Goal: Task Accomplishment & Management: Use online tool/utility

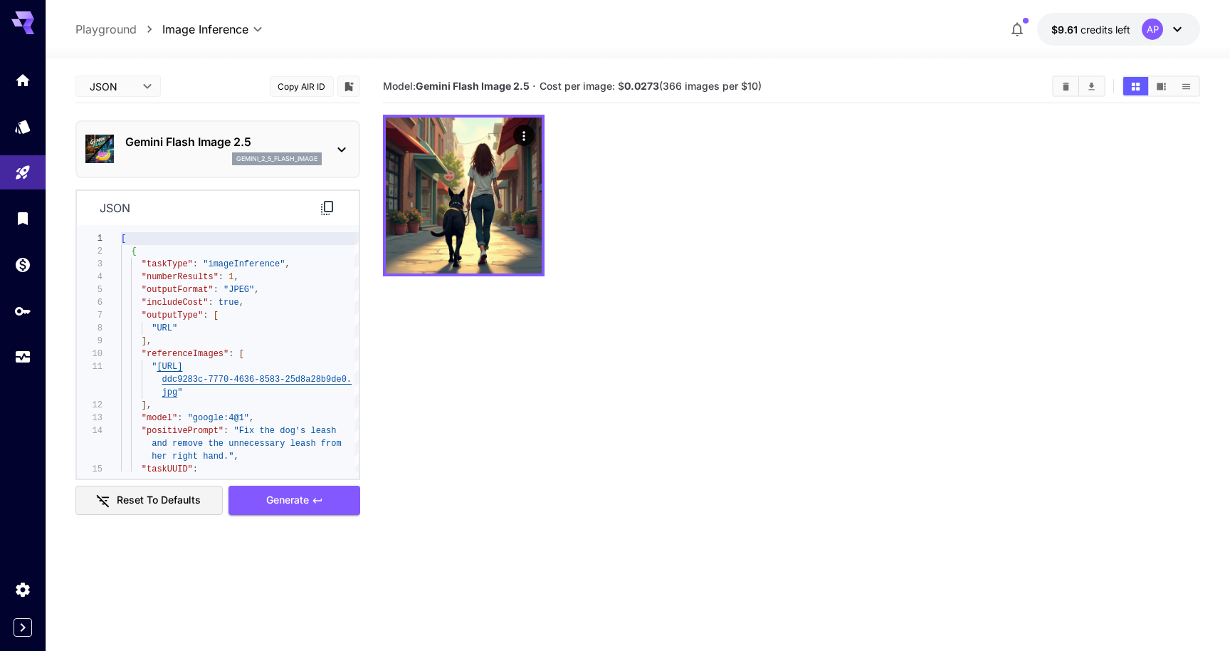
scroll to position [1, 0]
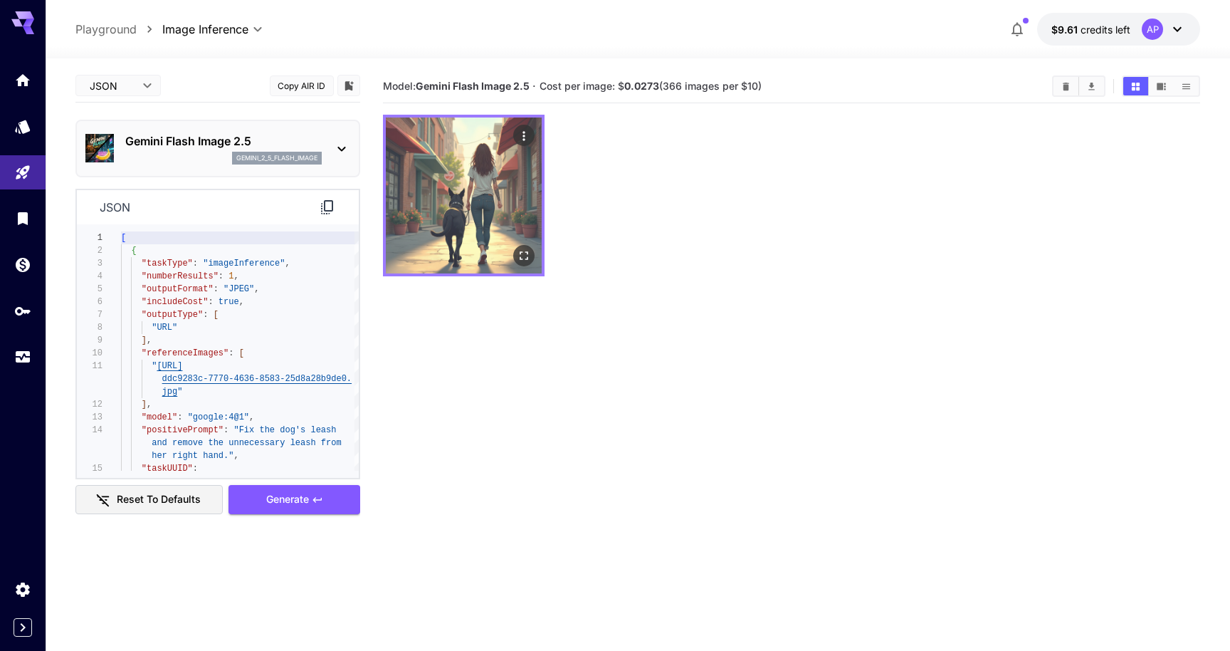
click at [461, 209] on img at bounding box center [464, 195] width 156 height 156
click at [525, 140] on icon "Actions" at bounding box center [523, 135] width 2 height 9
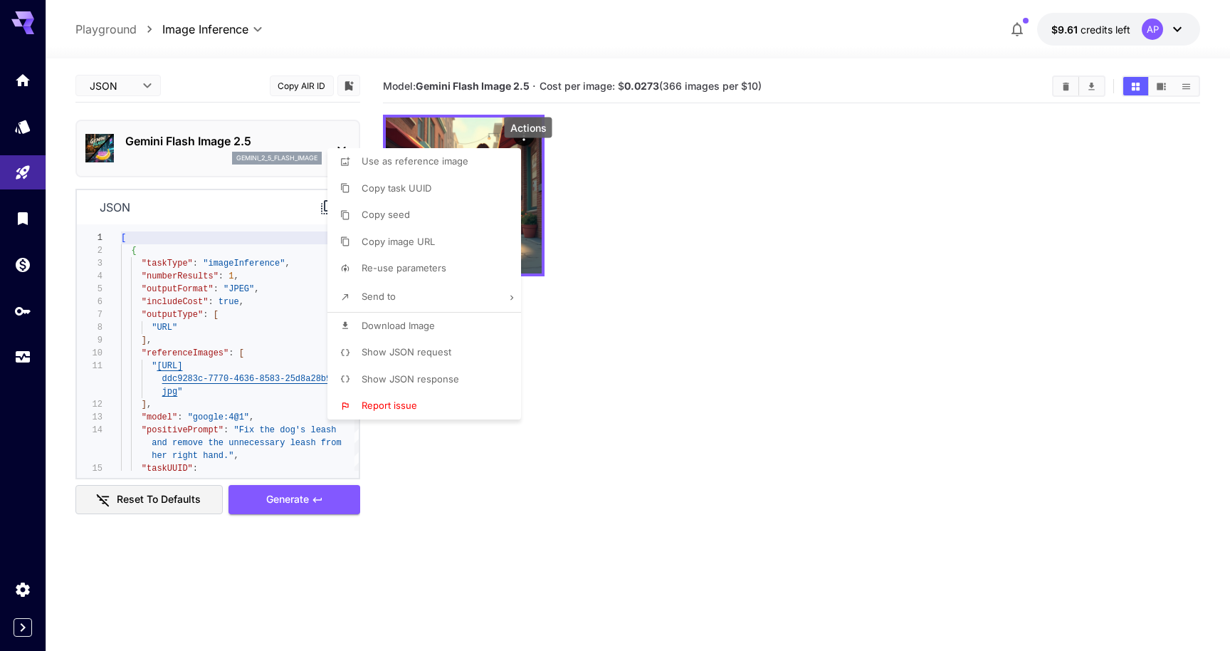
click at [443, 248] on li "Copy image URL" at bounding box center [428, 241] width 202 height 27
click at [244, 46] on div at bounding box center [615, 325] width 1230 height 651
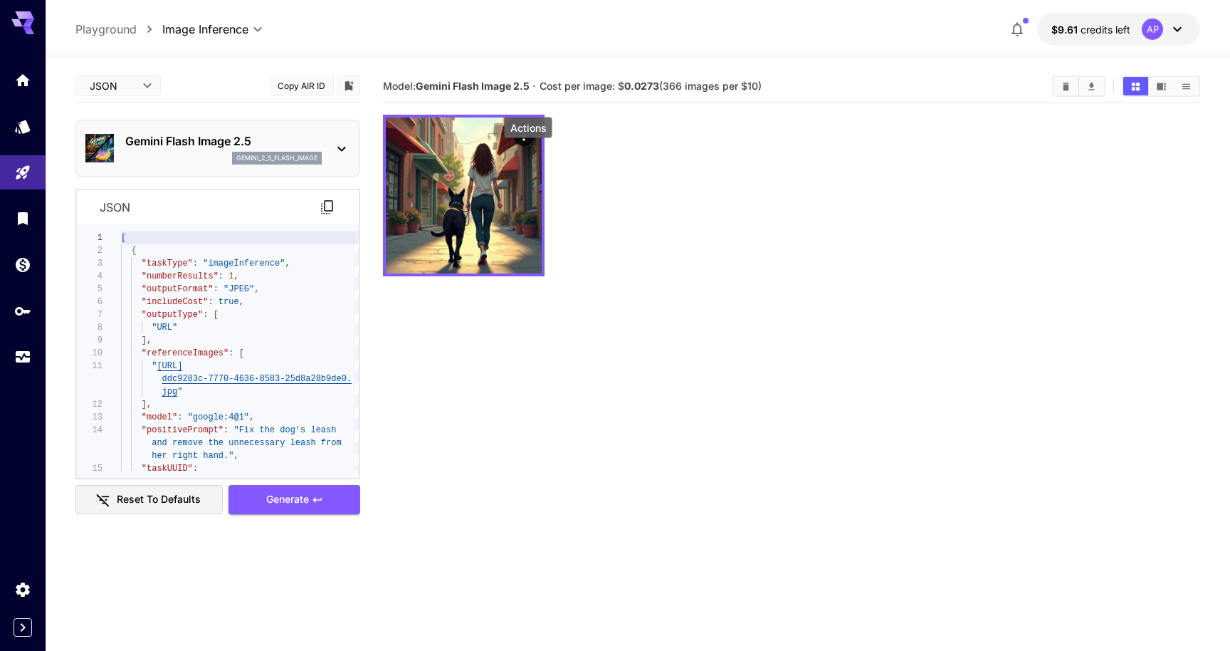
click at [118, 35] on p "Playground" at bounding box center [105, 29] width 61 height 17
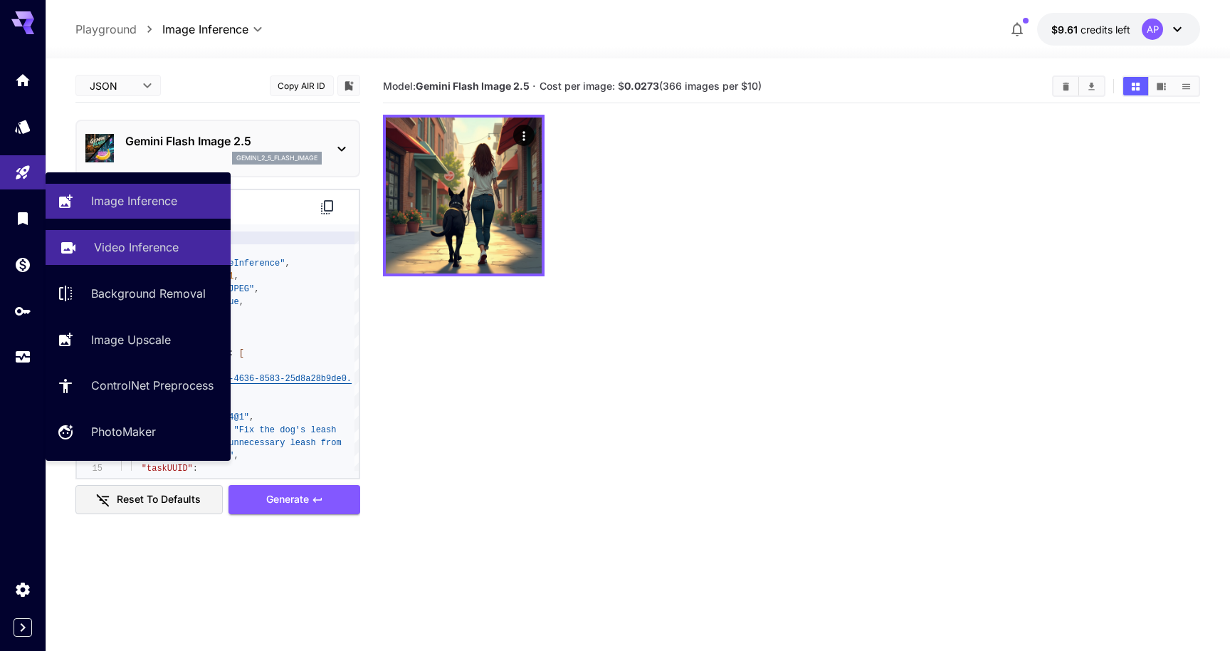
click at [93, 255] on link "Video Inference" at bounding box center [138, 247] width 185 height 35
type input "**********"
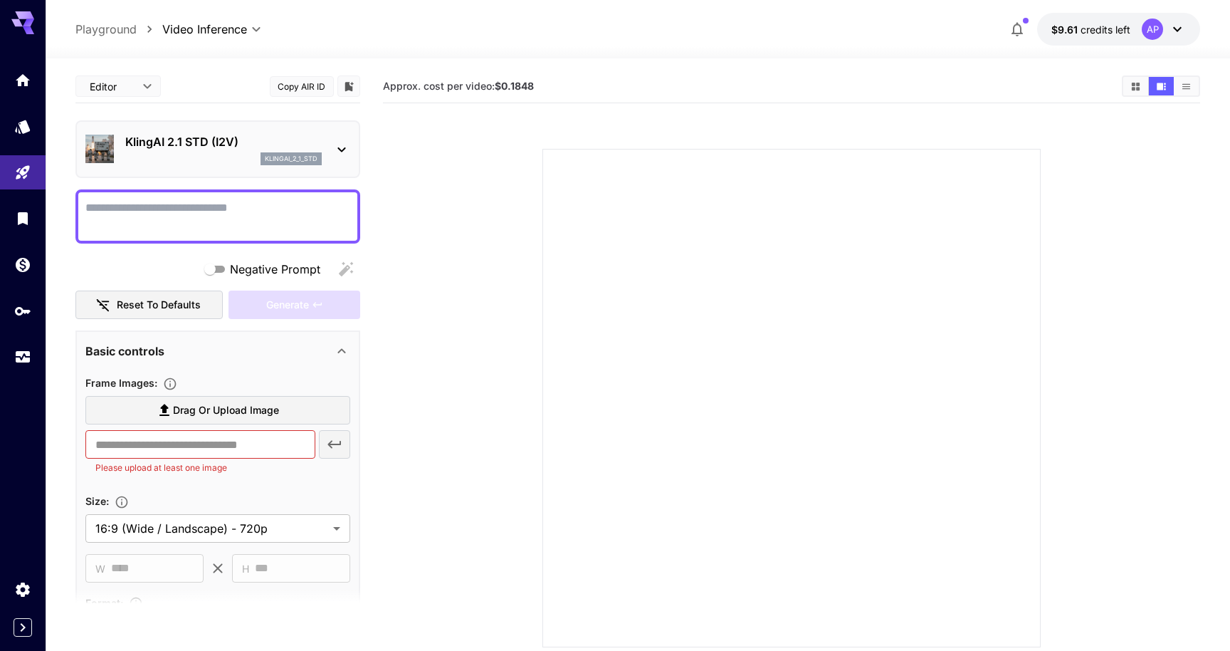
click at [223, 150] on p "KlingAI 2.1 STD (I2V)" at bounding box center [223, 141] width 196 height 17
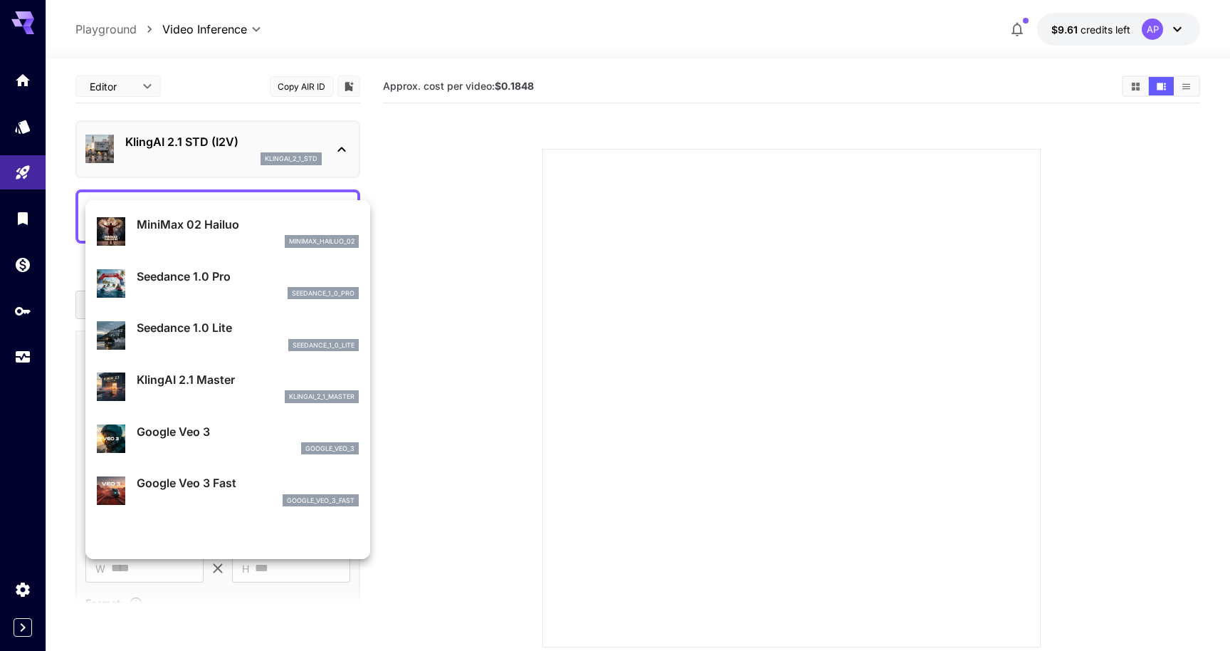
scroll to position [55, 0]
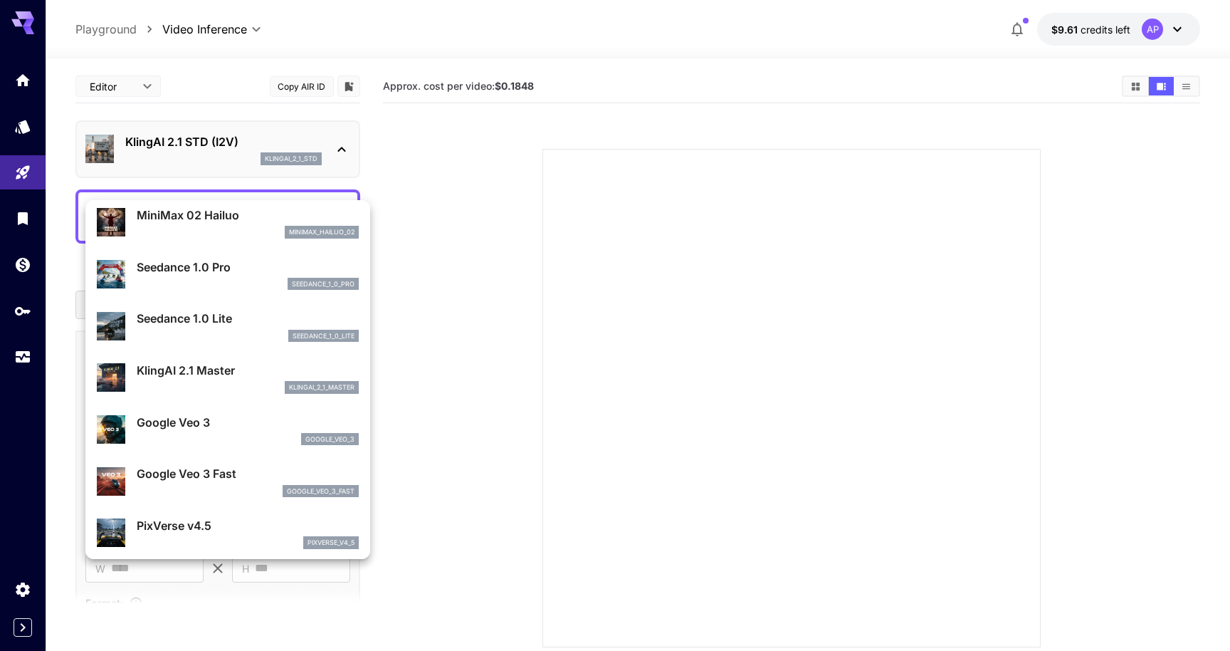
click at [187, 379] on p "KlingAI 2.1 Master" at bounding box center [248, 370] width 222 height 17
type input "**********"
type input "****"
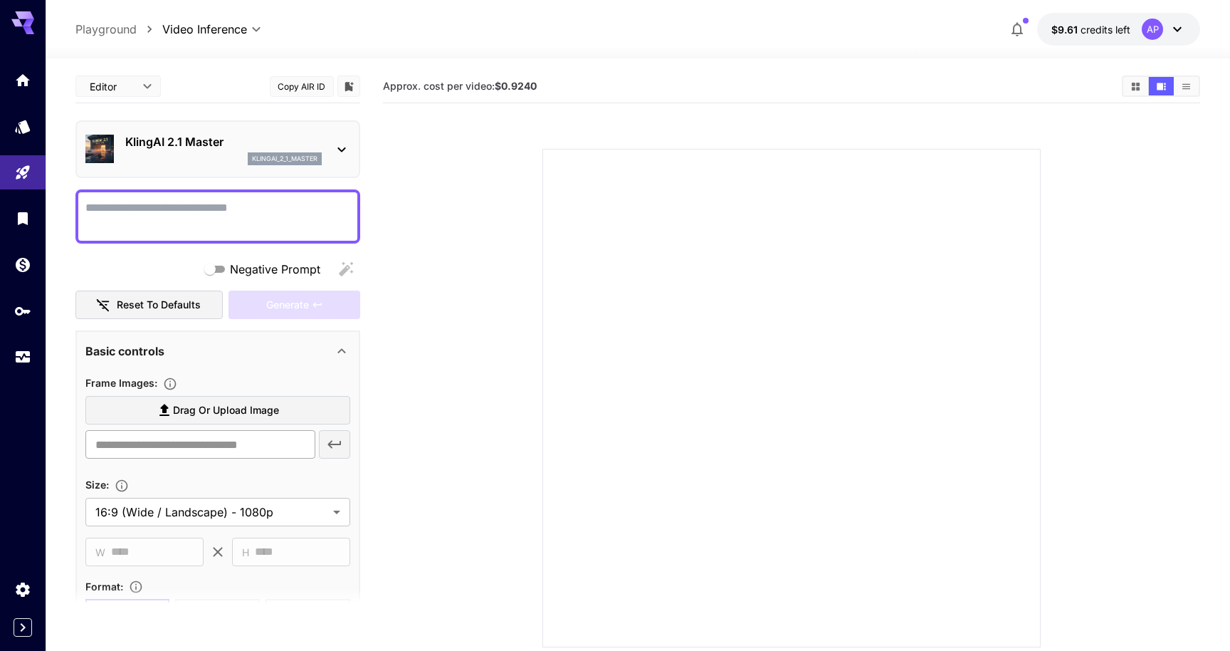
click at [163, 458] on input "text" at bounding box center [200, 444] width 230 height 28
paste input "**********"
type input "**********"
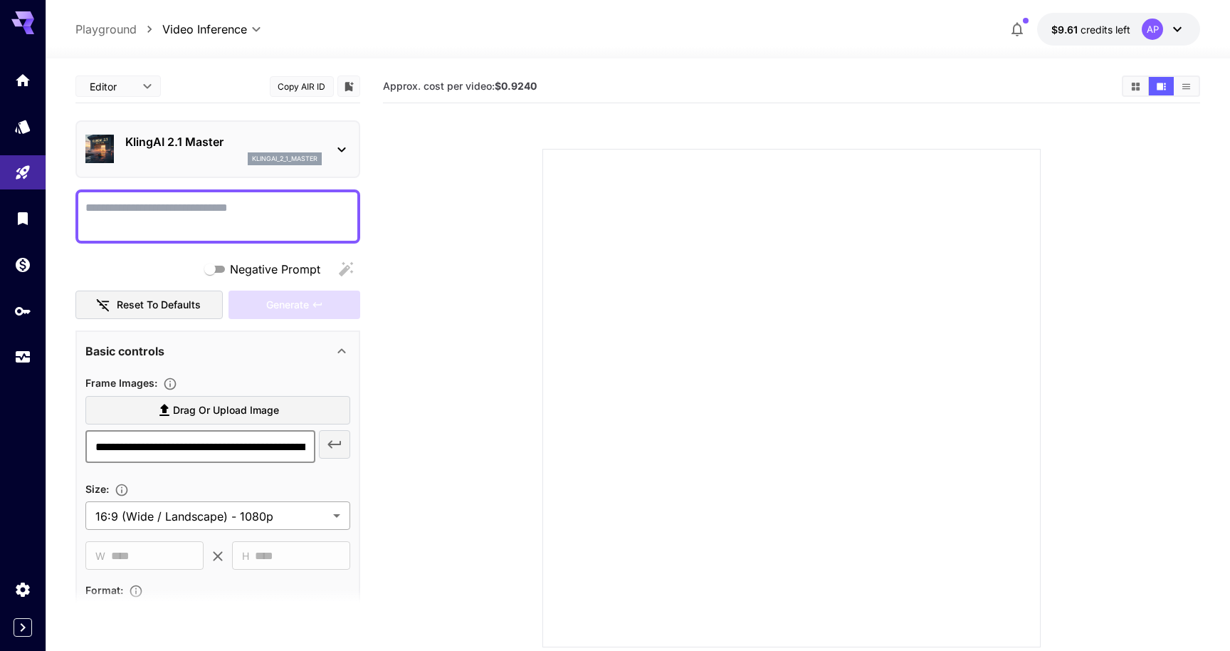
click at [205, 582] on body "**********" at bounding box center [615, 381] width 1230 height 763
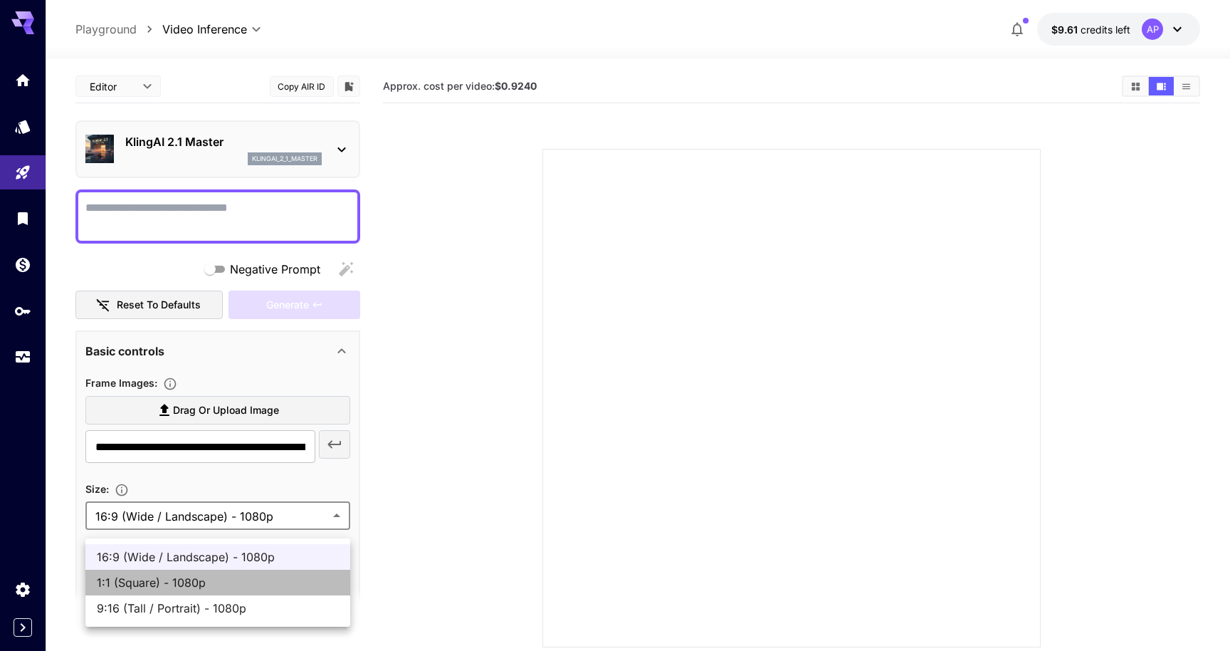
click at [189, 591] on span "1:1 (Square) - 1080p" at bounding box center [218, 582] width 242 height 17
type input "**********"
type input "****"
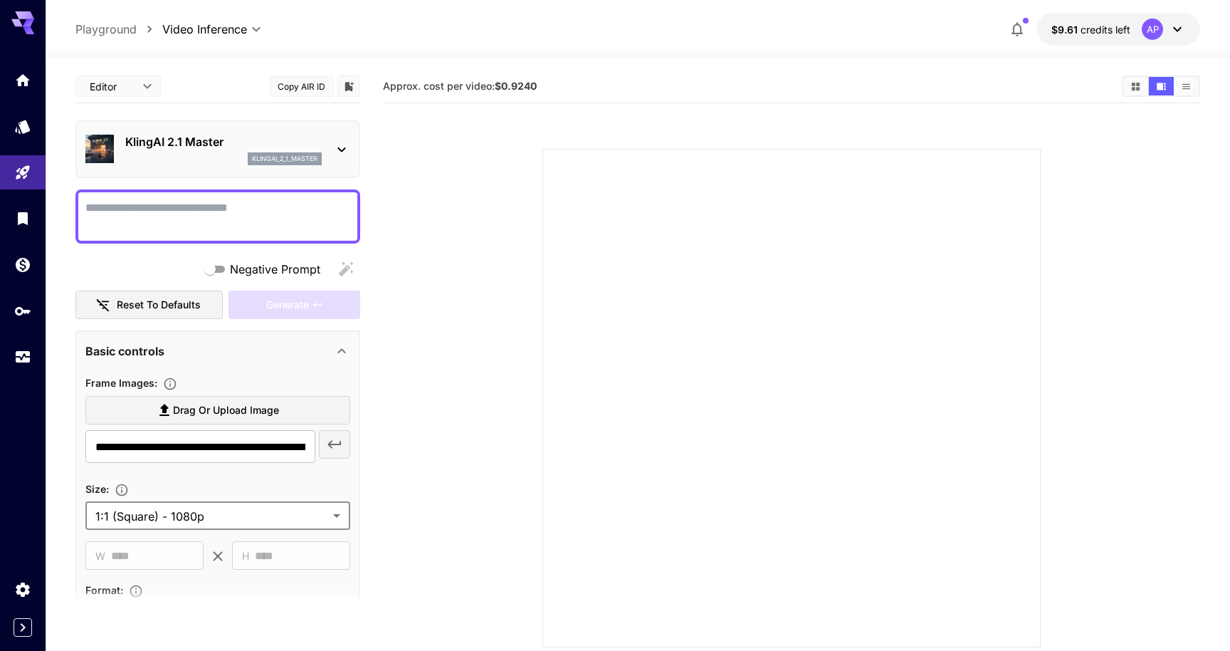
click at [171, 233] on textarea "Negative Prompt" at bounding box center [217, 216] width 265 height 34
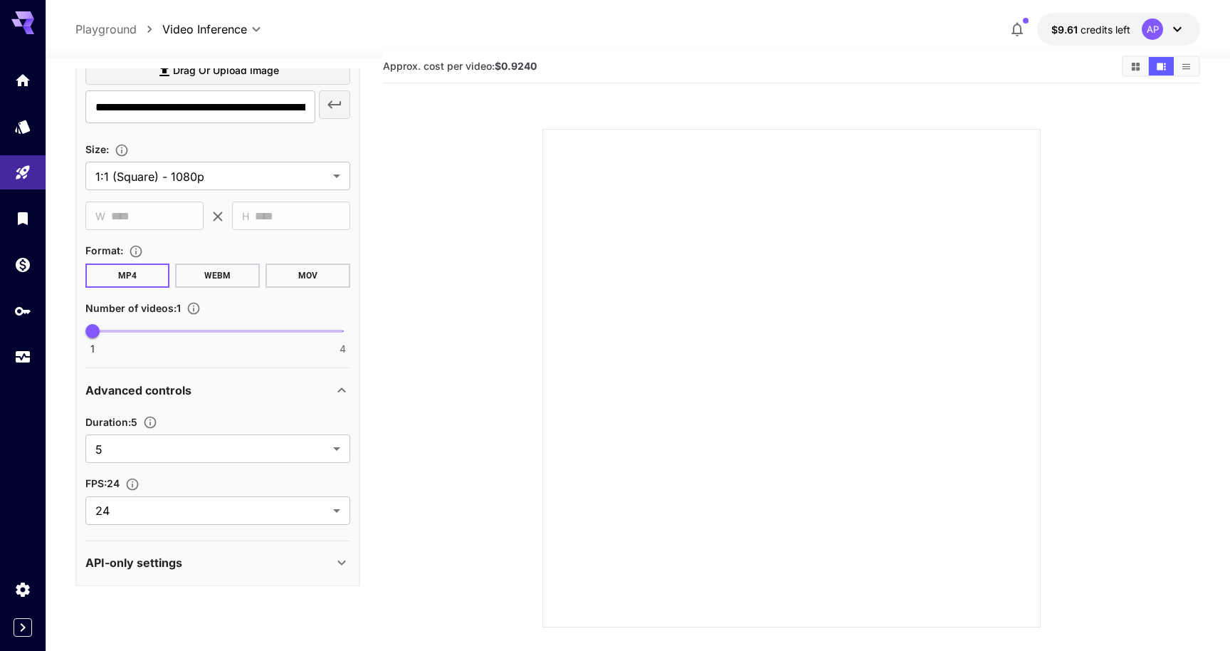
scroll to position [25, 0]
type textarea "**********"
click at [182, 443] on body "**********" at bounding box center [615, 356] width 1230 height 763
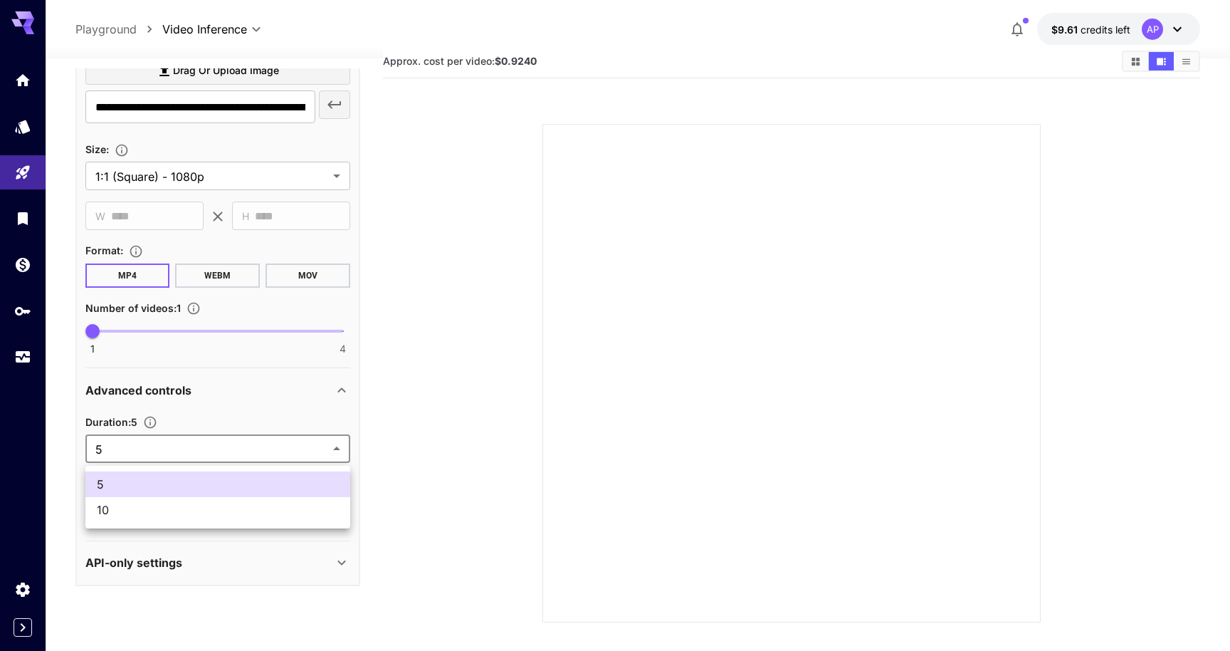
click at [168, 515] on span "10" at bounding box center [218, 509] width 242 height 17
type input "**"
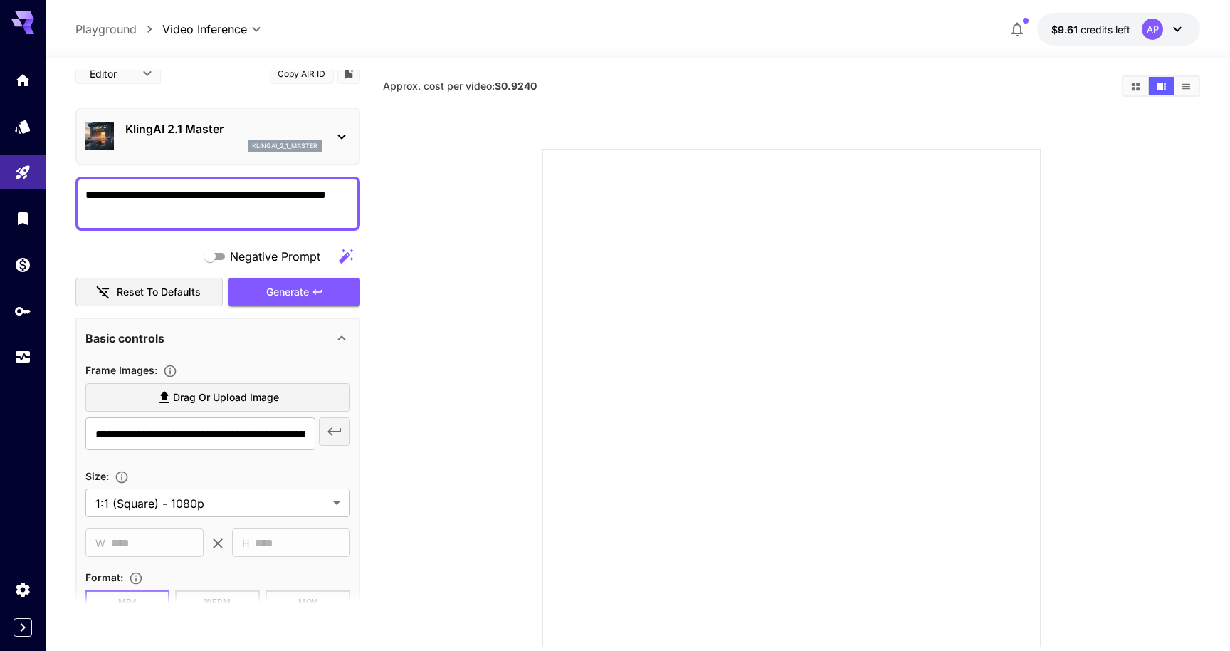
scroll to position [0, 0]
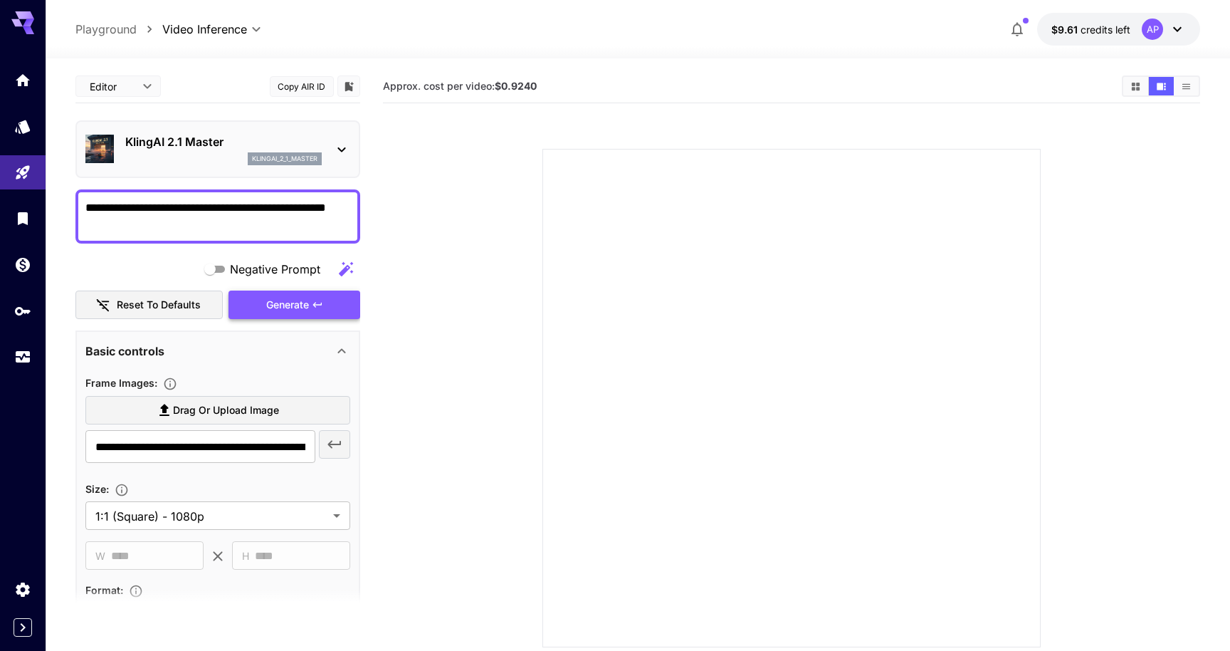
click at [292, 320] on div "Generate" at bounding box center [293, 304] width 131 height 29
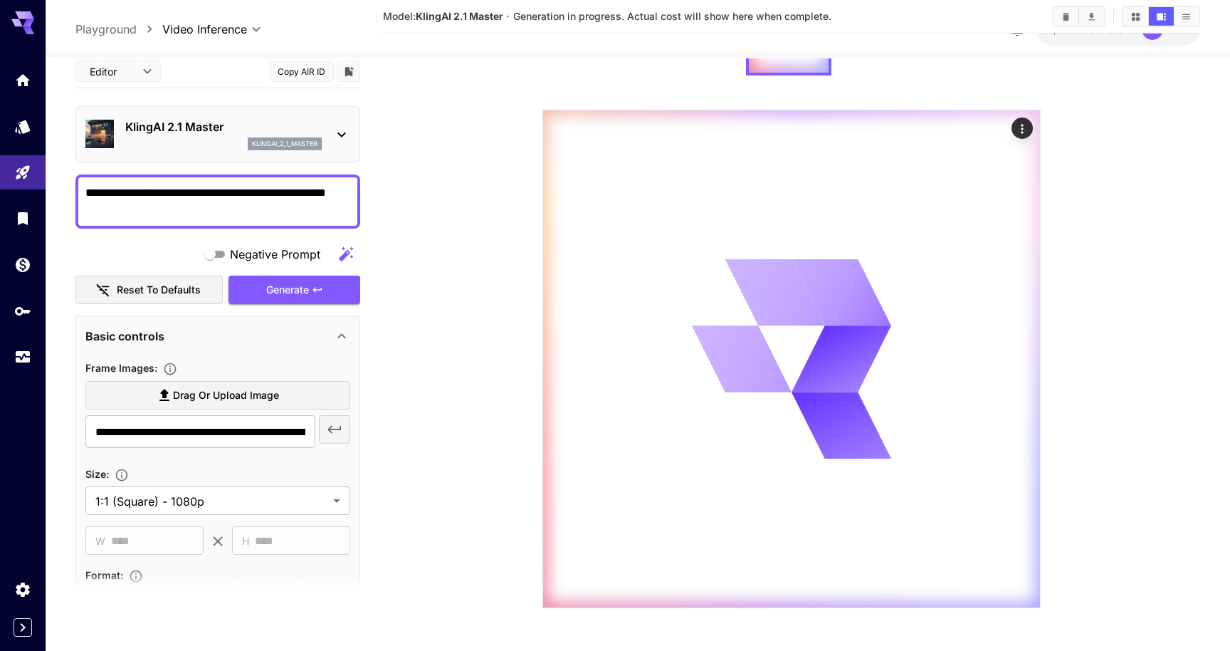
scroll to position [152, 0]
click at [338, 438] on icon "button" at bounding box center [334, 429] width 17 height 17
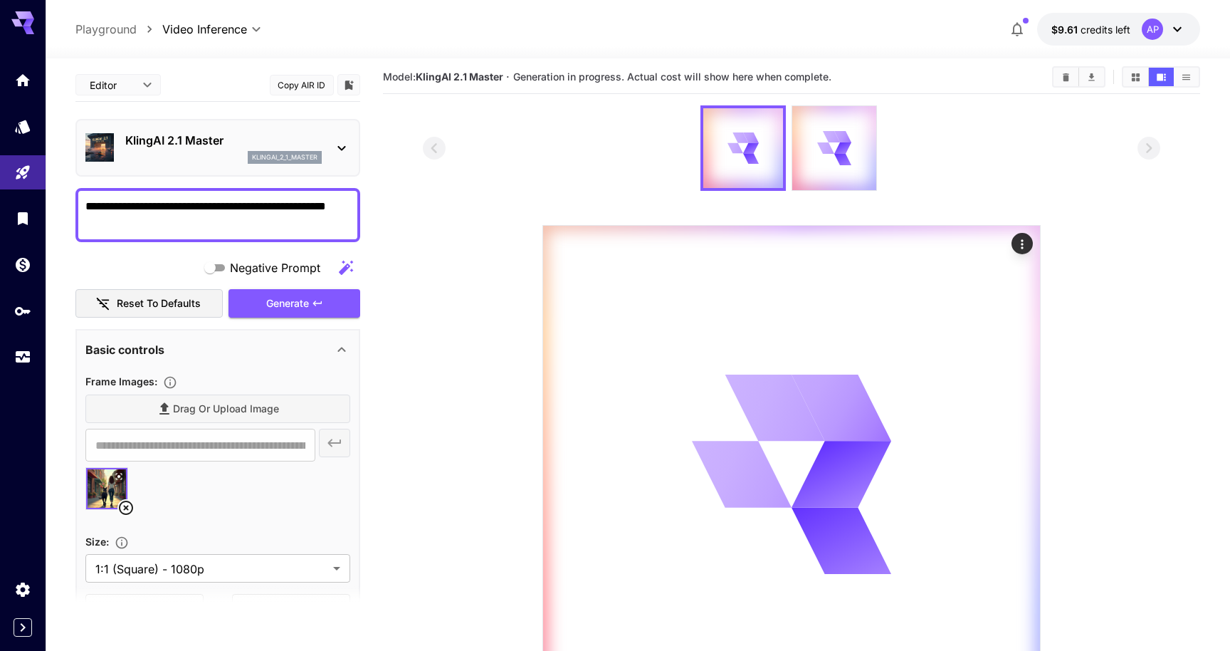
scroll to position [9, 0]
click at [268, 149] on p "KlingAI 2.1 Master" at bounding box center [223, 140] width 196 height 17
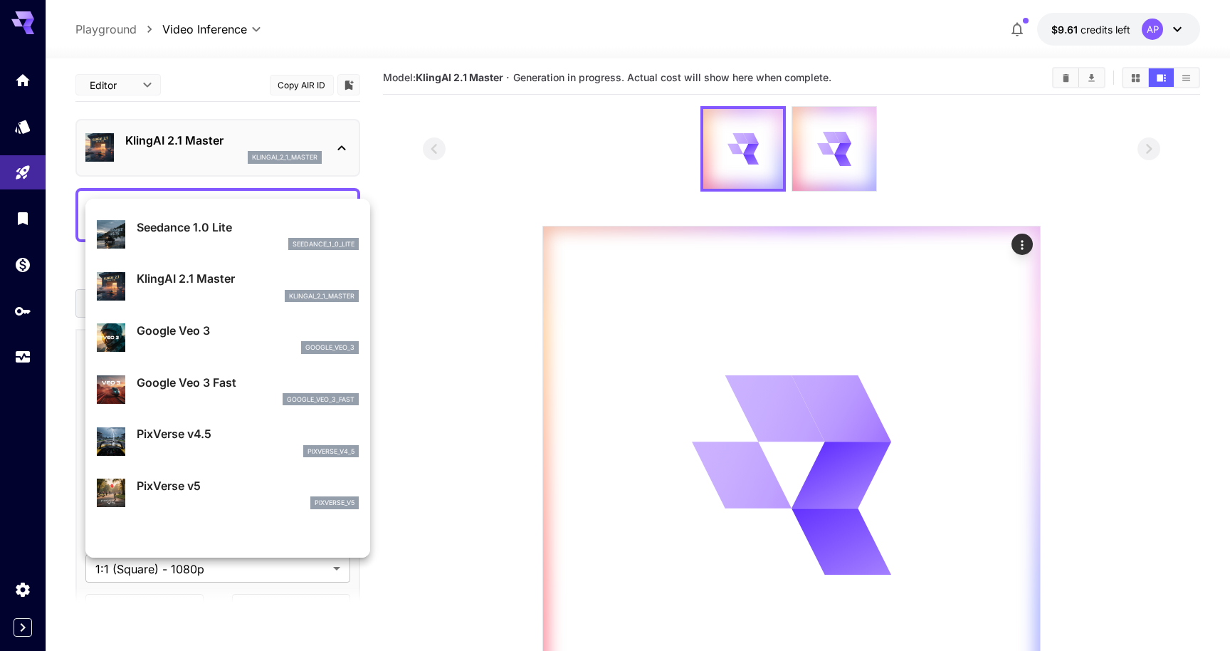
scroll to position [154, 0]
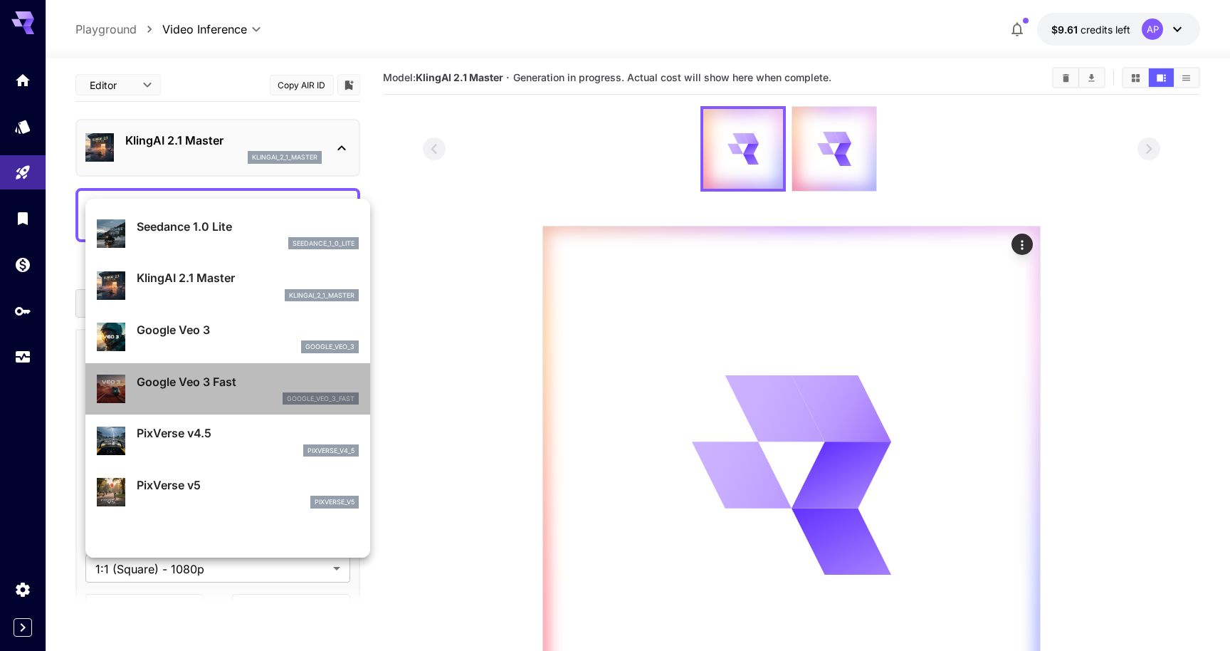
click at [210, 390] on p "Google Veo 3 Fast" at bounding box center [248, 381] width 222 height 17
type input "**********"
type input "****"
type input "***"
type input "*"
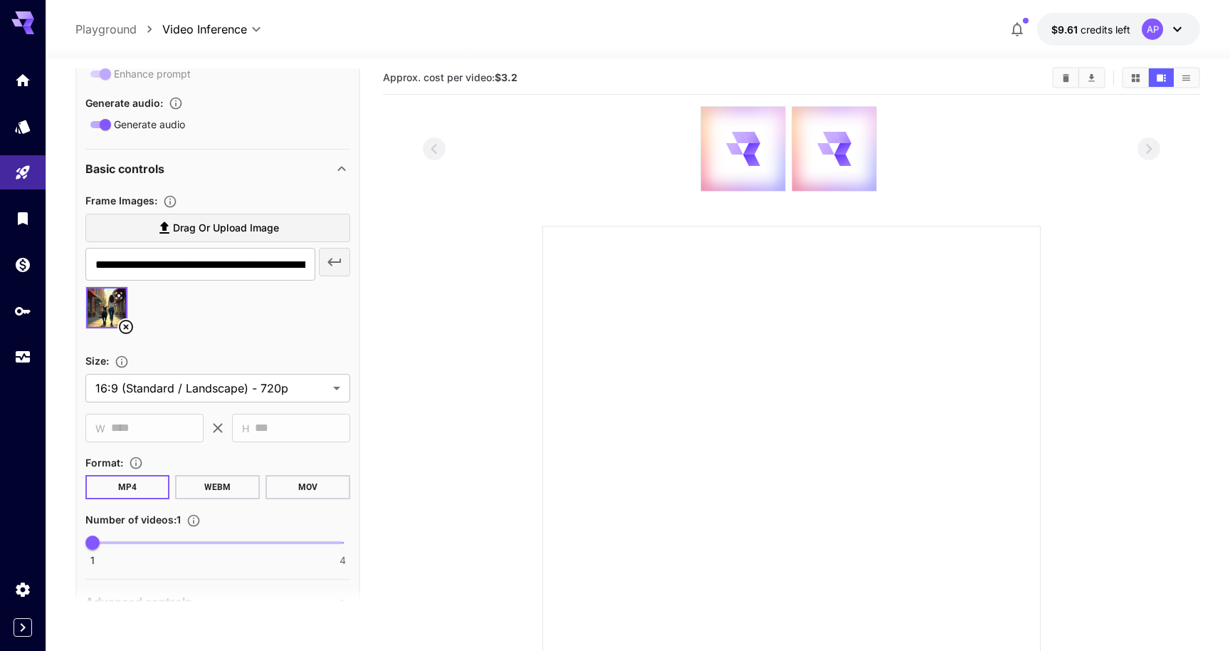
scroll to position [337, 0]
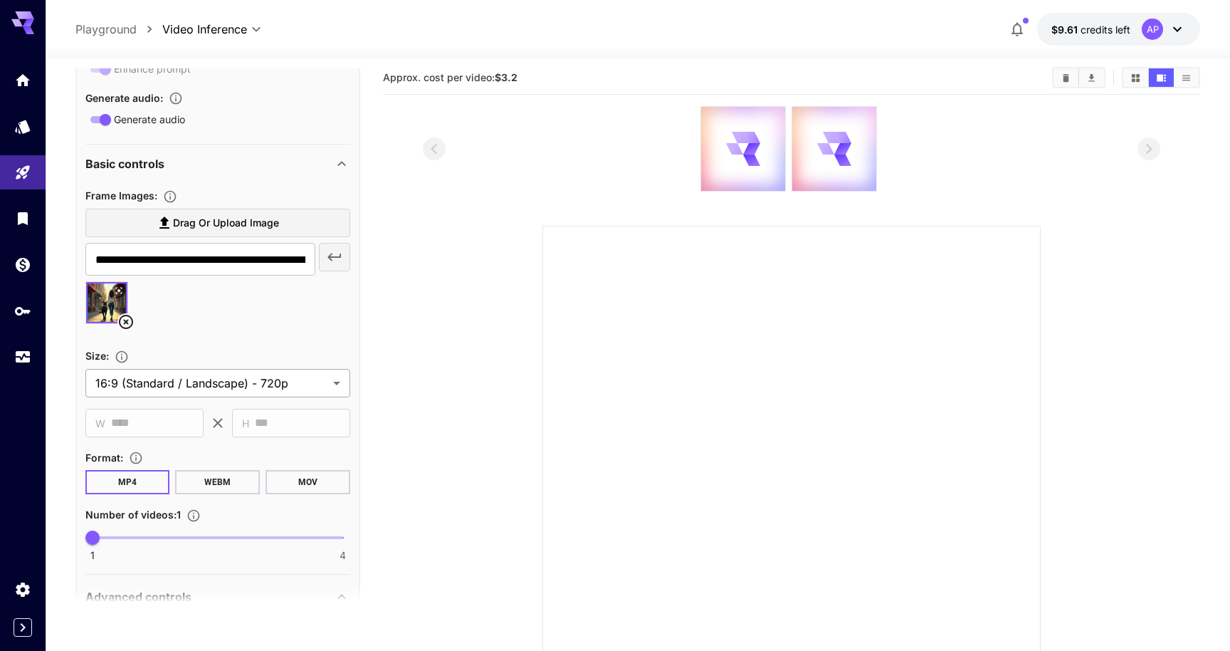
click at [186, 472] on body "**********" at bounding box center [615, 378] width 1230 height 775
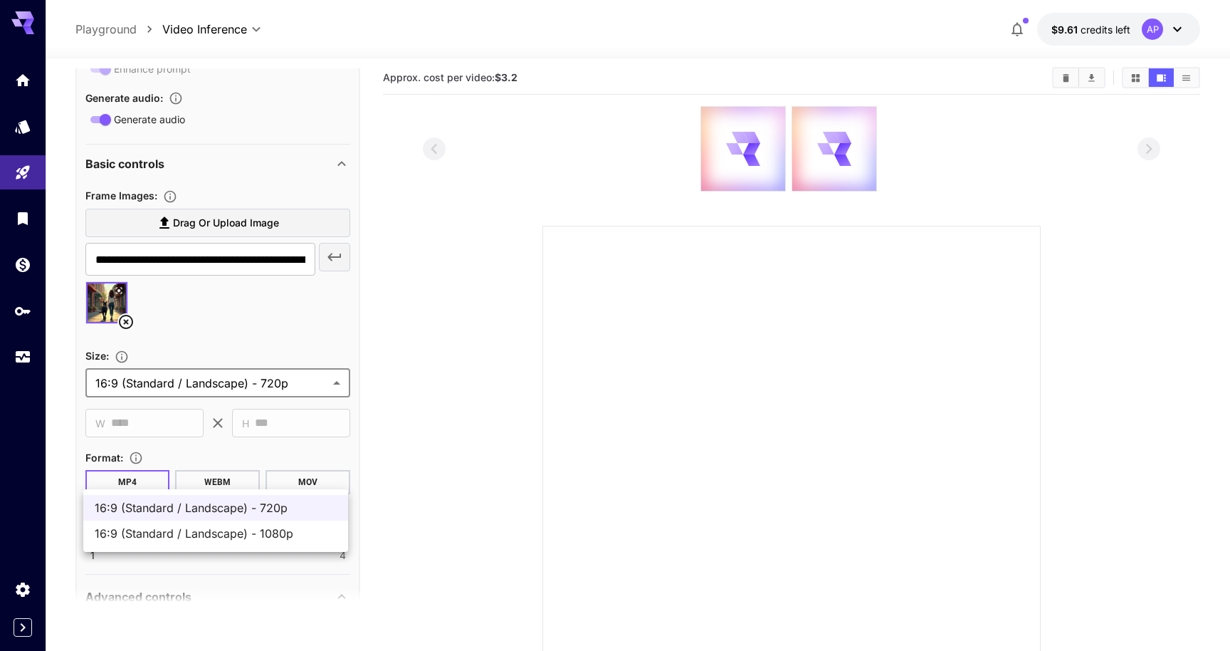
click at [199, 426] on div at bounding box center [615, 325] width 1230 height 651
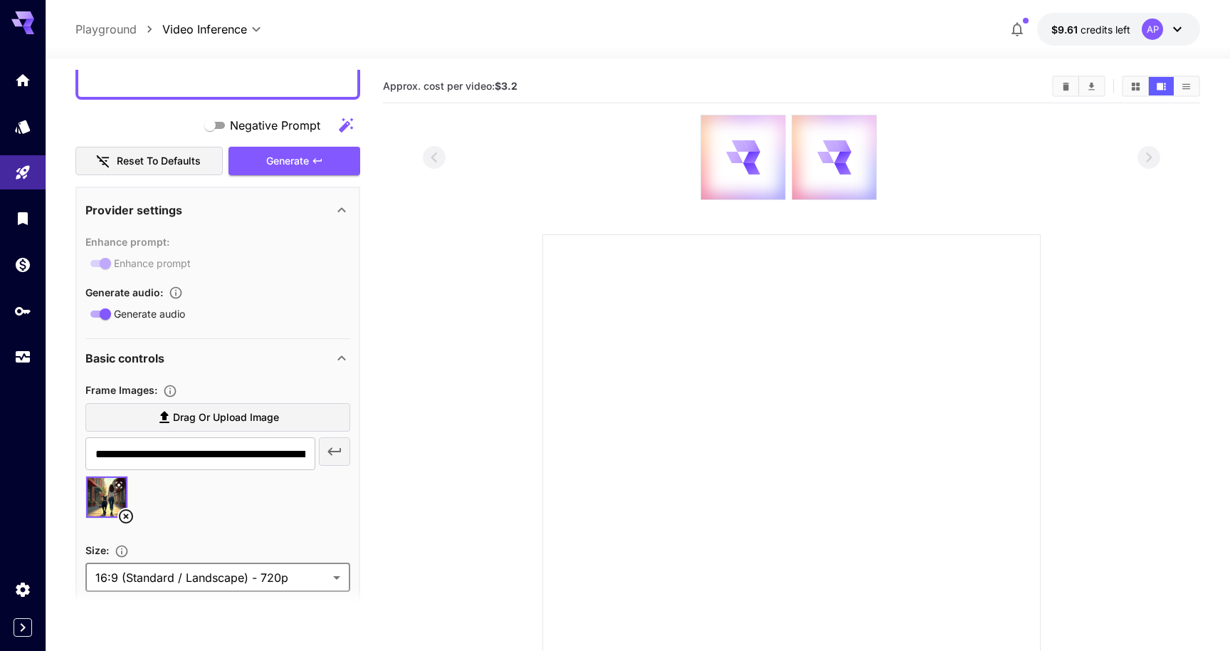
scroll to position [0, 0]
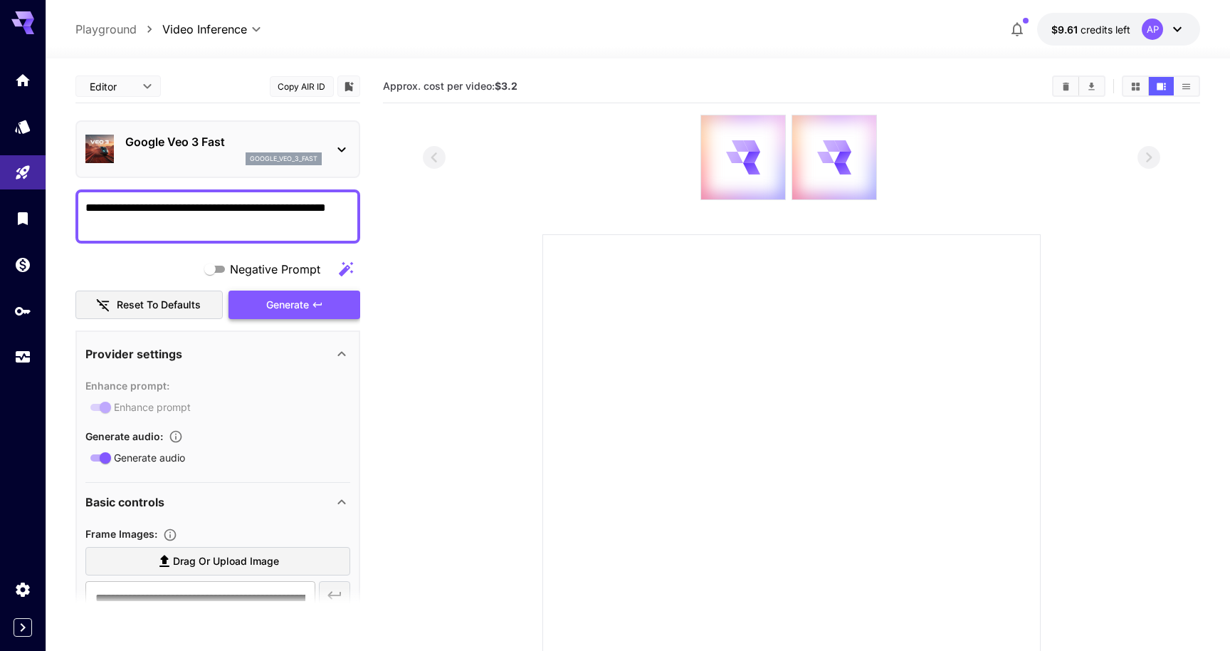
click at [292, 320] on div "Generate" at bounding box center [293, 304] width 131 height 29
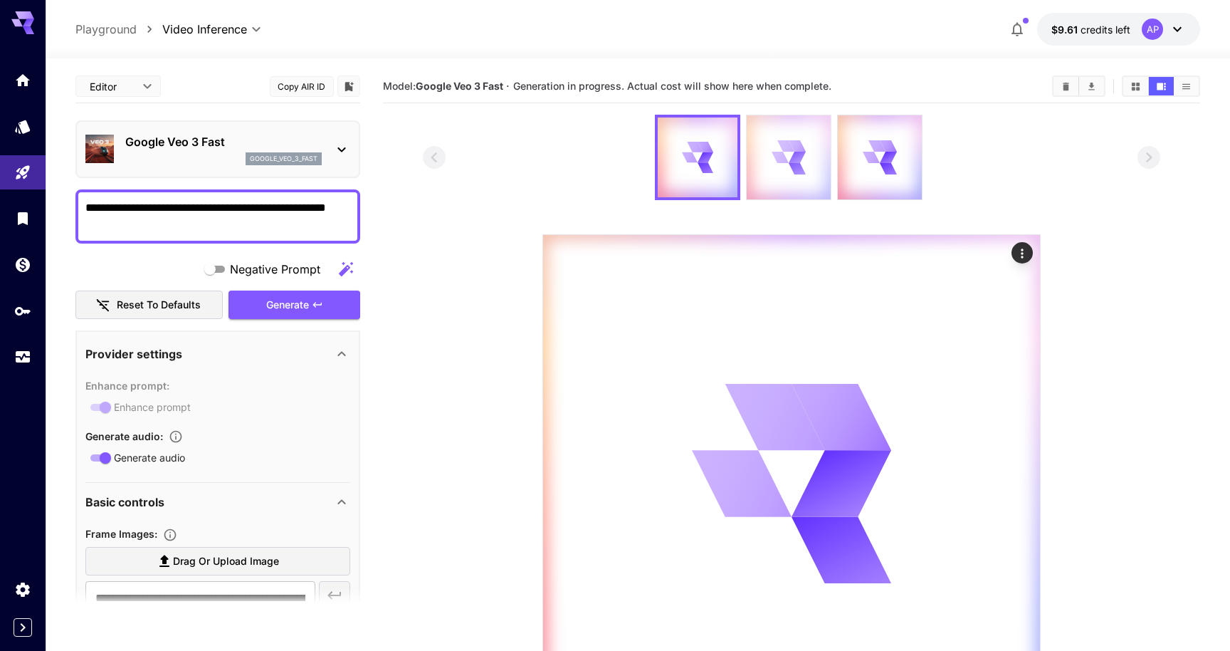
click at [787, 199] on div at bounding box center [789, 157] width 84 height 84
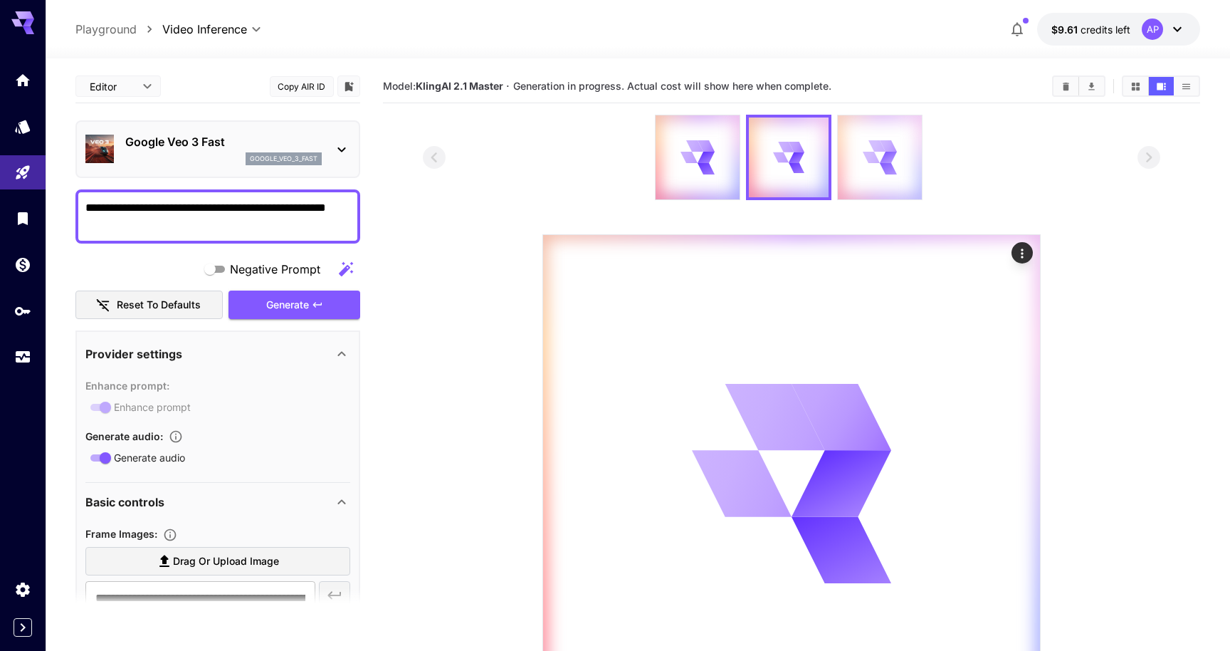
click at [880, 199] on div at bounding box center [880, 157] width 84 height 84
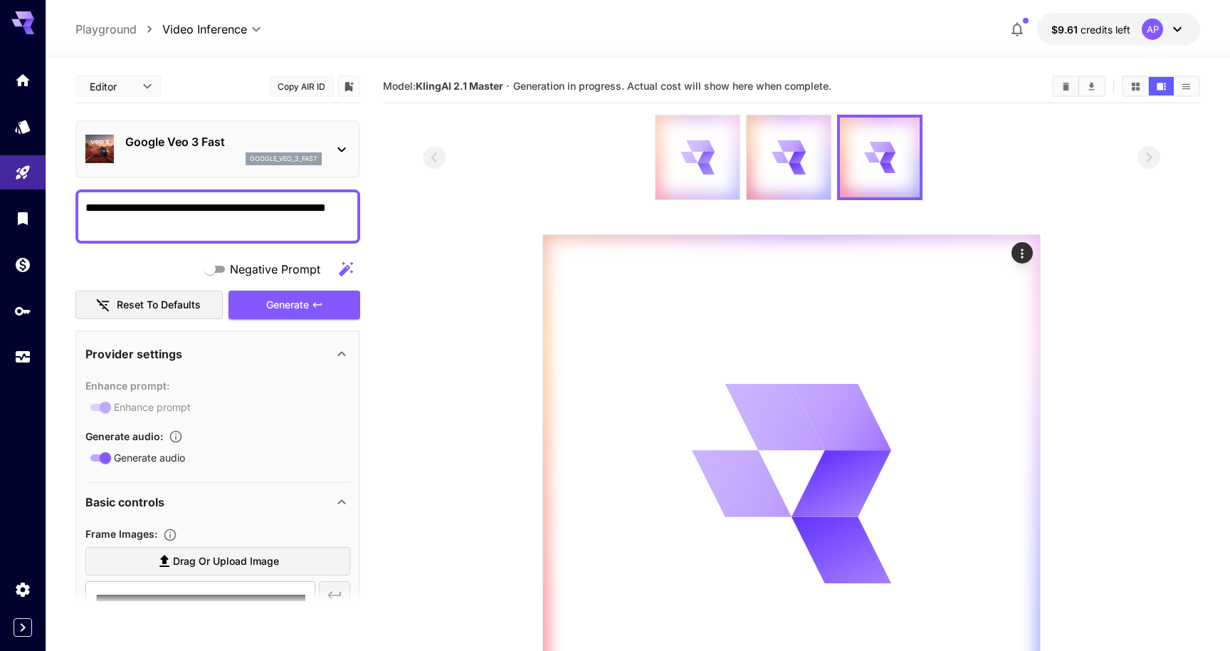
click at [663, 199] on div at bounding box center [698, 157] width 84 height 84
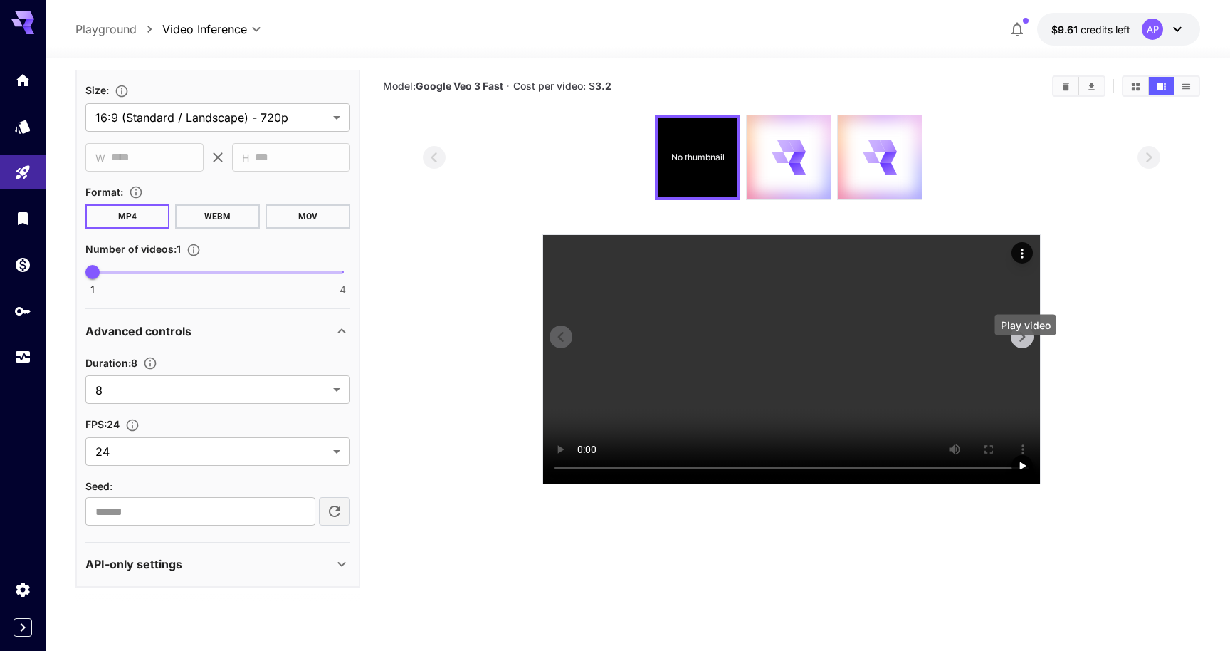
click at [1025, 462] on icon "Play video" at bounding box center [1023, 465] width 6 height 7
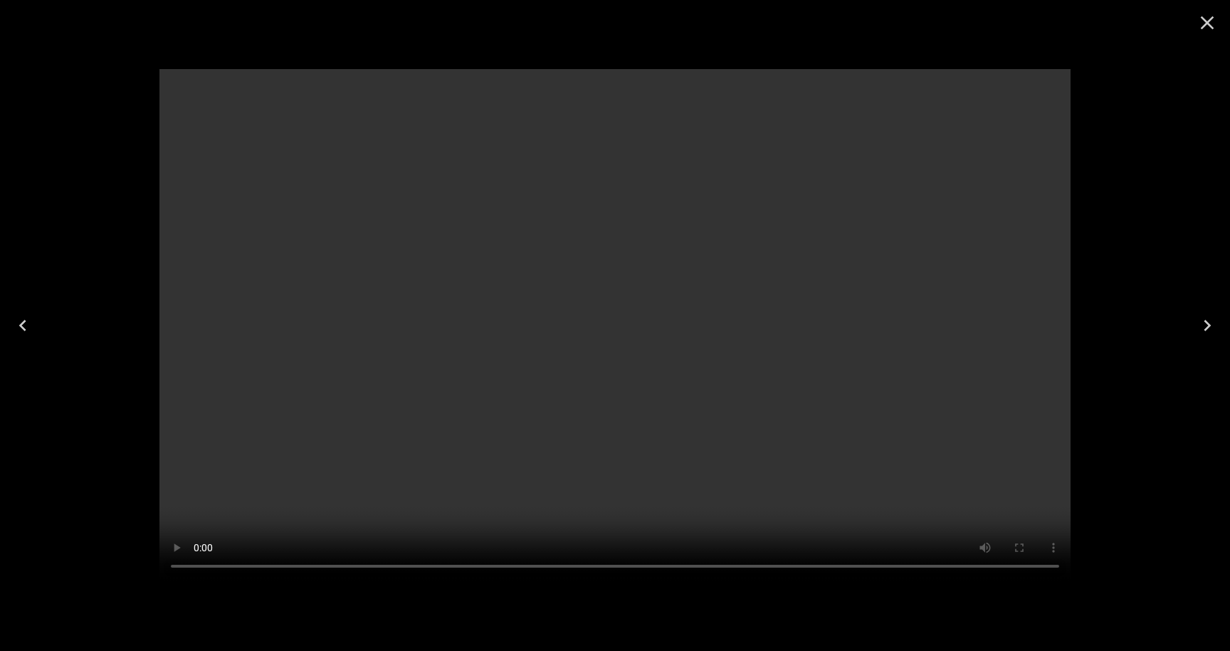
click at [549, 498] on video at bounding box center [614, 325] width 911 height 512
click at [1211, 12] on icon "Close" at bounding box center [1207, 22] width 23 height 23
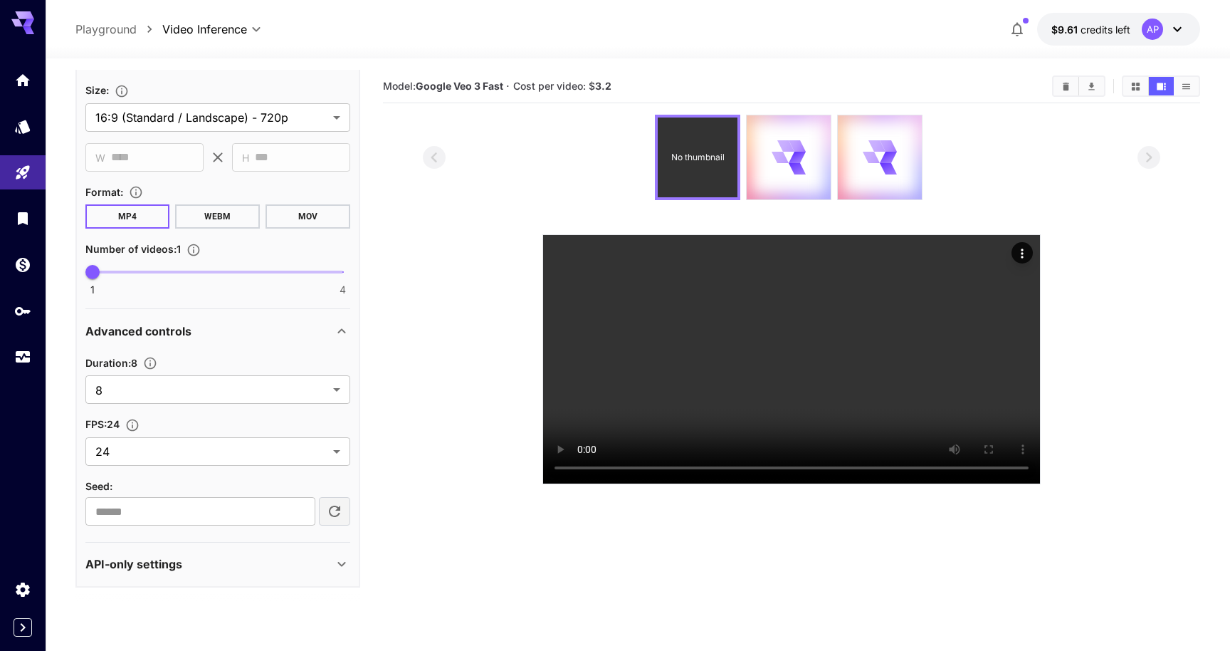
click at [722, 189] on div "No thumbnail" at bounding box center [698, 157] width 80 height 80
click at [753, 171] on div at bounding box center [789, 157] width 84 height 84
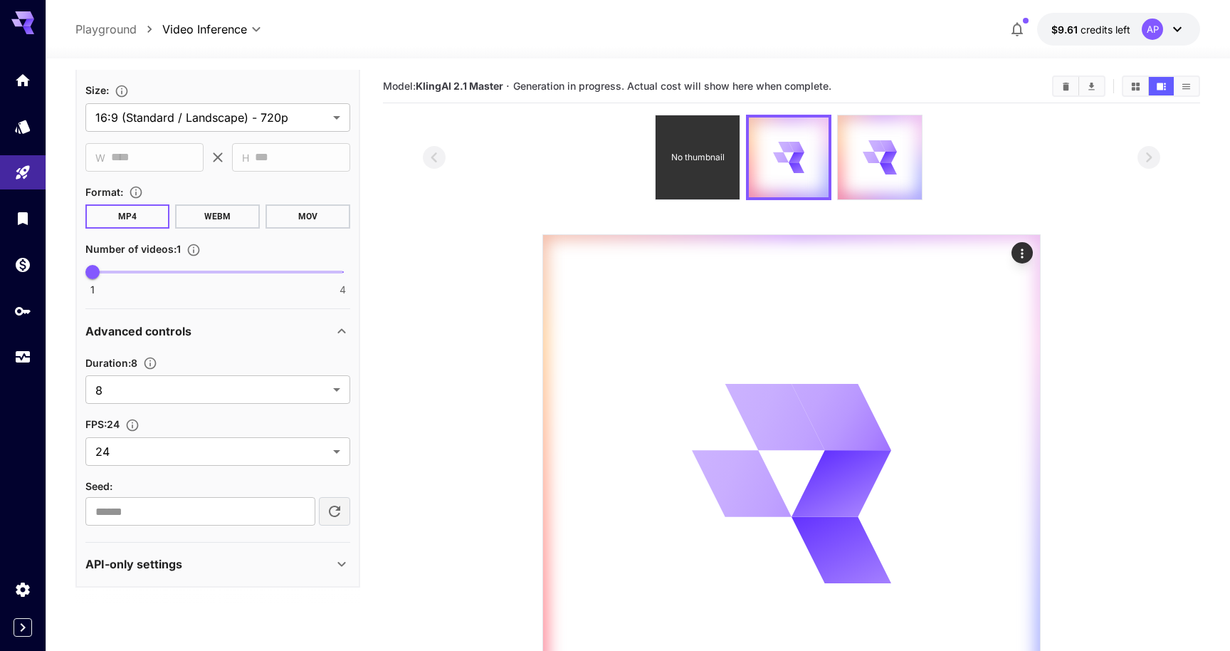
click at [715, 186] on div "No thumbnail" at bounding box center [698, 157] width 84 height 84
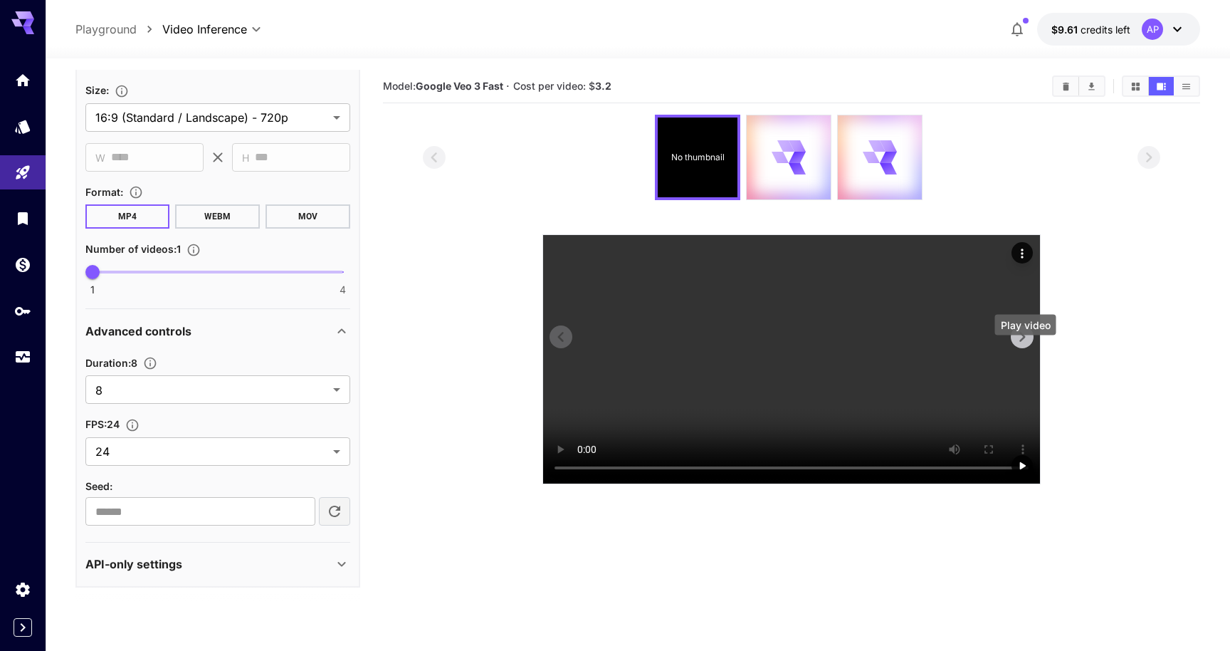
click at [1025, 462] on icon "Play video" at bounding box center [1023, 465] width 6 height 7
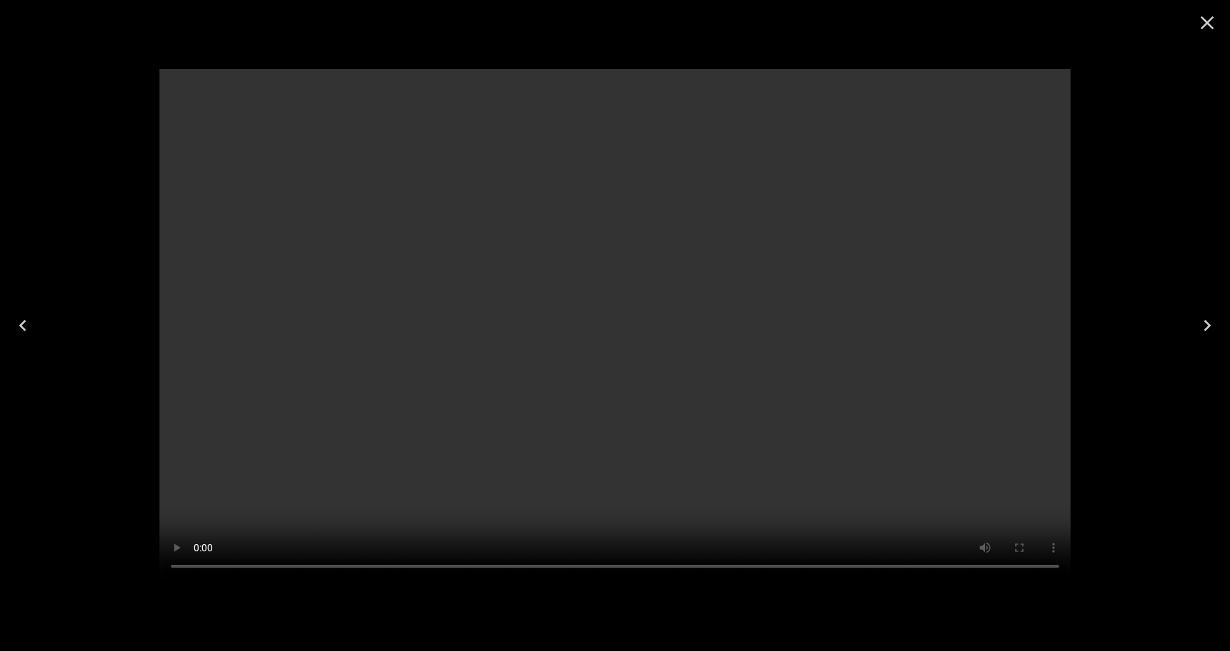
click at [1213, 26] on icon "Close" at bounding box center [1207, 22] width 23 height 23
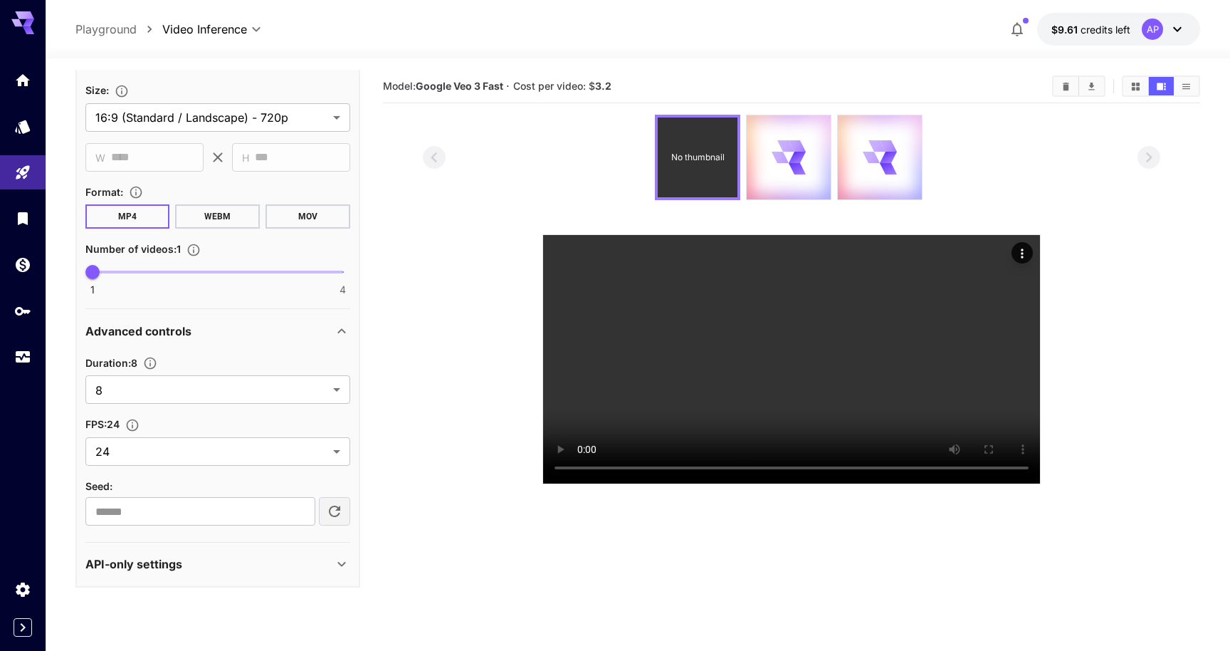
click at [718, 194] on div "No thumbnail" at bounding box center [698, 157] width 80 height 80
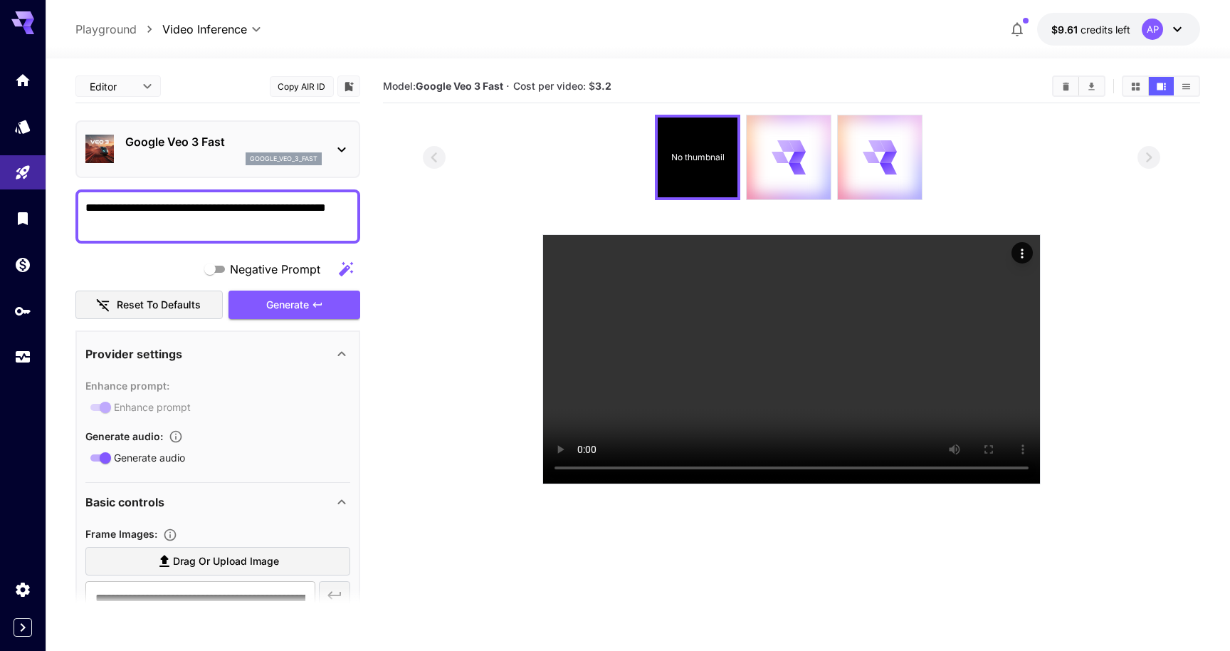
click at [180, 150] on p "Google Veo 3 Fast" at bounding box center [223, 141] width 196 height 17
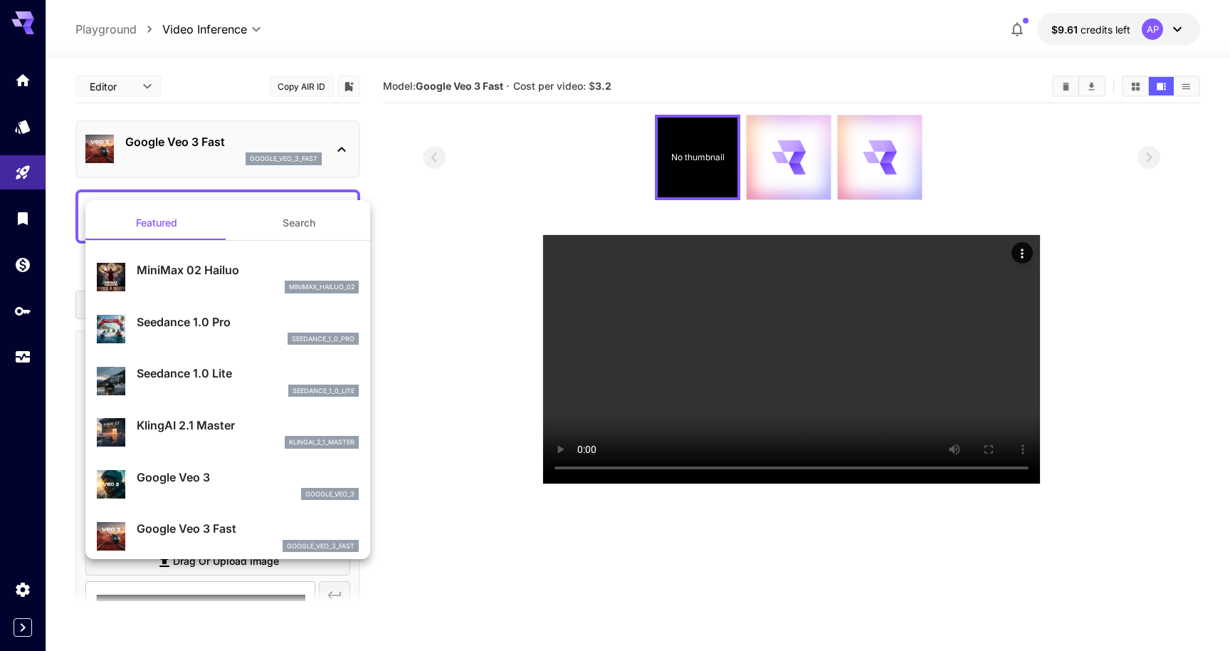
click at [209, 330] on p "Seedance 1.0 Pro" at bounding box center [248, 321] width 222 height 17
type input "**********"
type input "***"
type input "*"
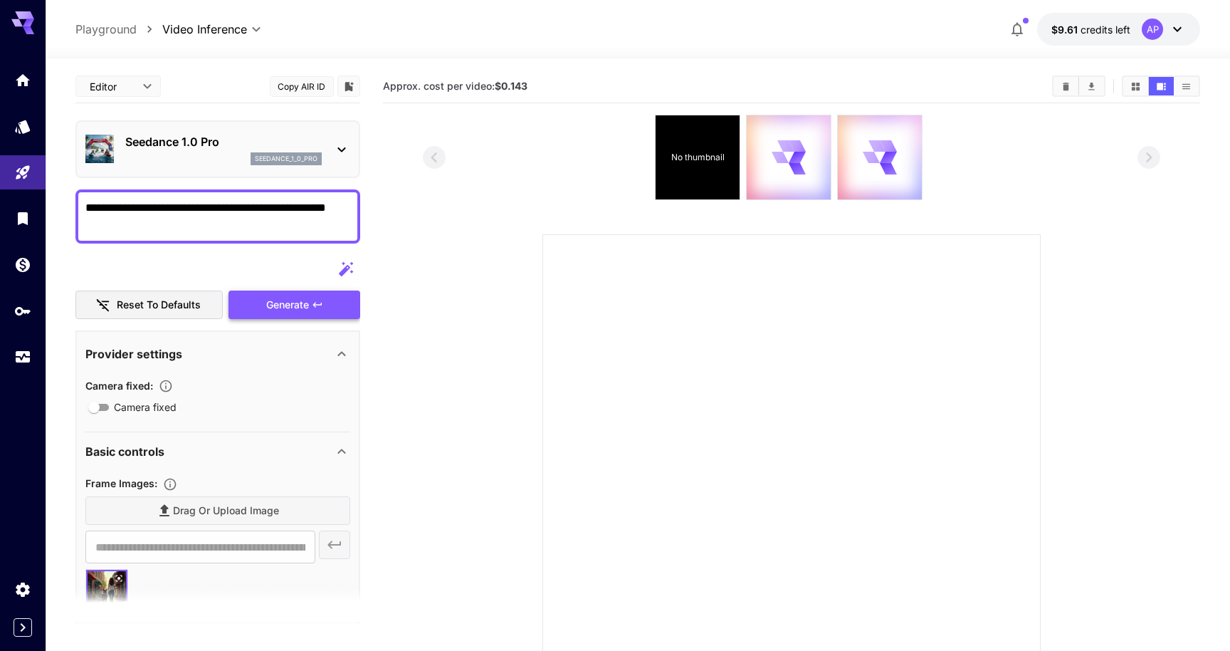
click at [309, 320] on div "Generate" at bounding box center [293, 304] width 131 height 29
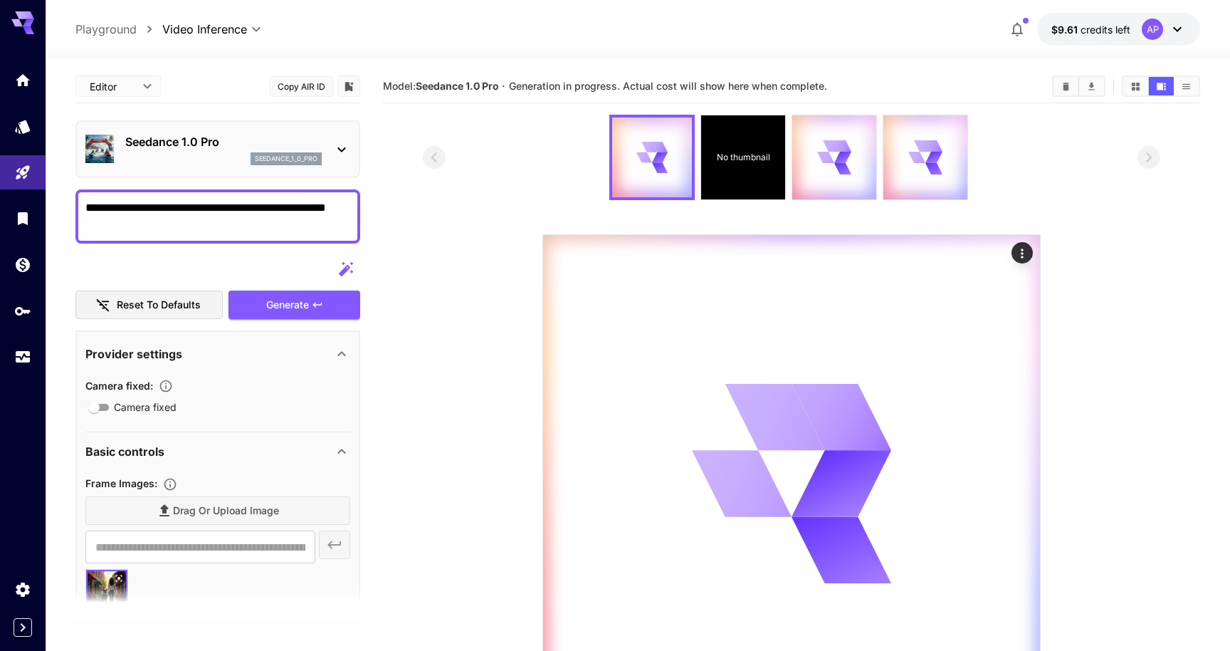
click at [222, 150] on p "Seedance 1.0 Pro" at bounding box center [223, 141] width 196 height 17
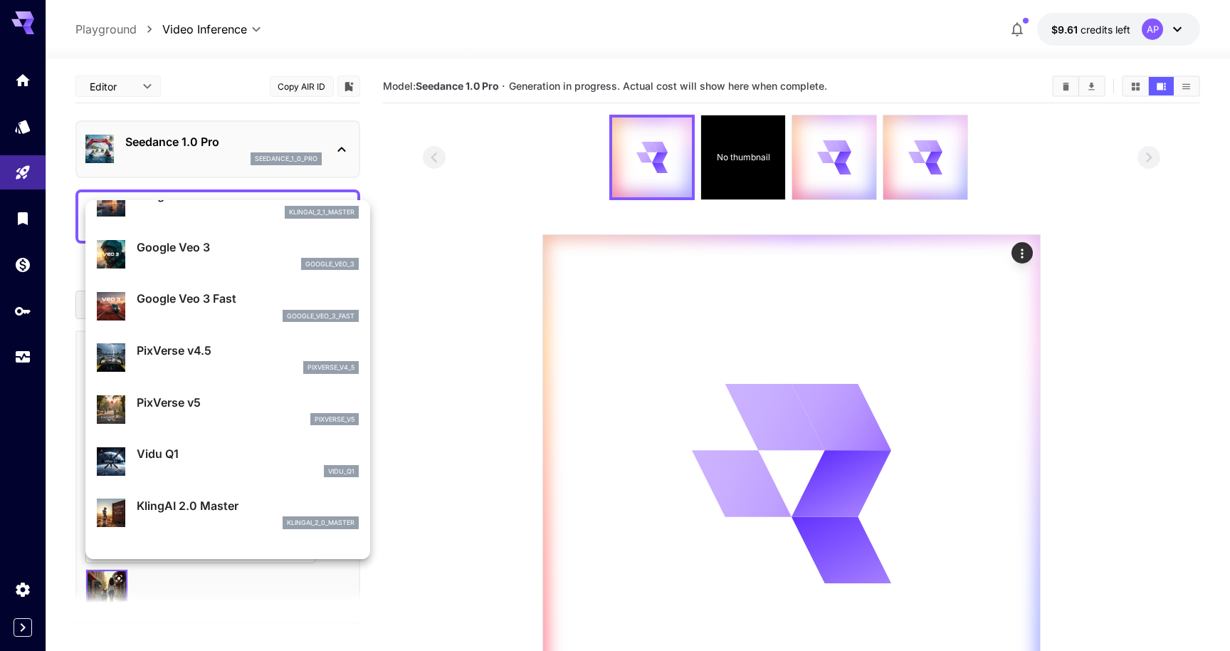
scroll to position [254, 0]
click at [192, 411] on p "PixVerse v5" at bounding box center [248, 402] width 222 height 17
type input "**********"
type input "****"
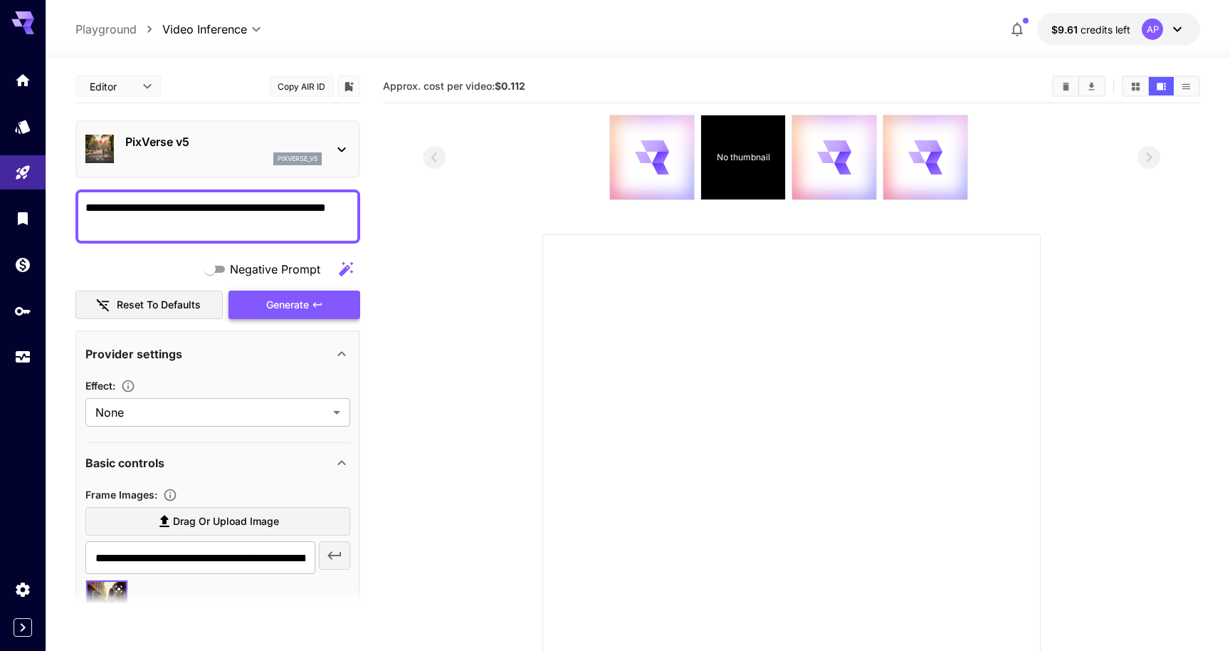
click at [288, 320] on div "Generate" at bounding box center [293, 304] width 131 height 29
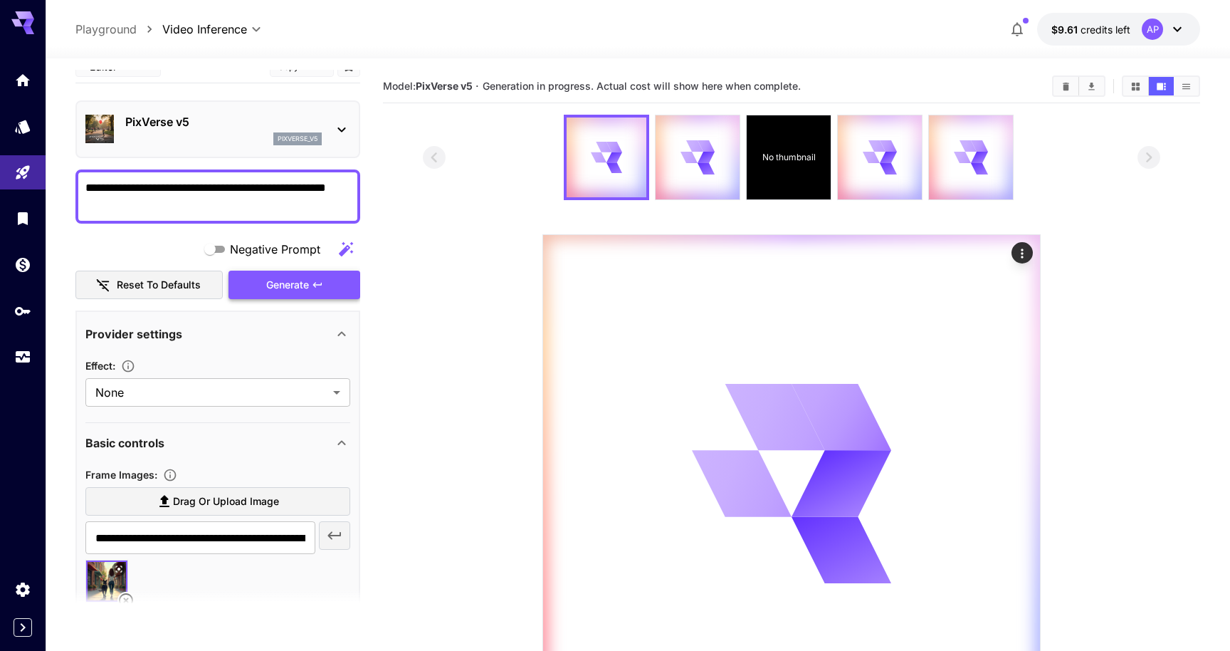
scroll to position [0, 0]
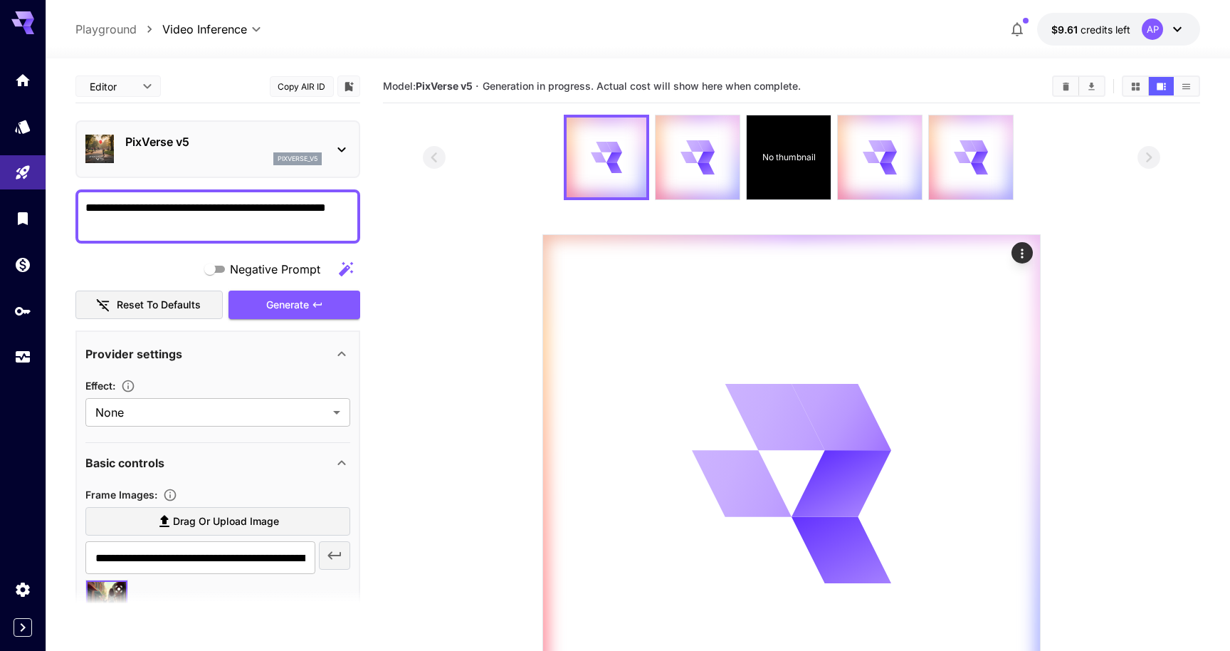
click at [287, 150] on p "PixVerse v5" at bounding box center [223, 141] width 196 height 17
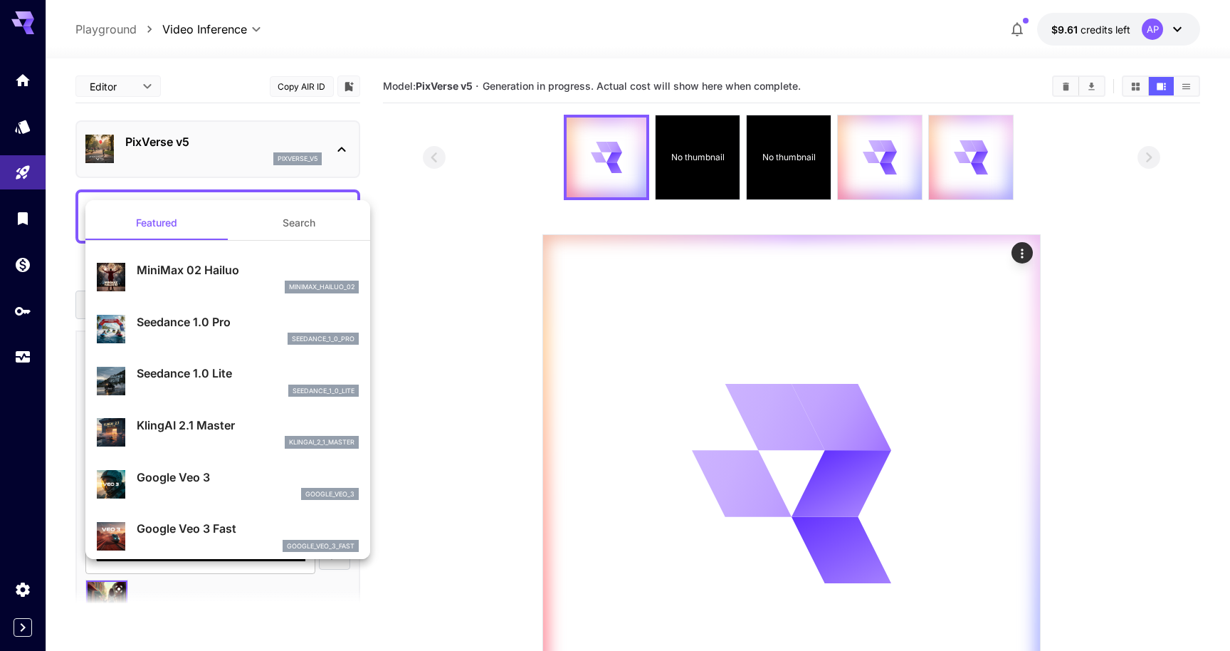
click at [239, 278] on p "MiniMax 02 Hailuo" at bounding box center [248, 269] width 222 height 17
type input "**********"
type input "***"
type input "*"
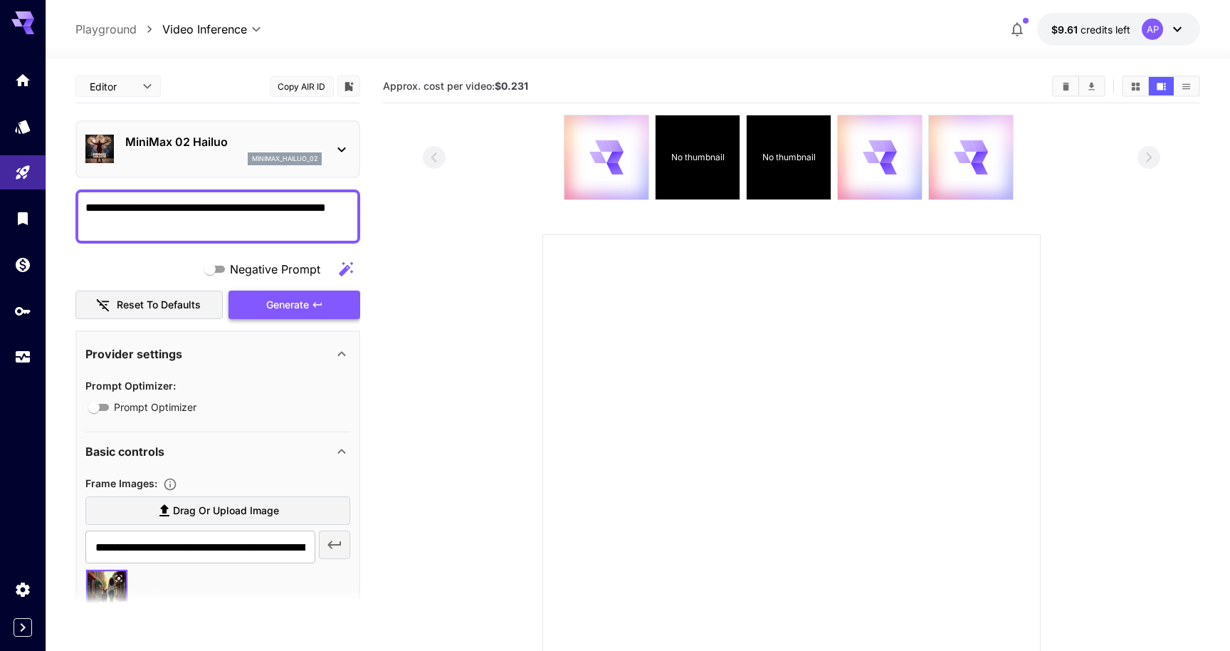
click at [265, 320] on div "Generate" at bounding box center [293, 304] width 131 height 29
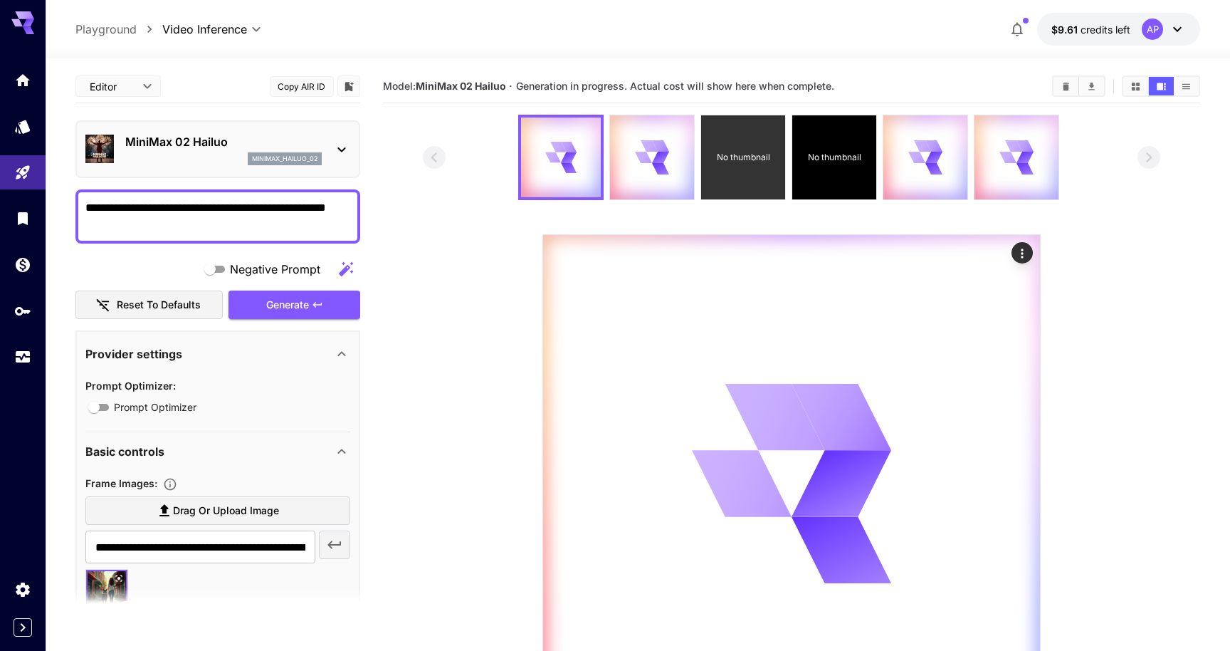
click at [736, 199] on div "No thumbnail" at bounding box center [743, 157] width 84 height 84
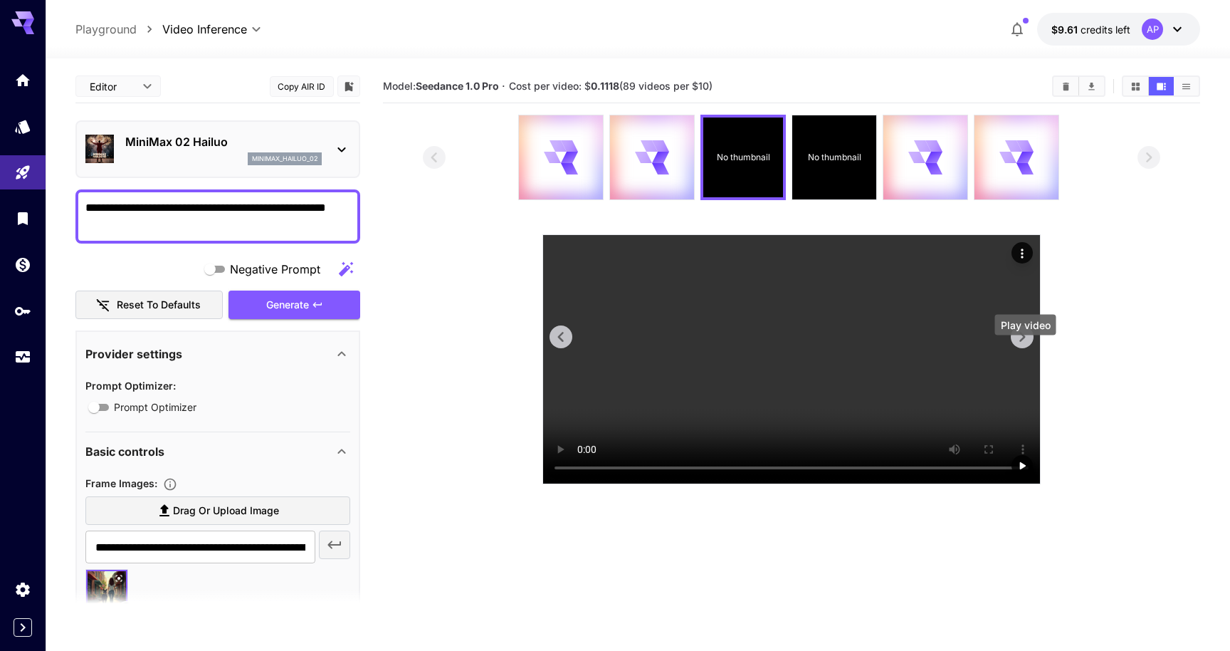
click at [1029, 458] on icon "Play video" at bounding box center [1022, 465] width 14 height 14
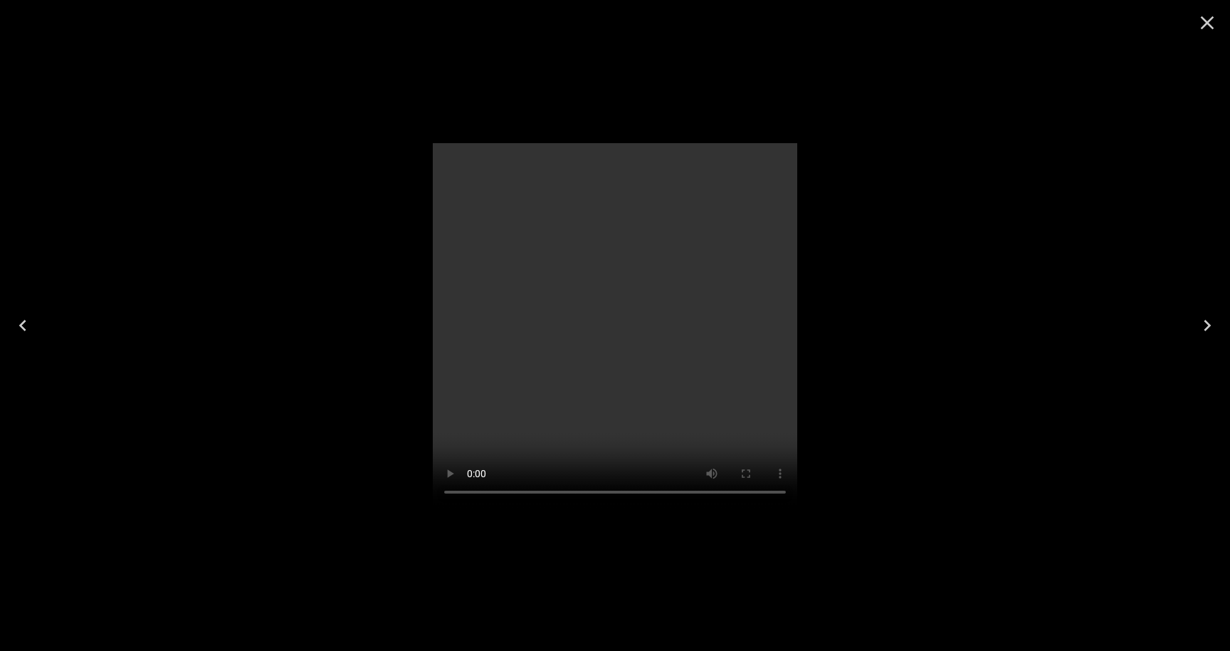
click at [1216, 30] on icon "Close" at bounding box center [1207, 22] width 23 height 23
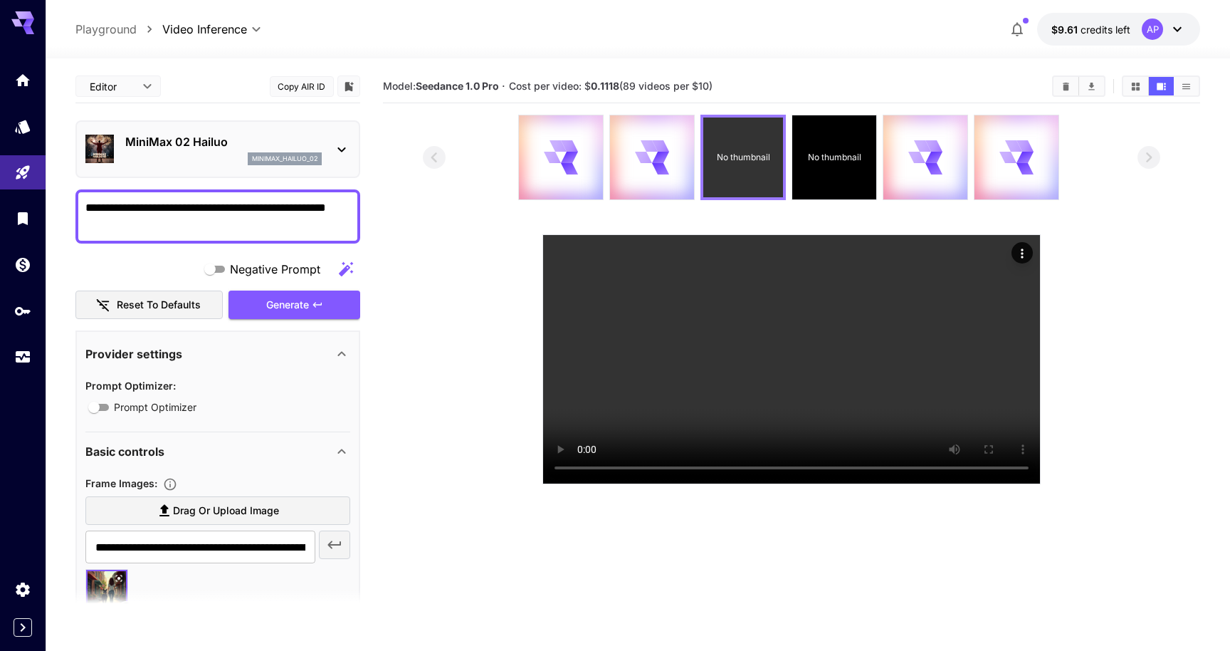
click at [747, 164] on p "No thumbnail" at bounding box center [742, 157] width 53 height 13
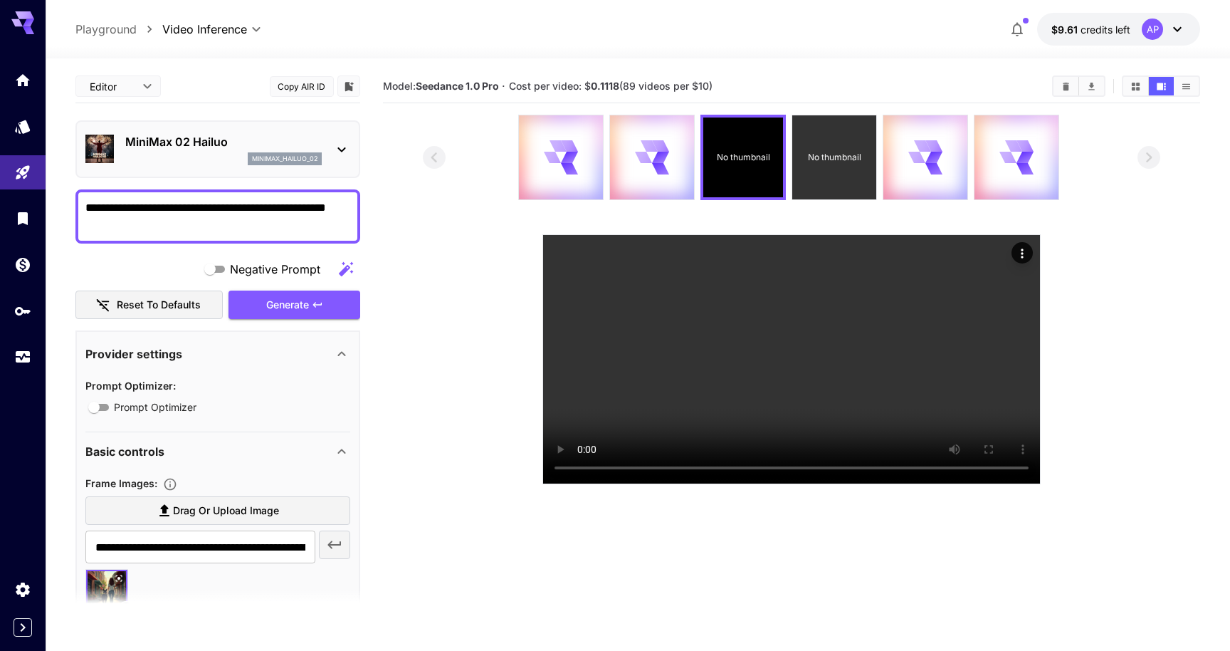
click at [814, 164] on p "No thumbnail" at bounding box center [833, 157] width 53 height 13
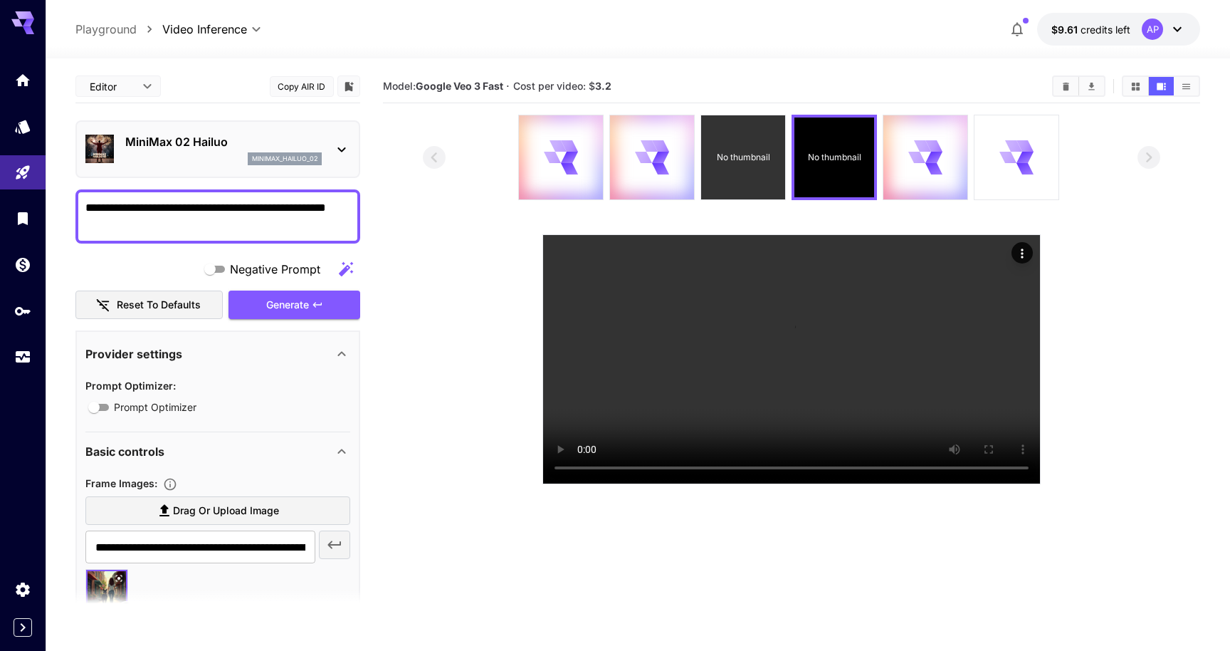
click at [752, 164] on p "No thumbnail" at bounding box center [742, 157] width 53 height 13
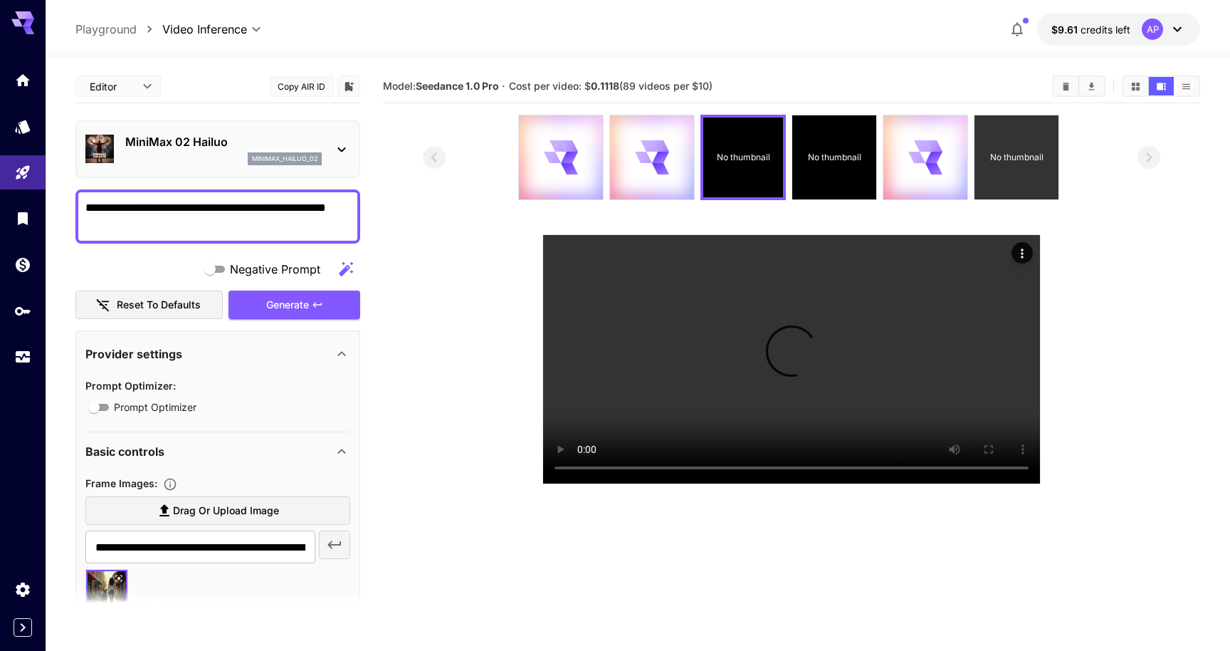
click at [1030, 172] on div "No thumbnail" at bounding box center [1016, 157] width 84 height 84
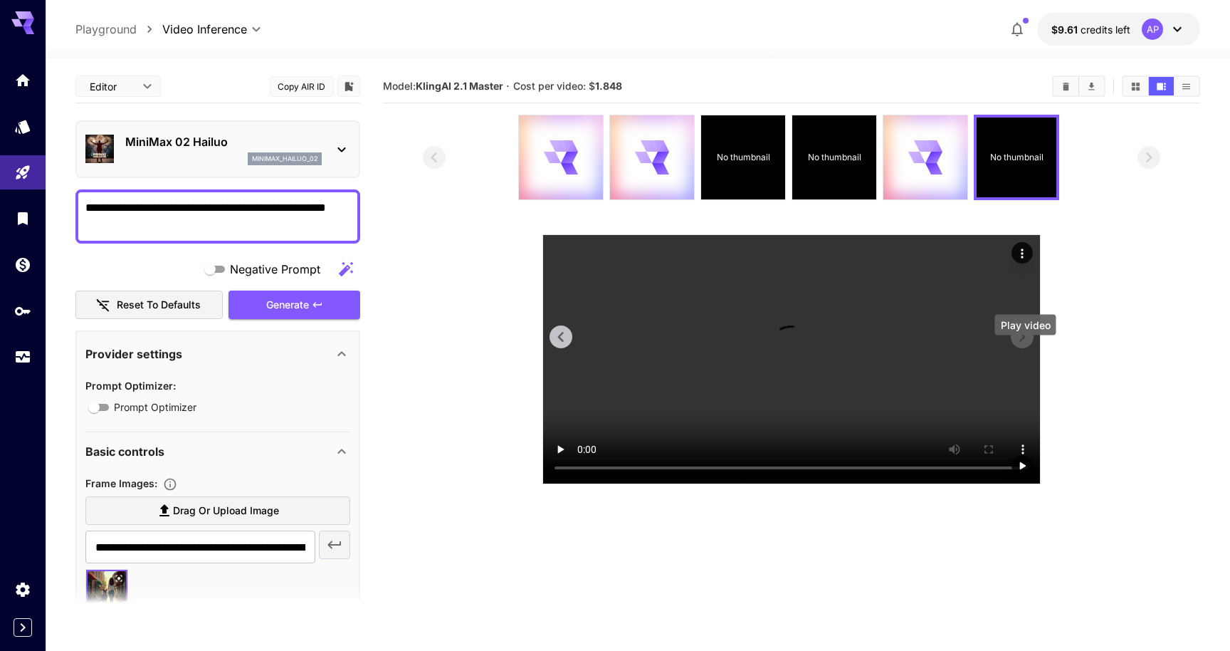
click at [1026, 462] on icon "Play video" at bounding box center [1023, 465] width 6 height 7
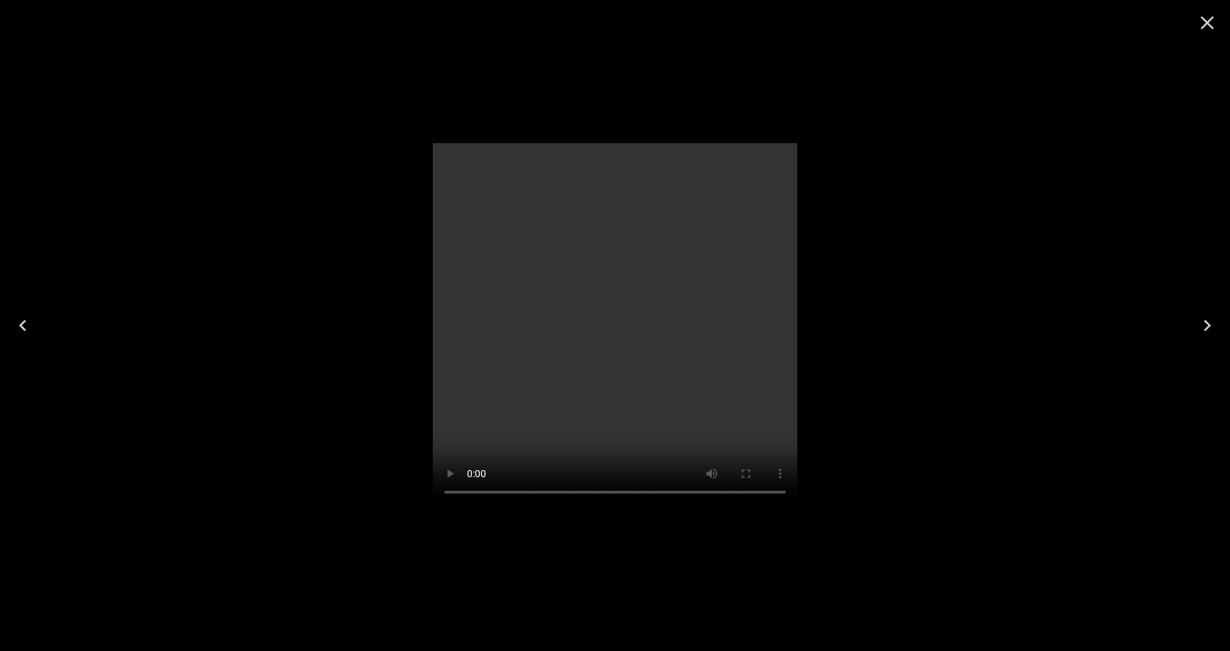
click at [1210, 21] on icon "Close" at bounding box center [1207, 22] width 23 height 23
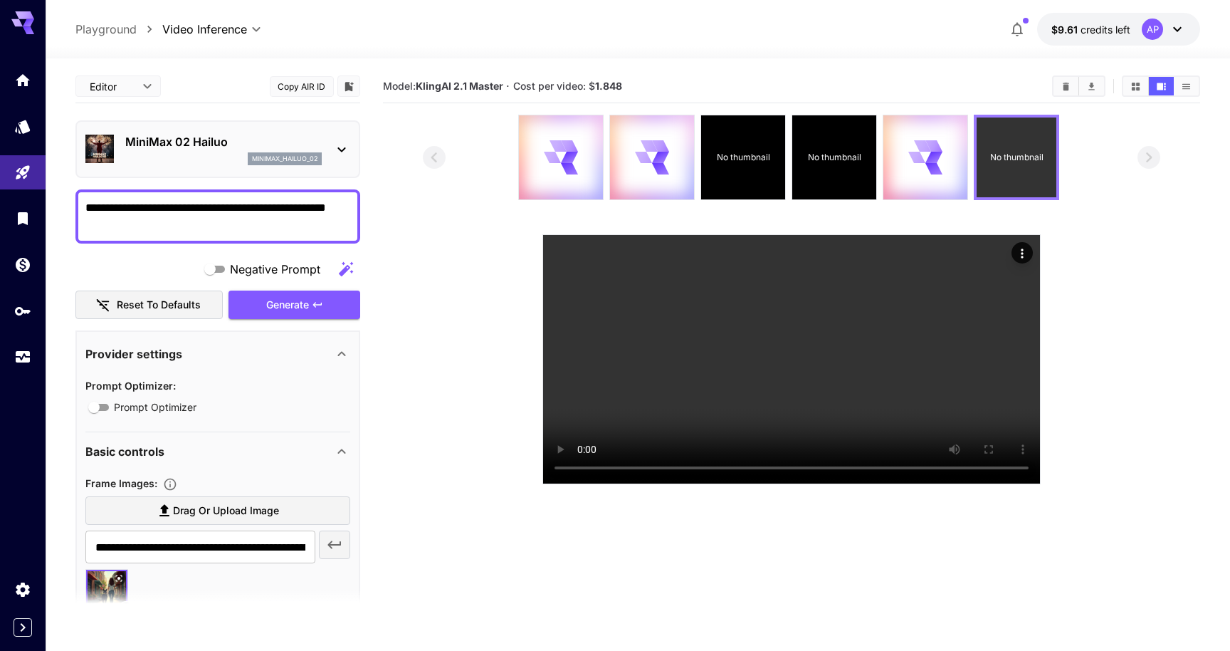
click at [1009, 197] on div "No thumbnail" at bounding box center [1017, 157] width 80 height 80
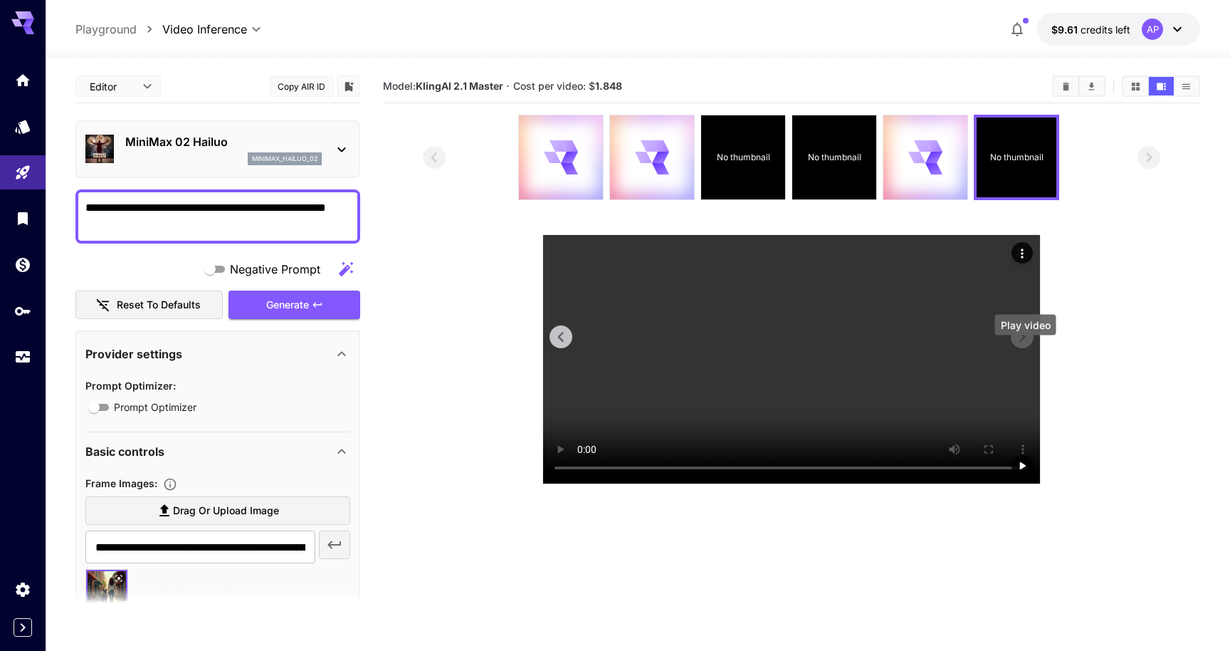
click at [1021, 458] on icon "Play video" at bounding box center [1022, 465] width 14 height 14
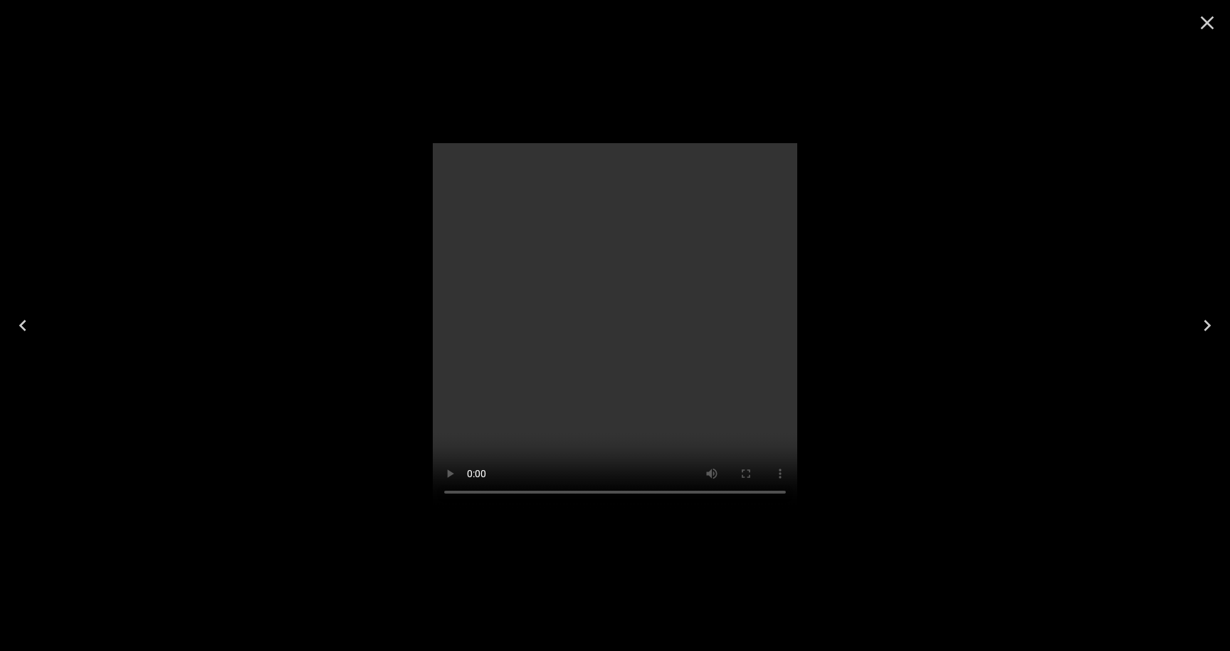
click at [568, 342] on video at bounding box center [615, 325] width 364 height 364
click at [1204, 31] on icon "Close" at bounding box center [1207, 22] width 23 height 23
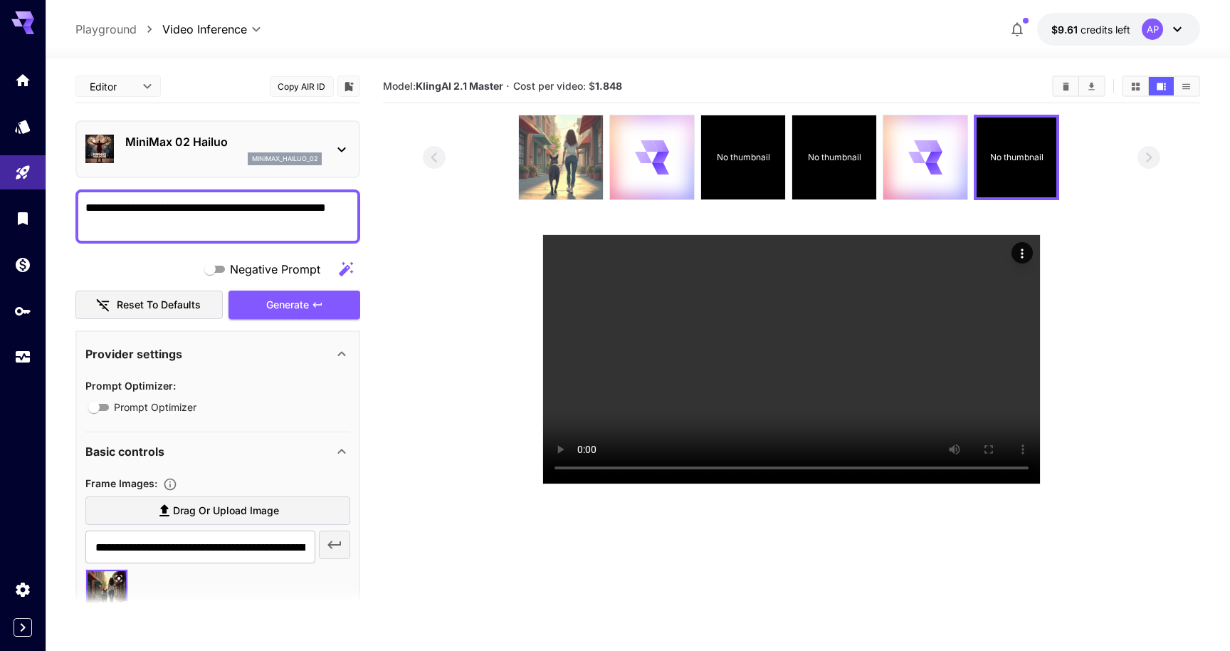
click at [565, 167] on img at bounding box center [561, 157] width 84 height 84
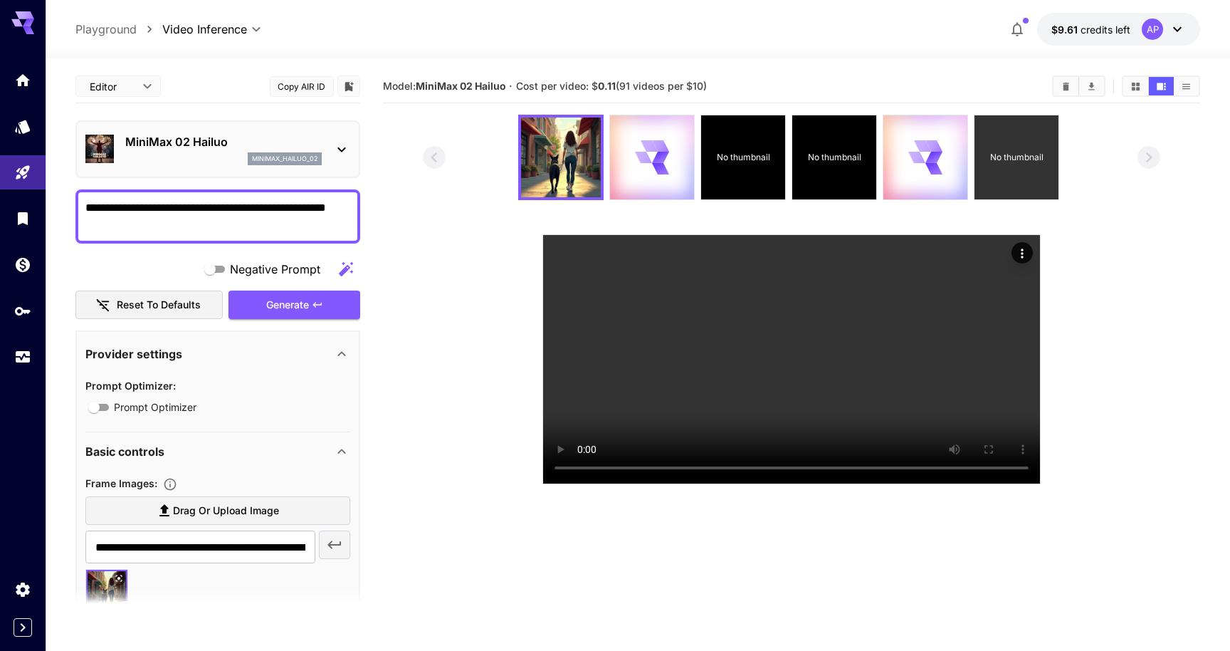
click at [995, 164] on p "No thumbnail" at bounding box center [1015, 157] width 53 height 13
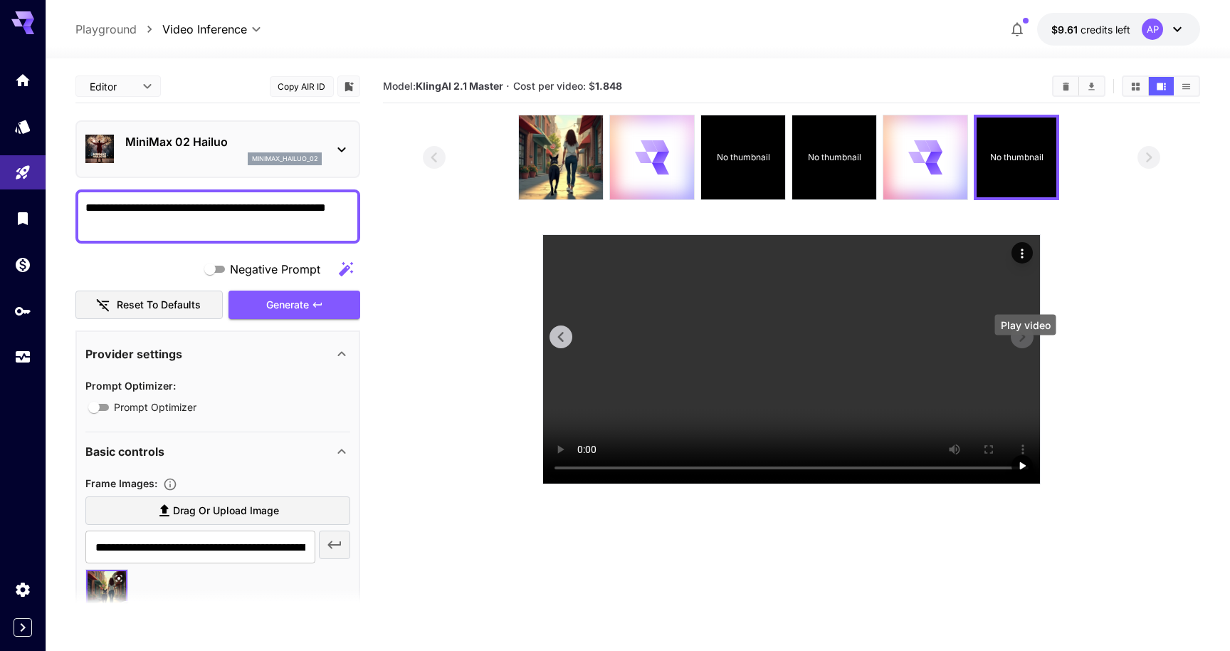
click at [1026, 462] on icon "Play video" at bounding box center [1023, 465] width 6 height 7
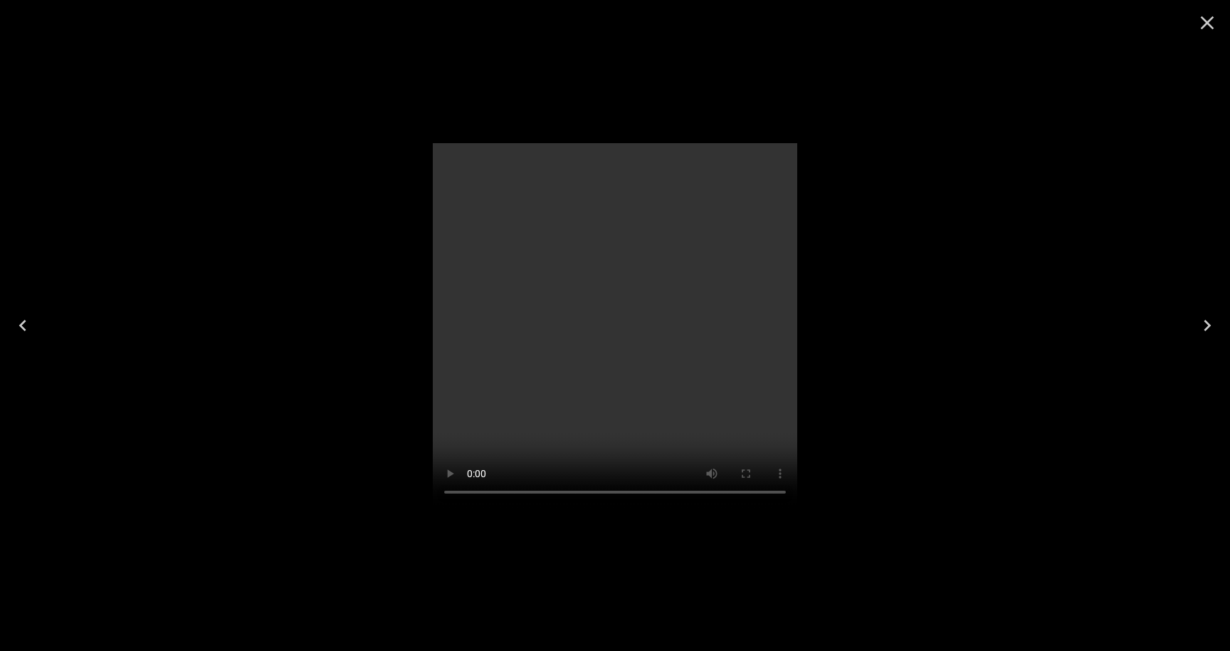
click at [1026, 354] on div at bounding box center [615, 325] width 1230 height 651
click at [1210, 16] on icon "Close" at bounding box center [1207, 22] width 23 height 23
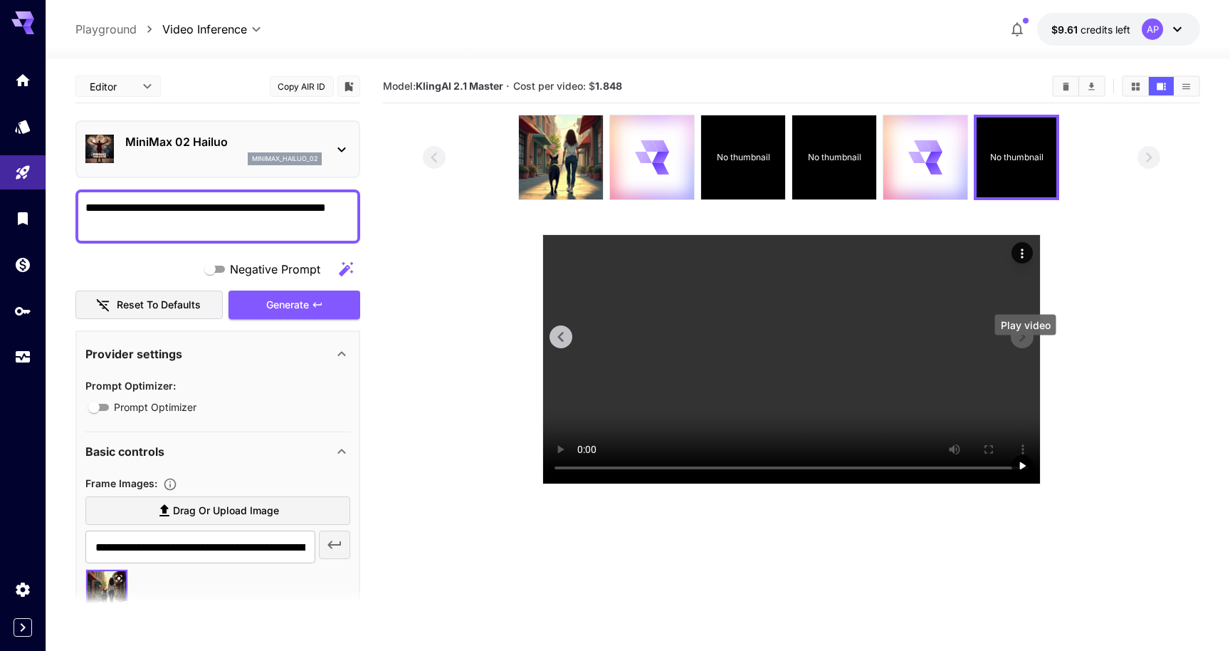
click at [1027, 458] on icon "Play video" at bounding box center [1022, 465] width 14 height 14
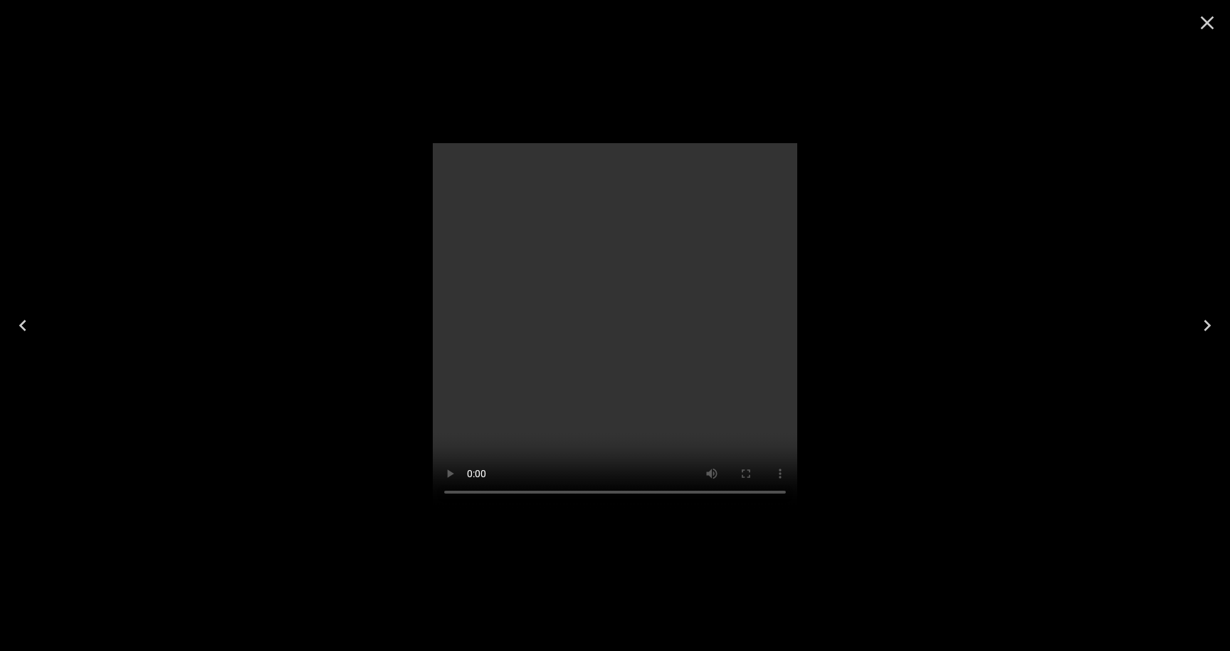
click at [678, 350] on video at bounding box center [615, 325] width 364 height 364
click at [1214, 26] on icon "Close" at bounding box center [1207, 22] width 23 height 23
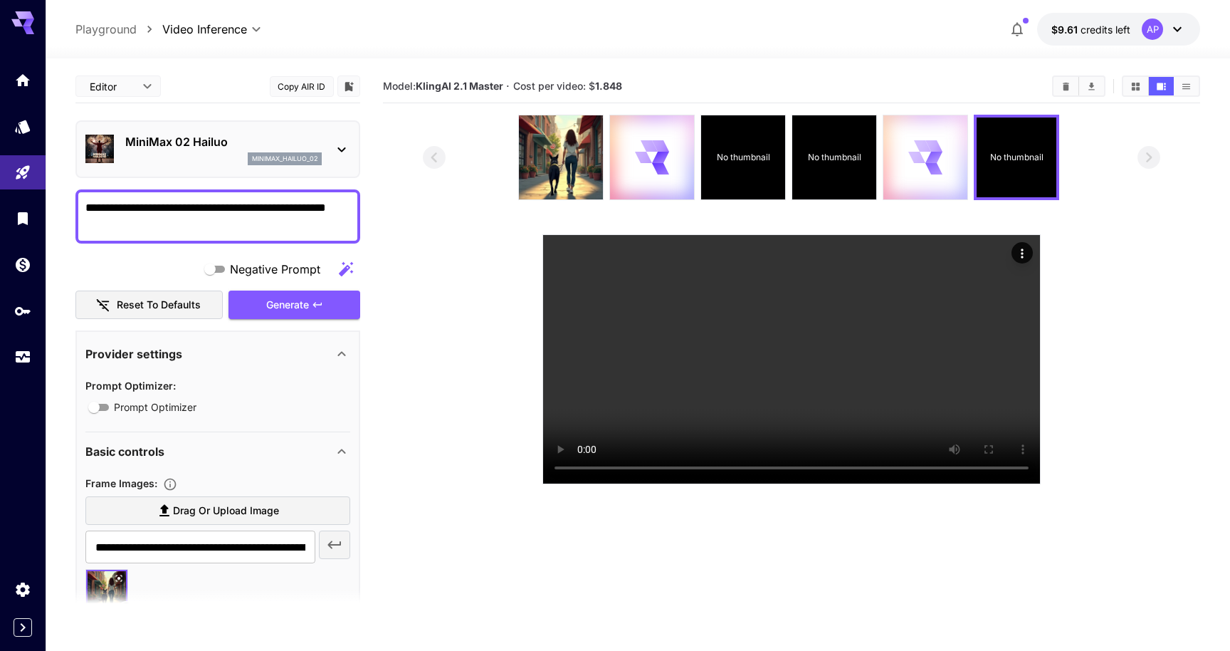
click at [942, 163] on icon at bounding box center [933, 157] width 17 height 11
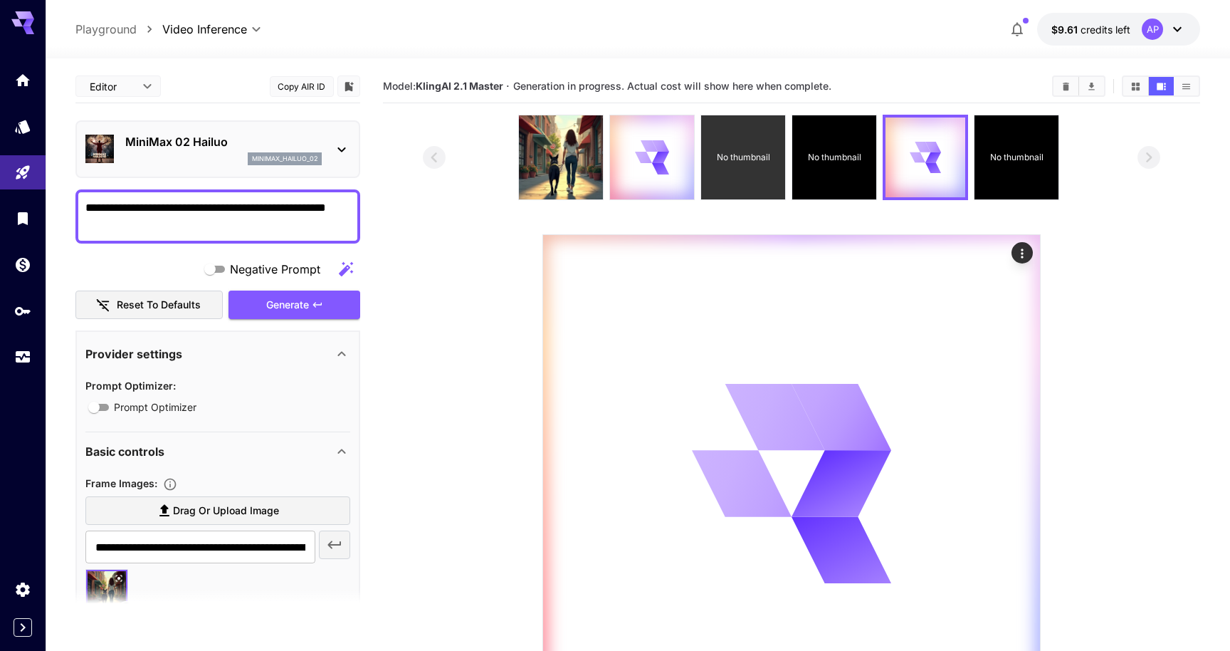
click at [744, 196] on div "No thumbnail" at bounding box center [743, 157] width 84 height 84
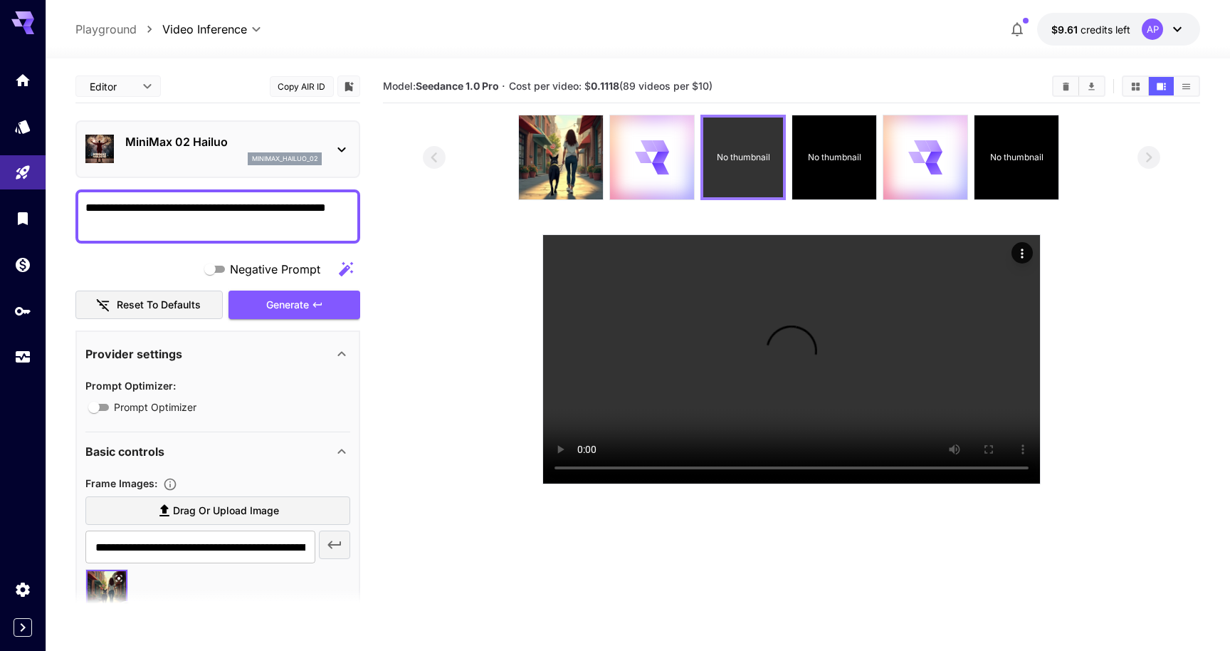
click at [737, 170] on div "No thumbnail" at bounding box center [743, 157] width 80 height 80
click at [756, 164] on p "No thumbnail" at bounding box center [742, 157] width 53 height 13
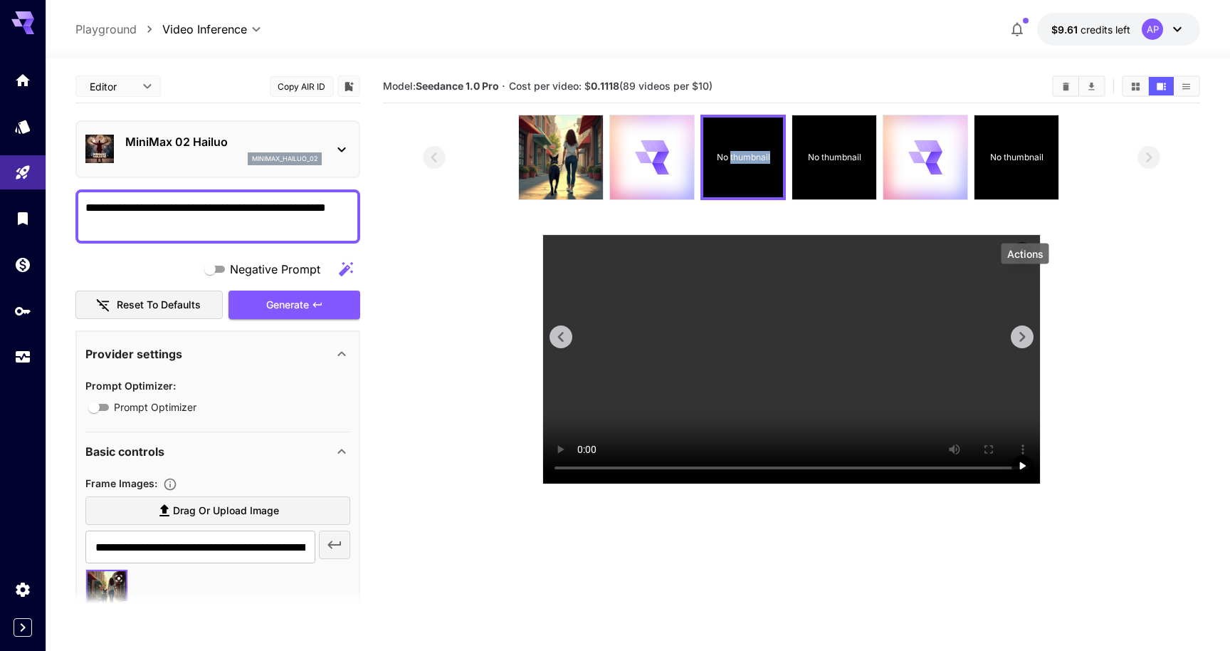
click at [1020, 261] on icon "Actions" at bounding box center [1022, 253] width 14 height 14
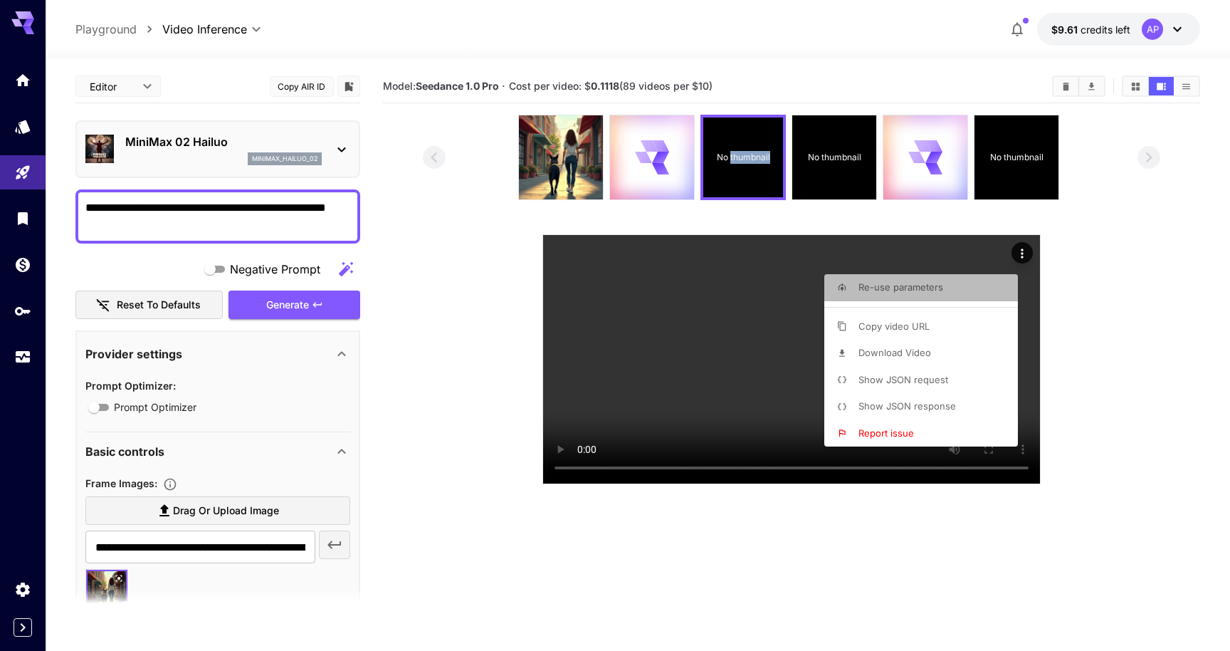
click at [958, 292] on li "Re-use parameters" at bounding box center [925, 287] width 202 height 27
type input "**********"
type input "***"
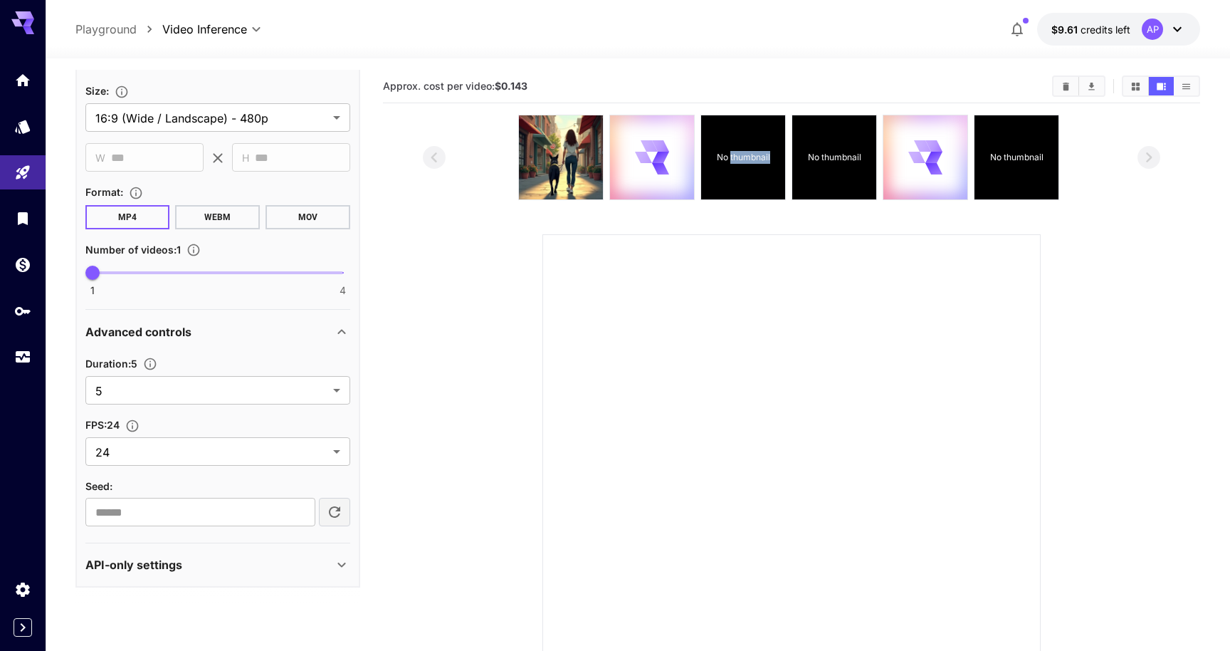
scroll to position [631, 0]
click at [236, 419] on body "**********" at bounding box center [615, 387] width 1230 height 775
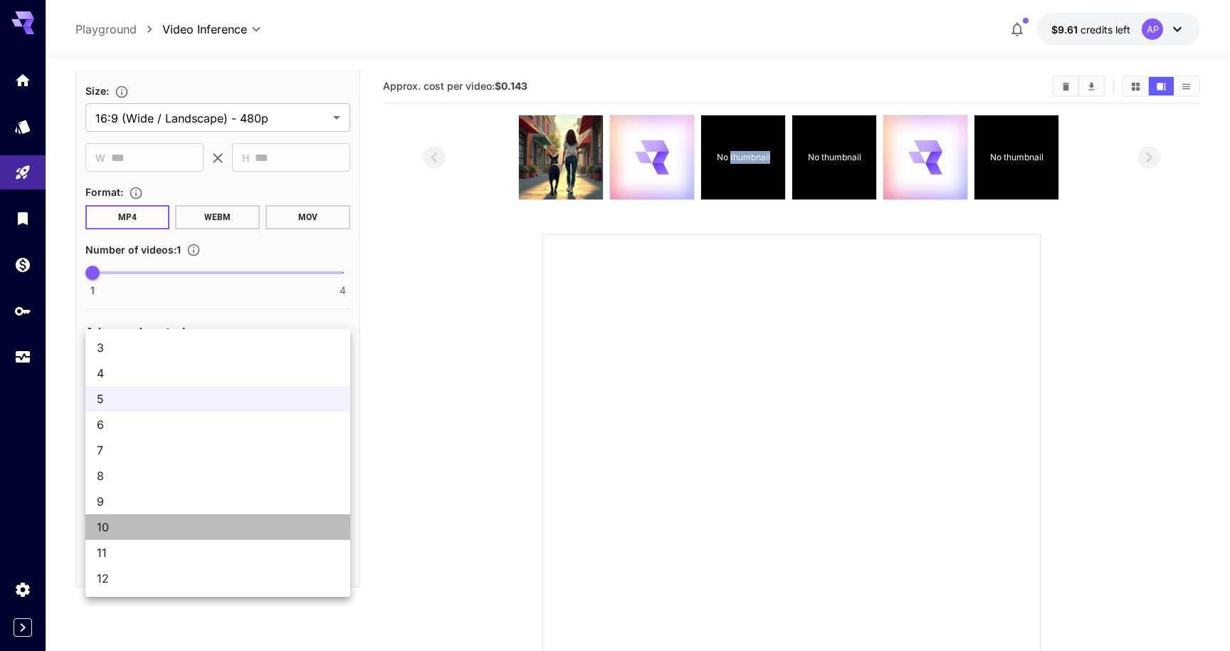
click at [202, 535] on span "10" at bounding box center [218, 526] width 242 height 17
type input "**"
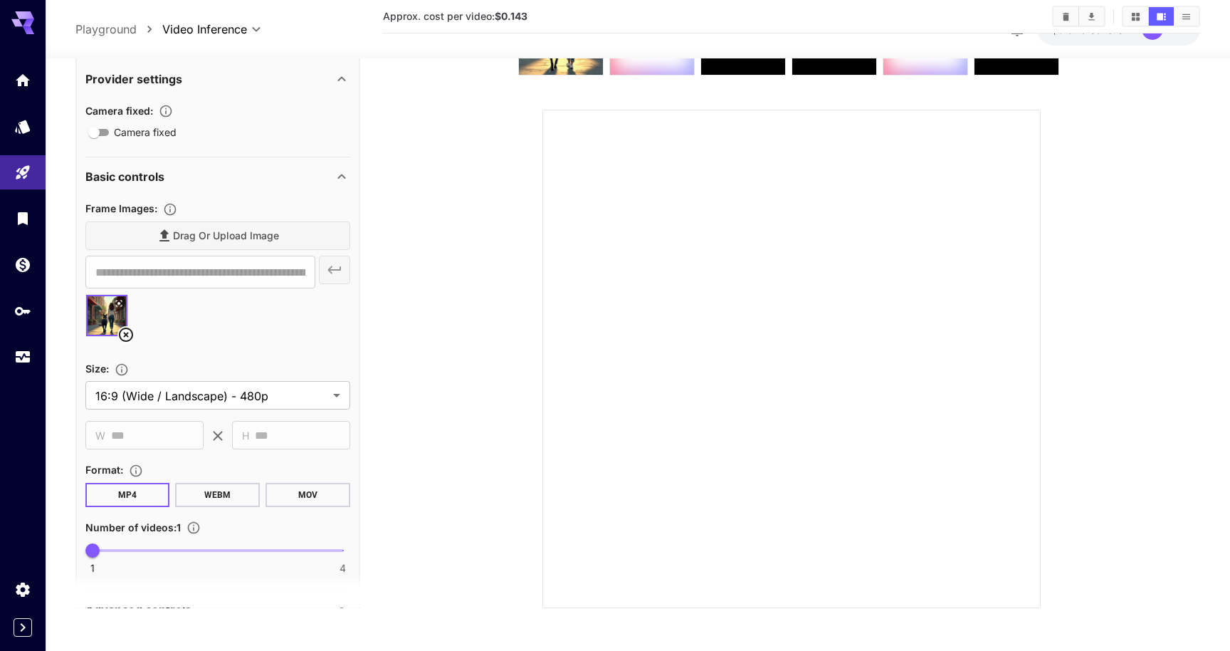
scroll to position [258, 0]
click at [189, 455] on body "**********" at bounding box center [615, 262] width 1230 height 775
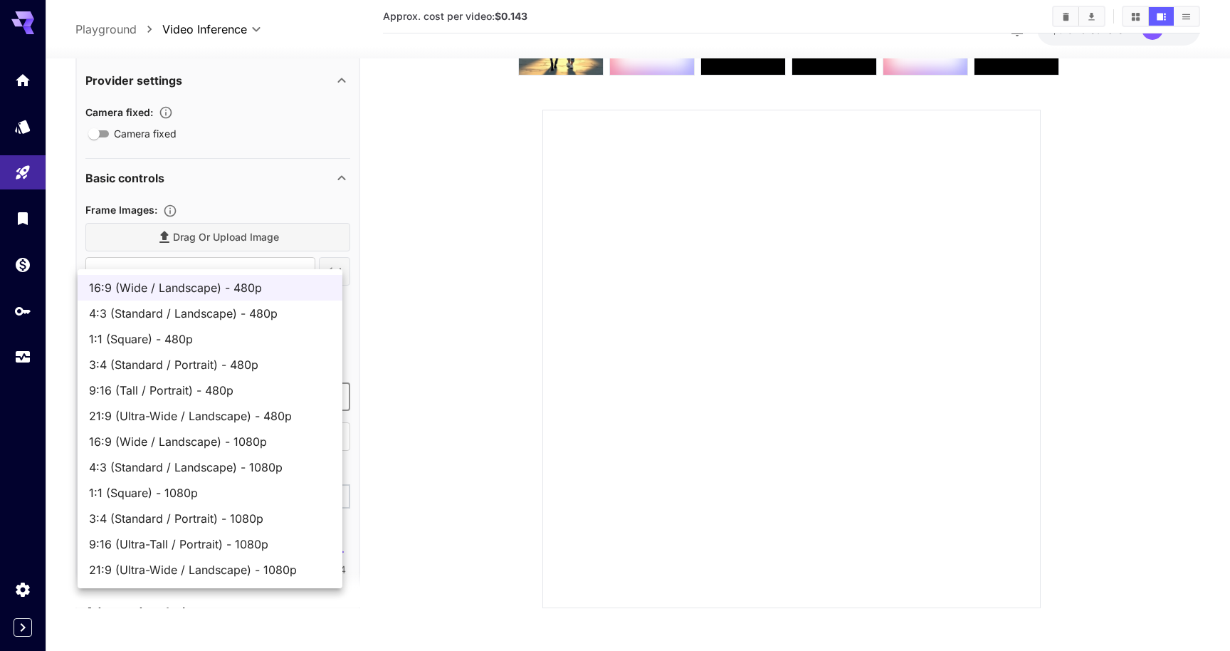
click at [451, 319] on div at bounding box center [615, 325] width 1230 height 651
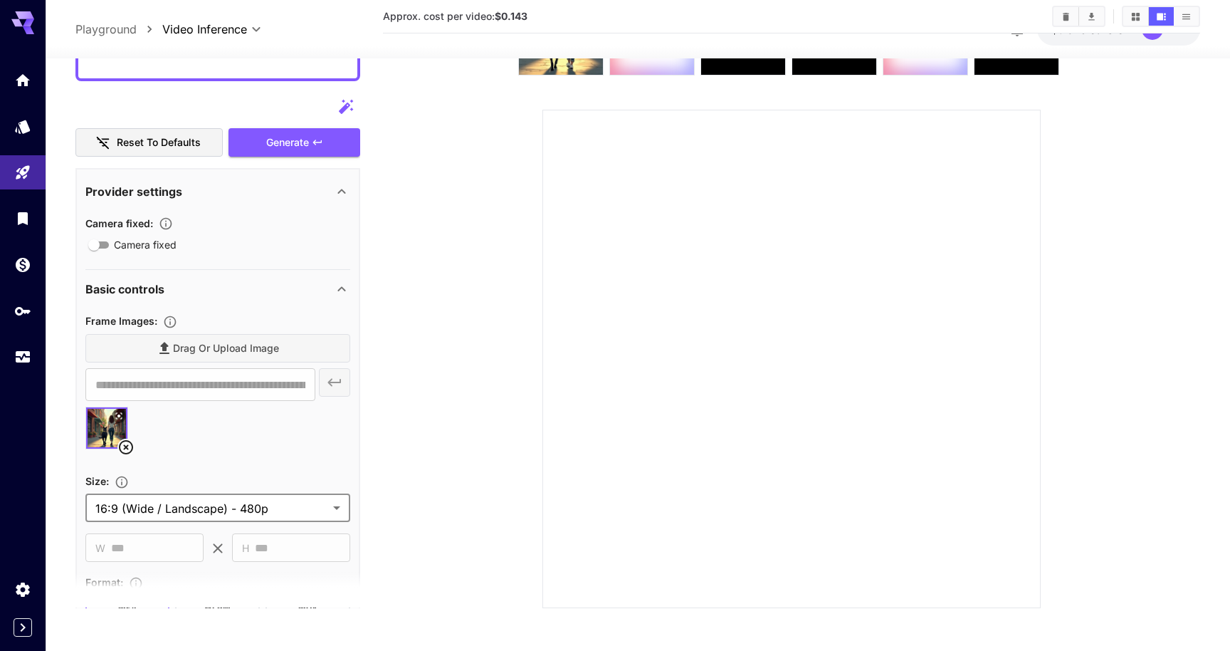
scroll to position [0, 0]
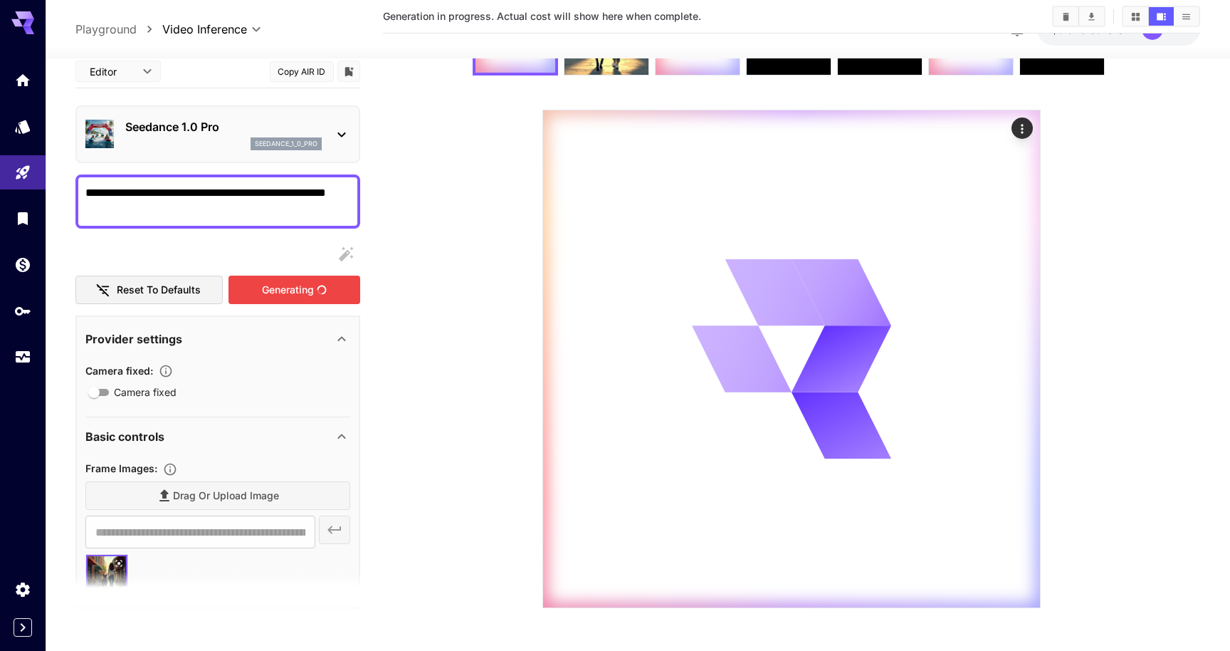
click at [291, 305] on div "Generating" at bounding box center [293, 289] width 131 height 29
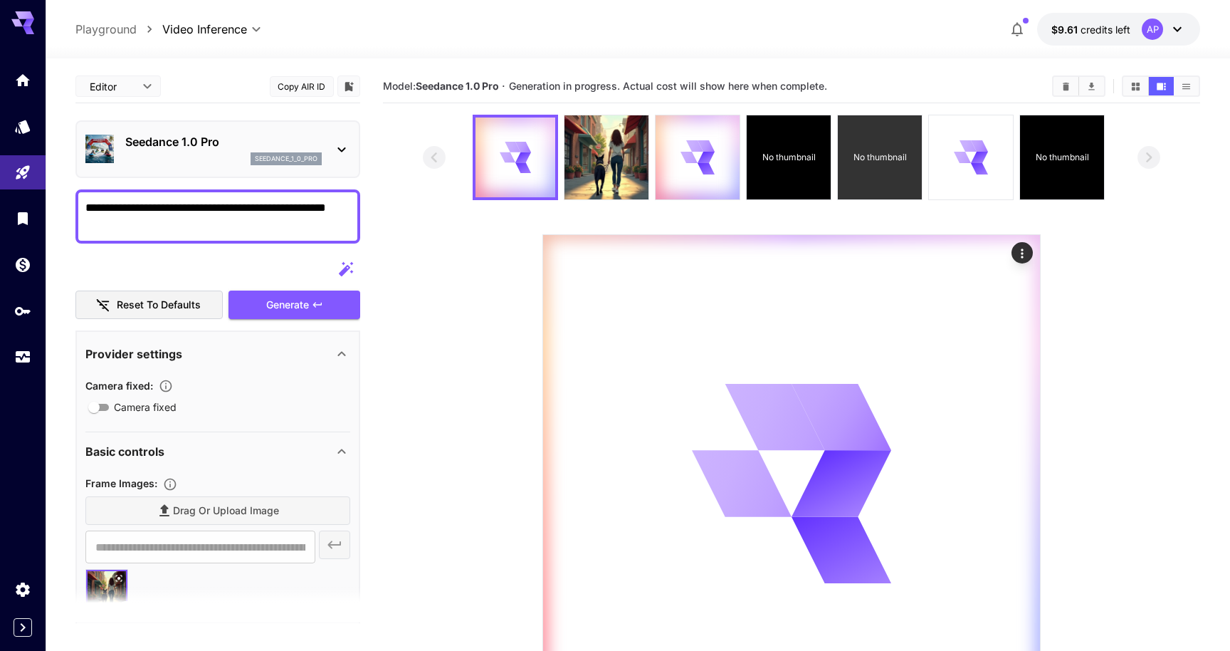
click at [861, 172] on div "No thumbnail" at bounding box center [880, 157] width 84 height 84
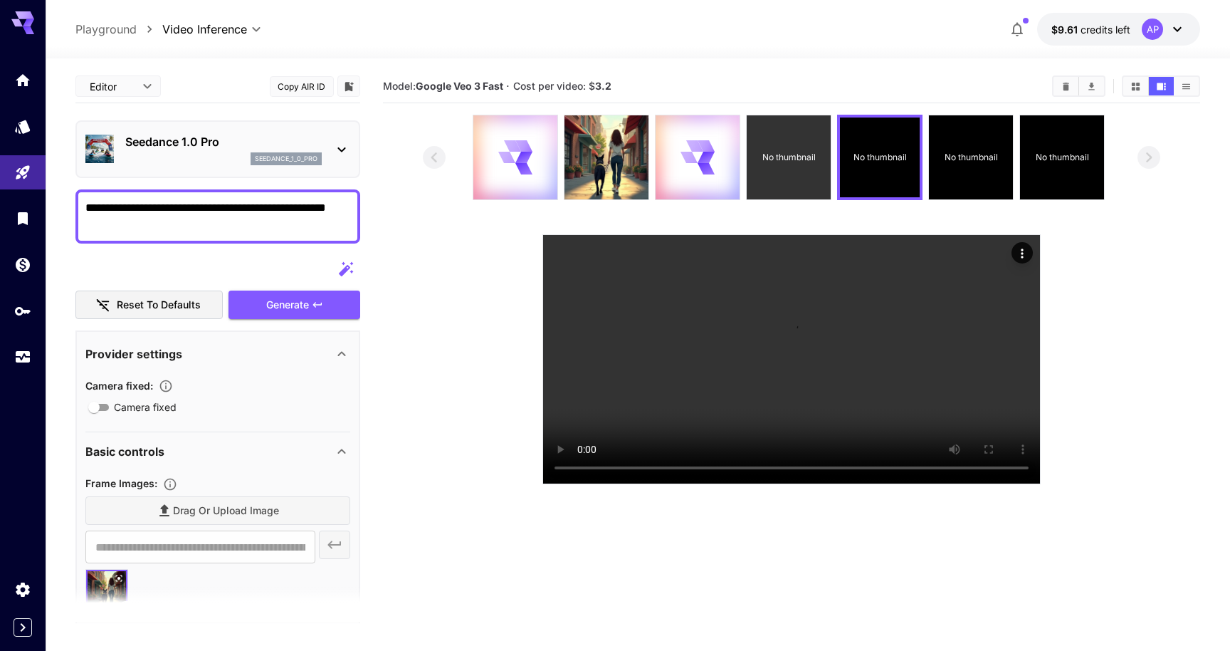
click at [794, 164] on p "No thumbnail" at bounding box center [788, 157] width 53 height 13
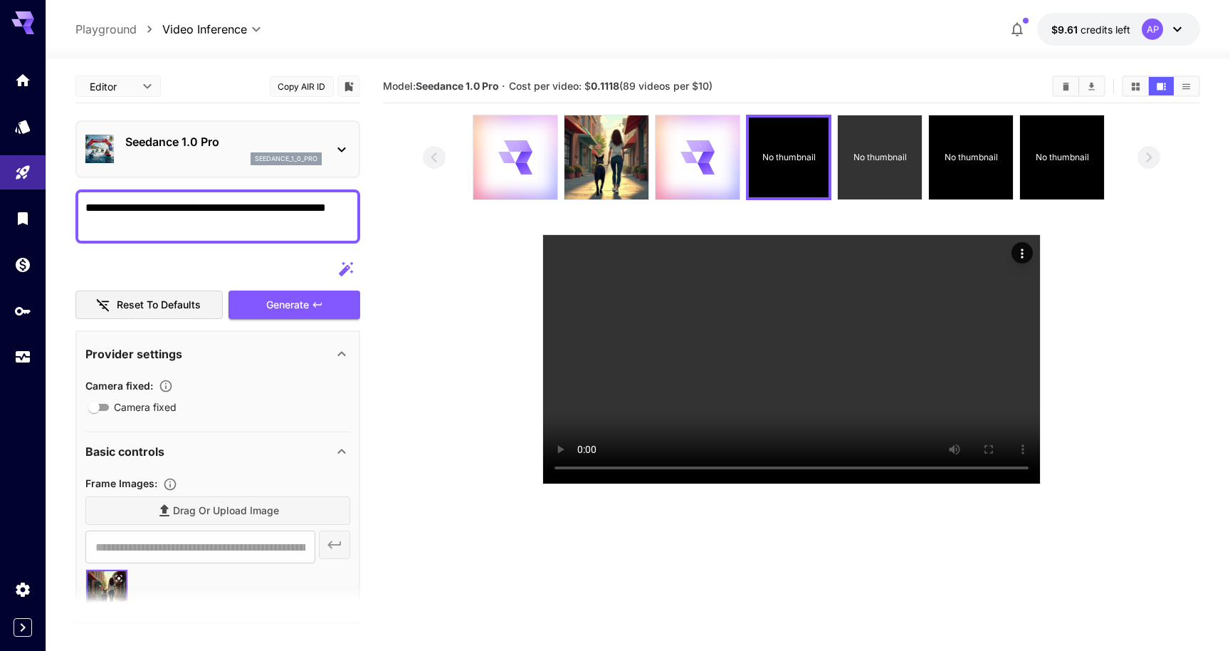
click at [879, 169] on div "No thumbnail" at bounding box center [880, 157] width 84 height 84
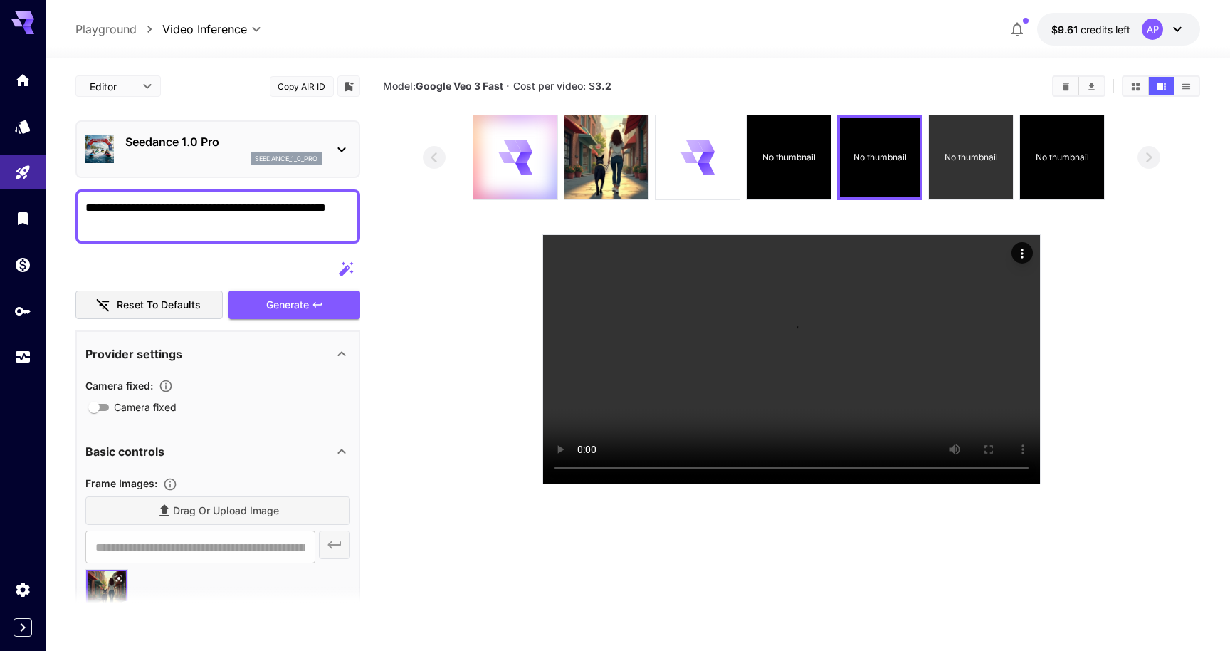
click at [977, 162] on div "No thumbnail" at bounding box center [971, 157] width 84 height 84
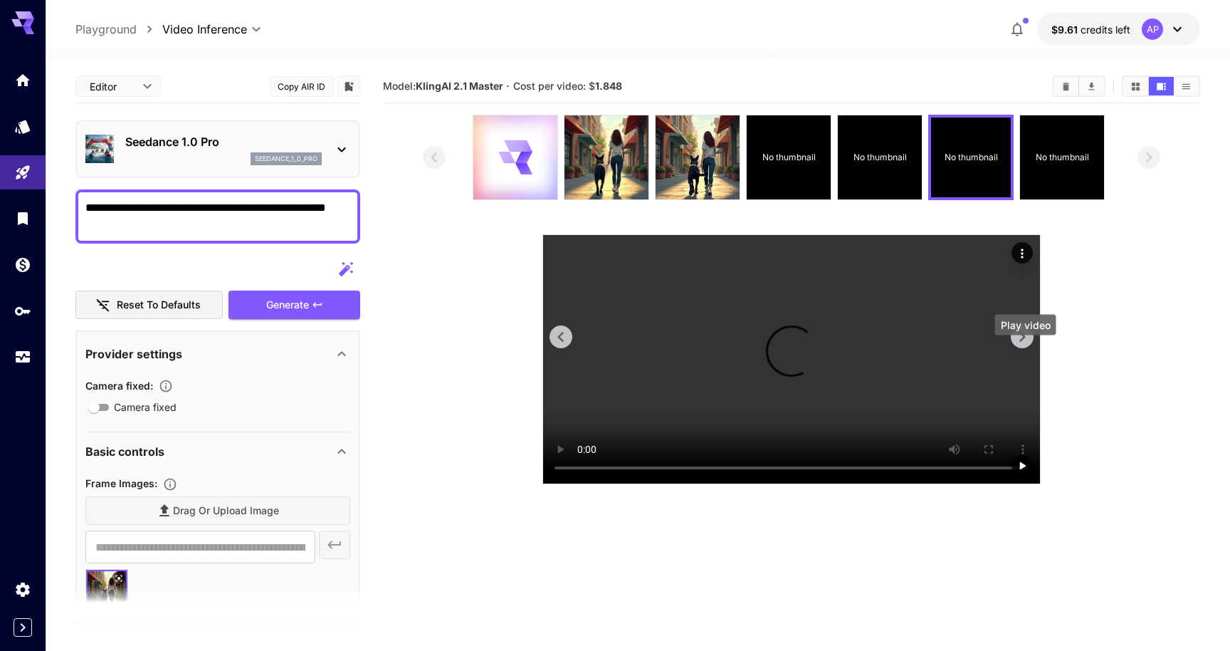
click at [1025, 458] on icon "Play video" at bounding box center [1022, 465] width 14 height 14
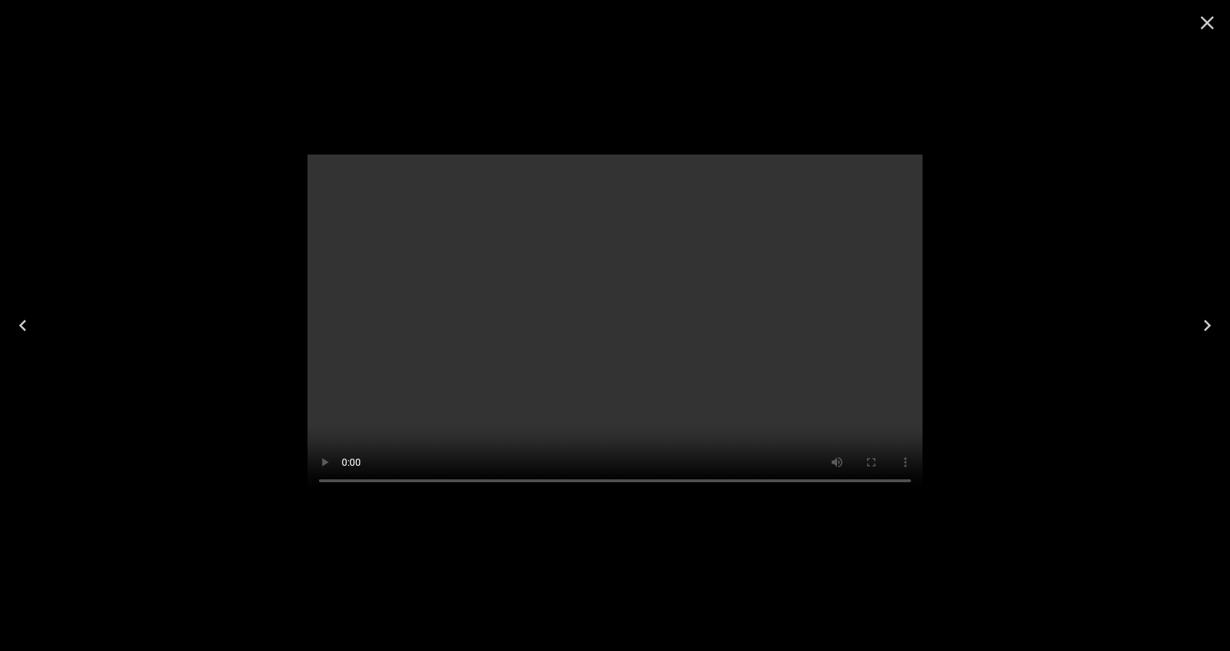
click at [1200, 24] on icon "Close" at bounding box center [1207, 22] width 23 height 23
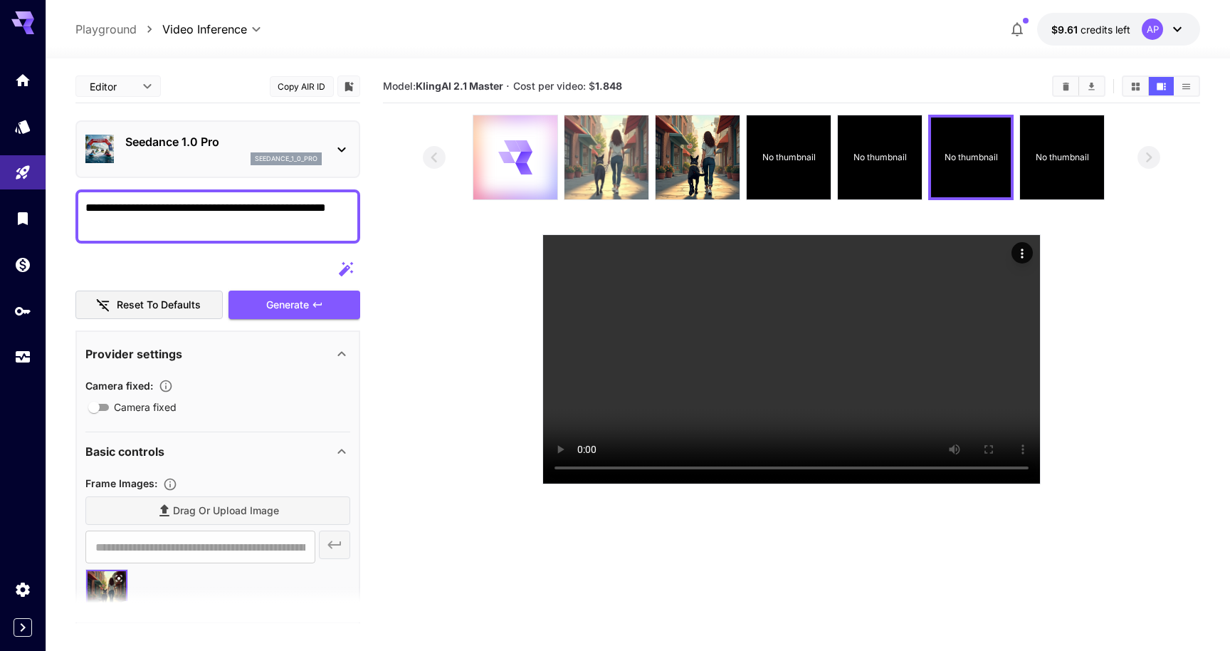
click at [611, 192] on img at bounding box center [606, 157] width 84 height 84
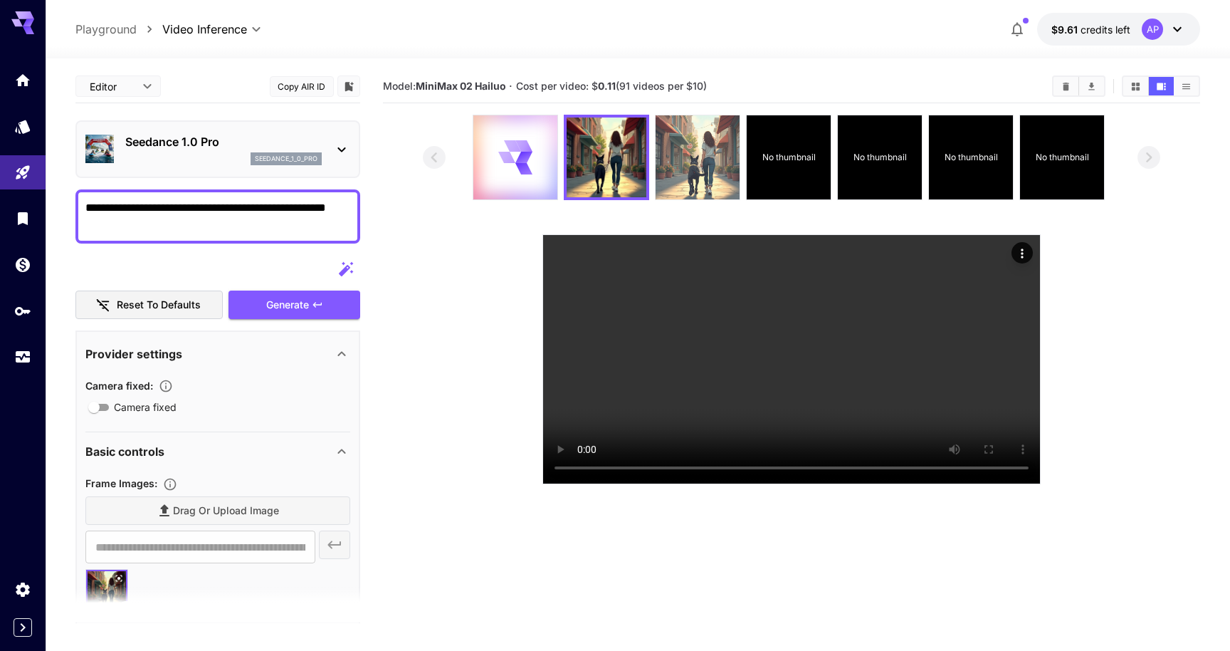
click at [688, 195] on img at bounding box center [698, 157] width 84 height 84
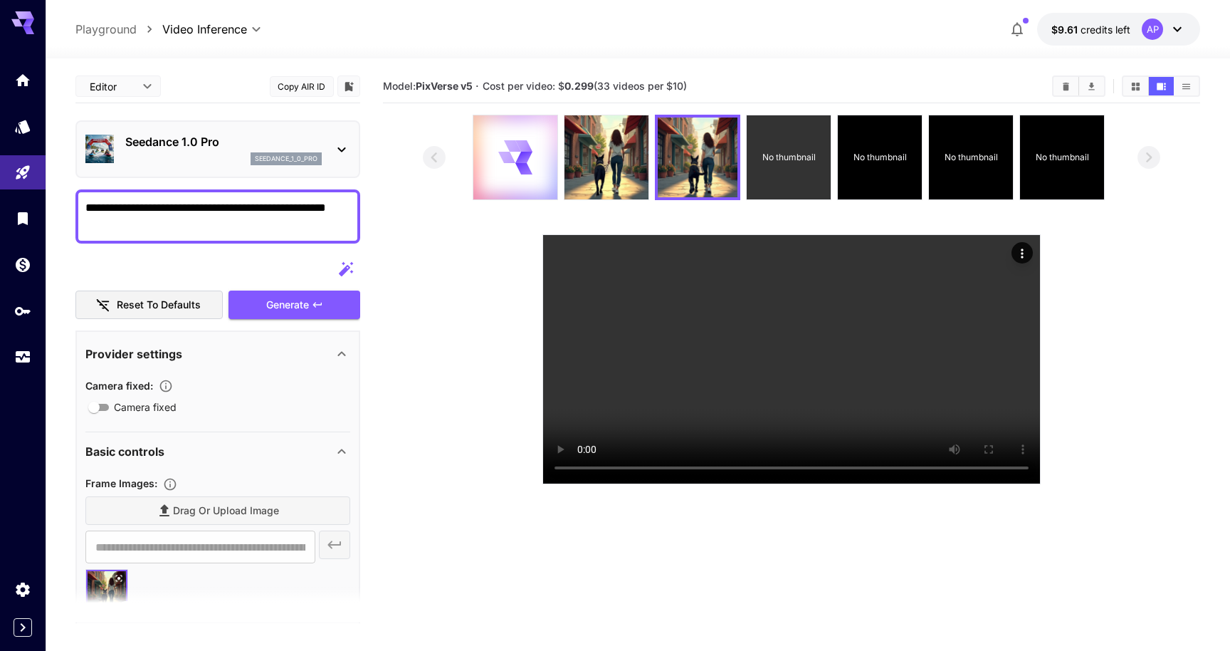
click at [790, 191] on div "No thumbnail" at bounding box center [789, 157] width 84 height 84
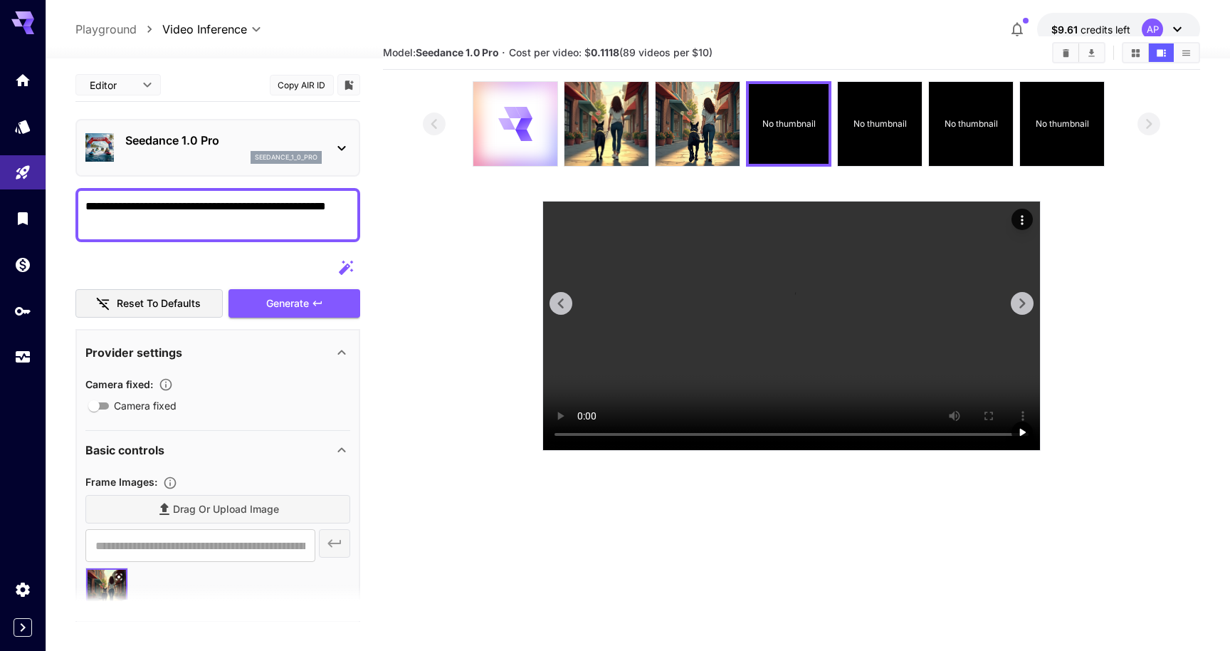
scroll to position [31, 0]
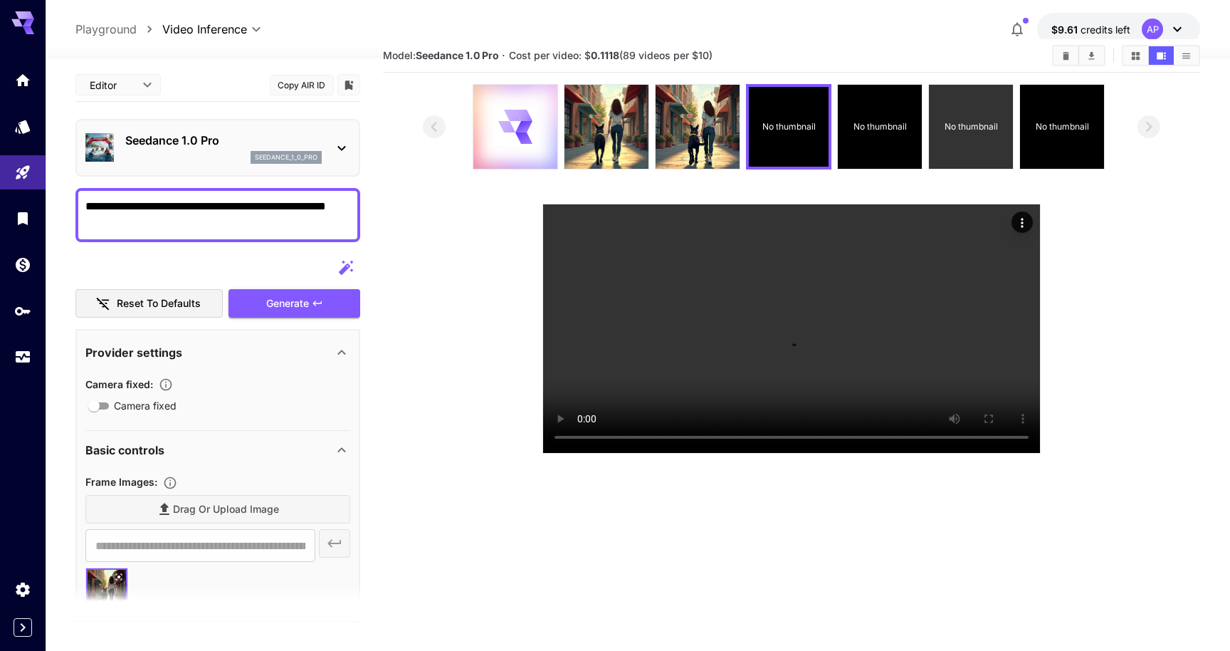
click at [958, 157] on div "No thumbnail" at bounding box center [971, 127] width 84 height 84
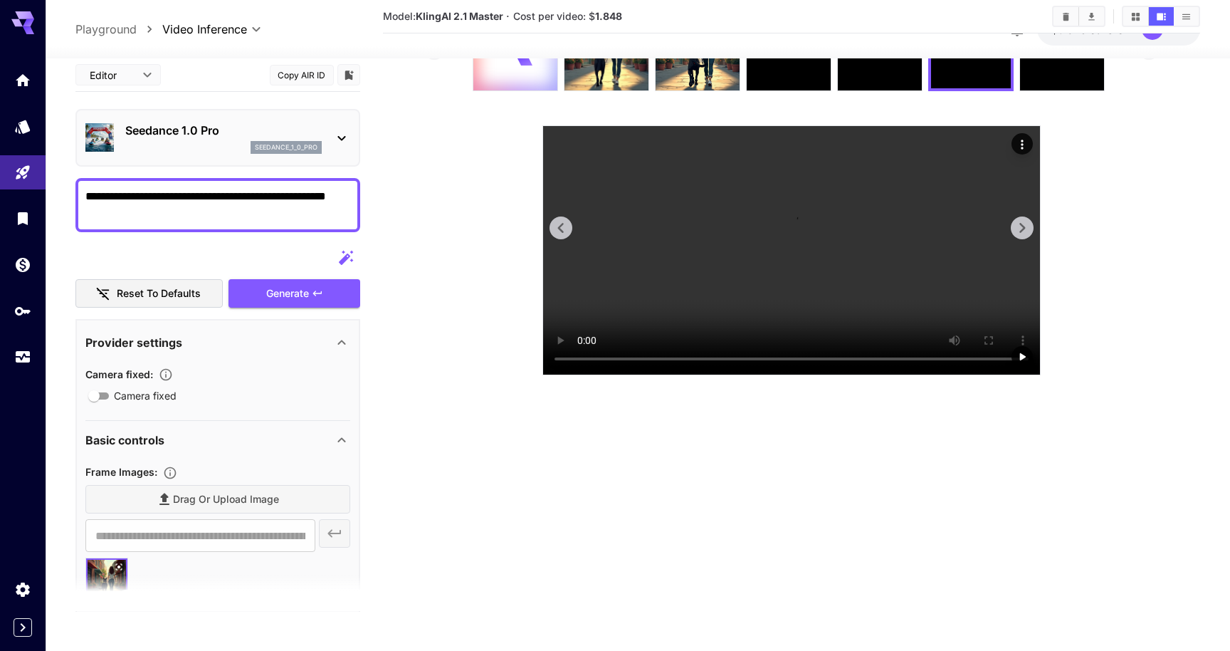
scroll to position [115, 0]
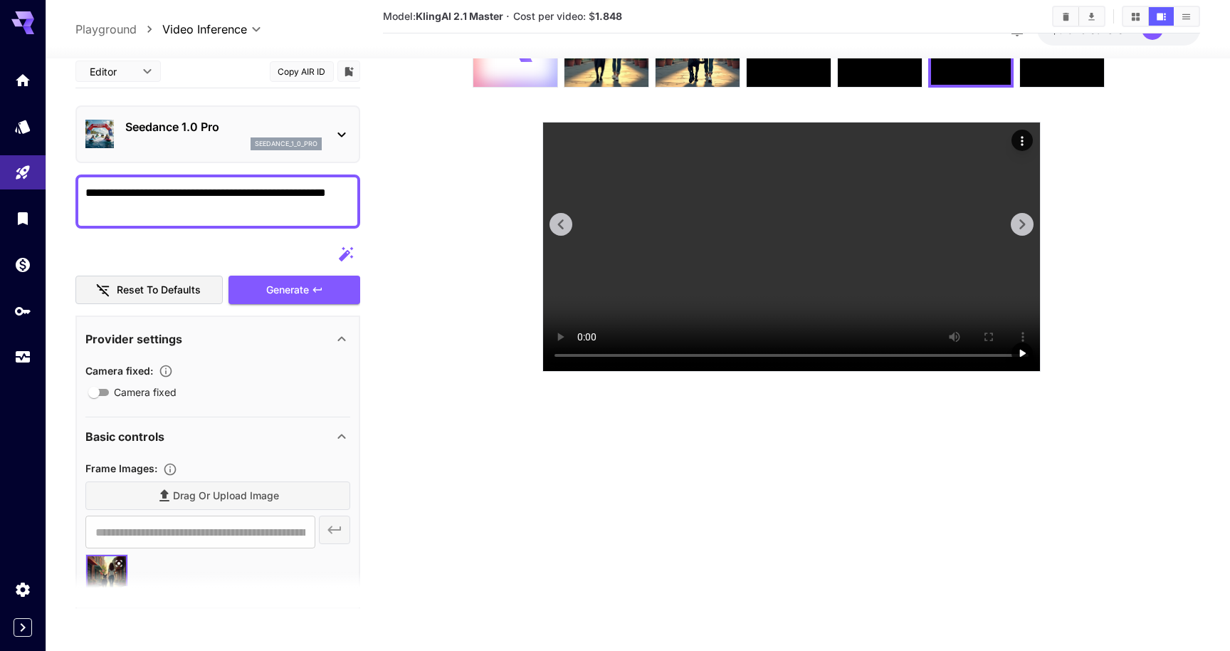
click at [796, 371] on video at bounding box center [791, 246] width 497 height 248
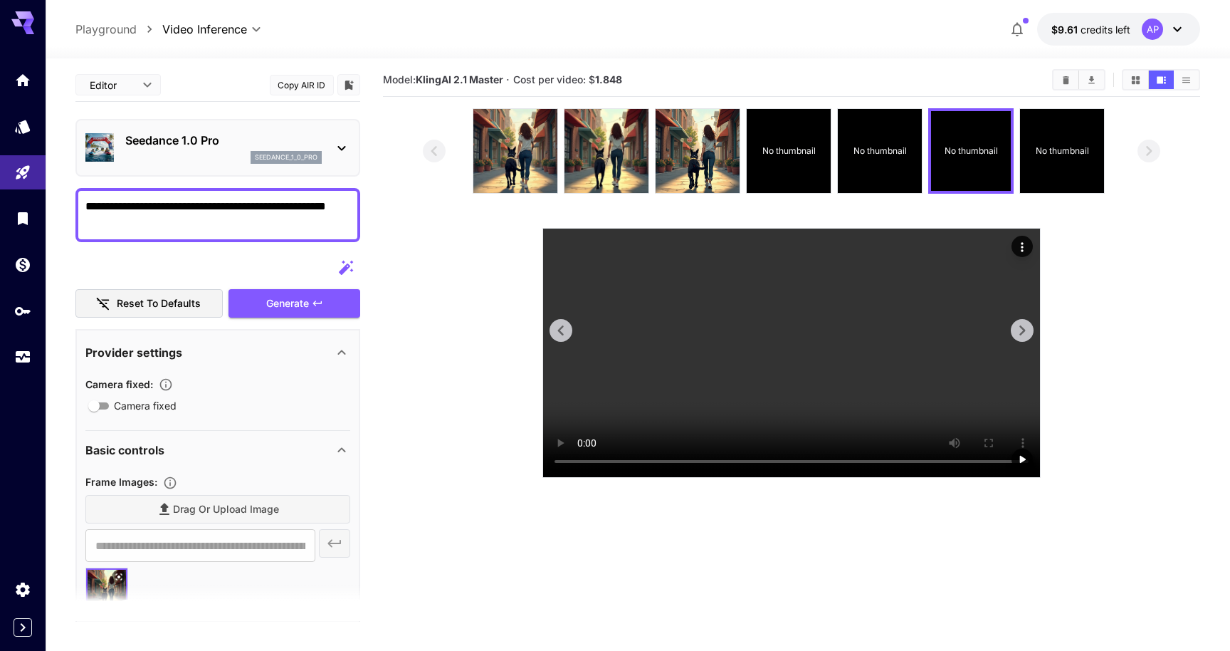
scroll to position [0, 0]
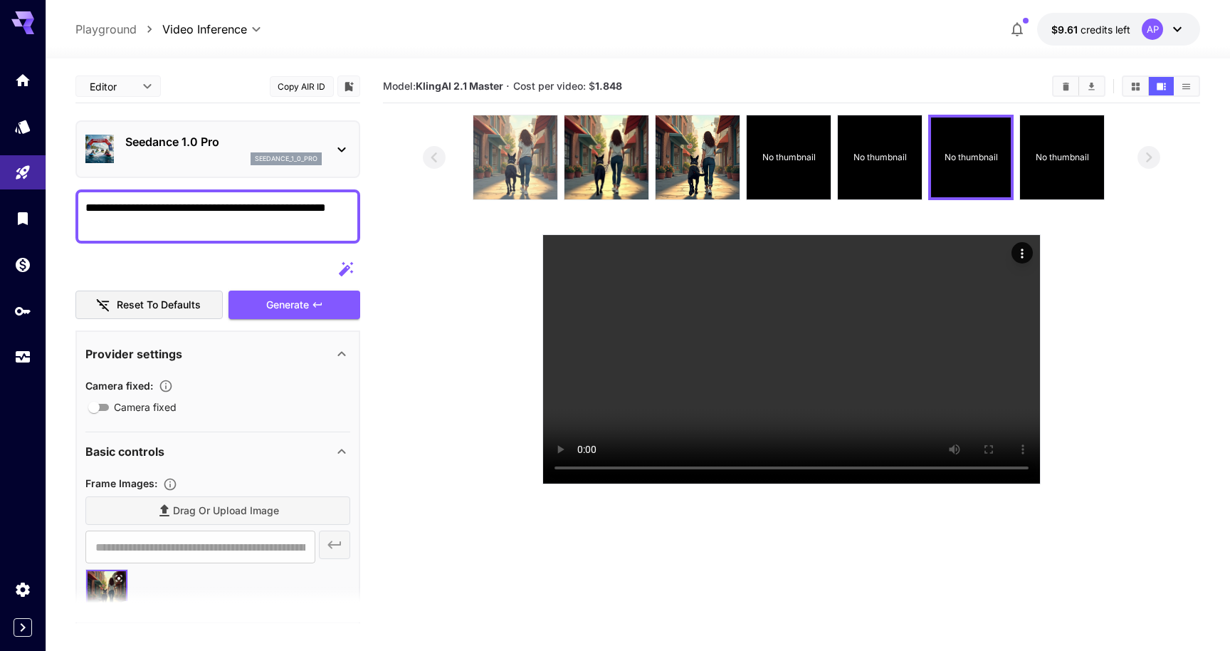
click at [502, 190] on img at bounding box center [515, 157] width 84 height 84
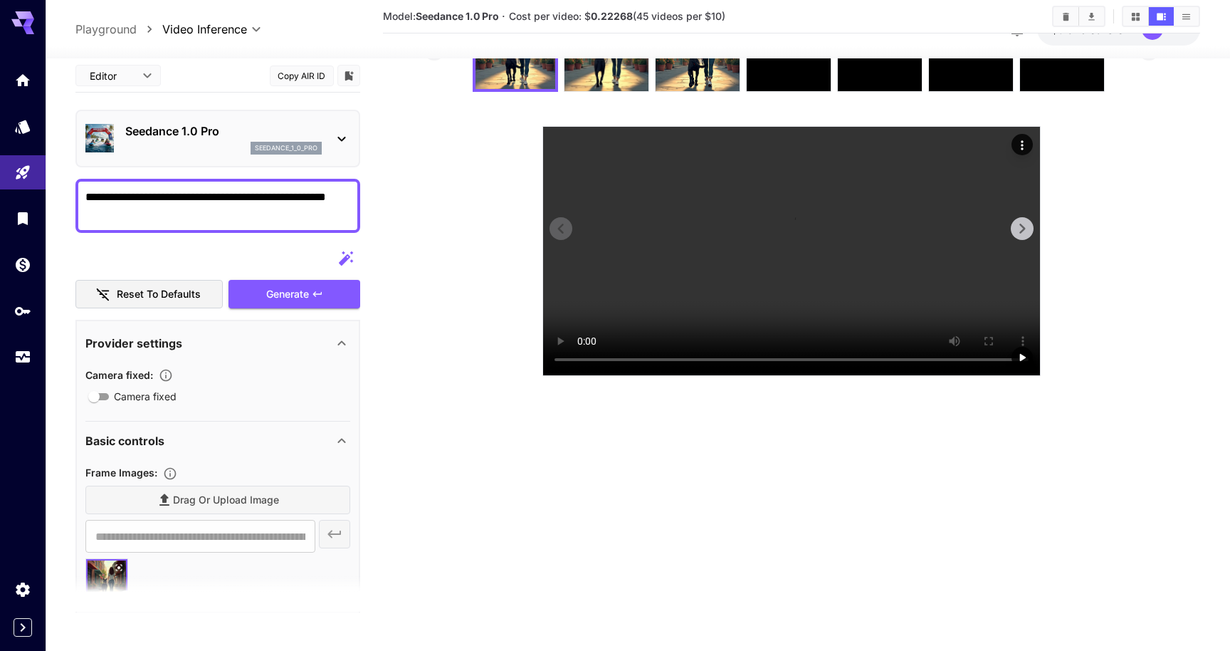
scroll to position [145, 0]
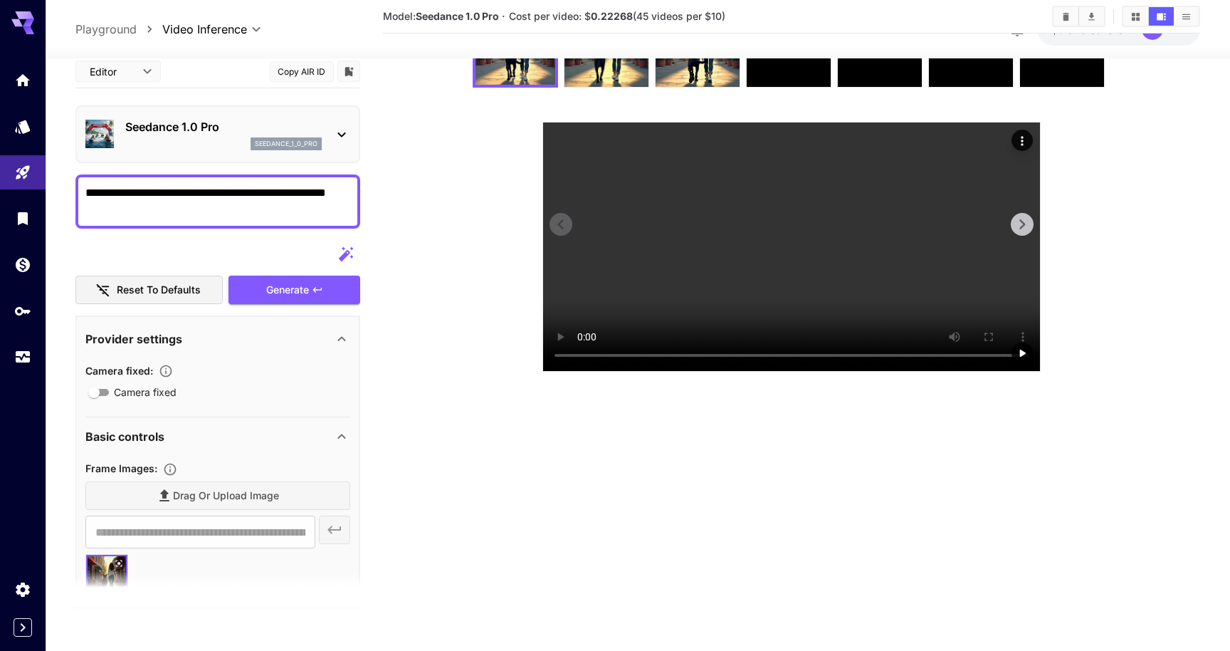
click at [740, 355] on video at bounding box center [791, 246] width 497 height 248
click at [246, 135] on p "Seedance 1.0 Pro" at bounding box center [223, 126] width 196 height 17
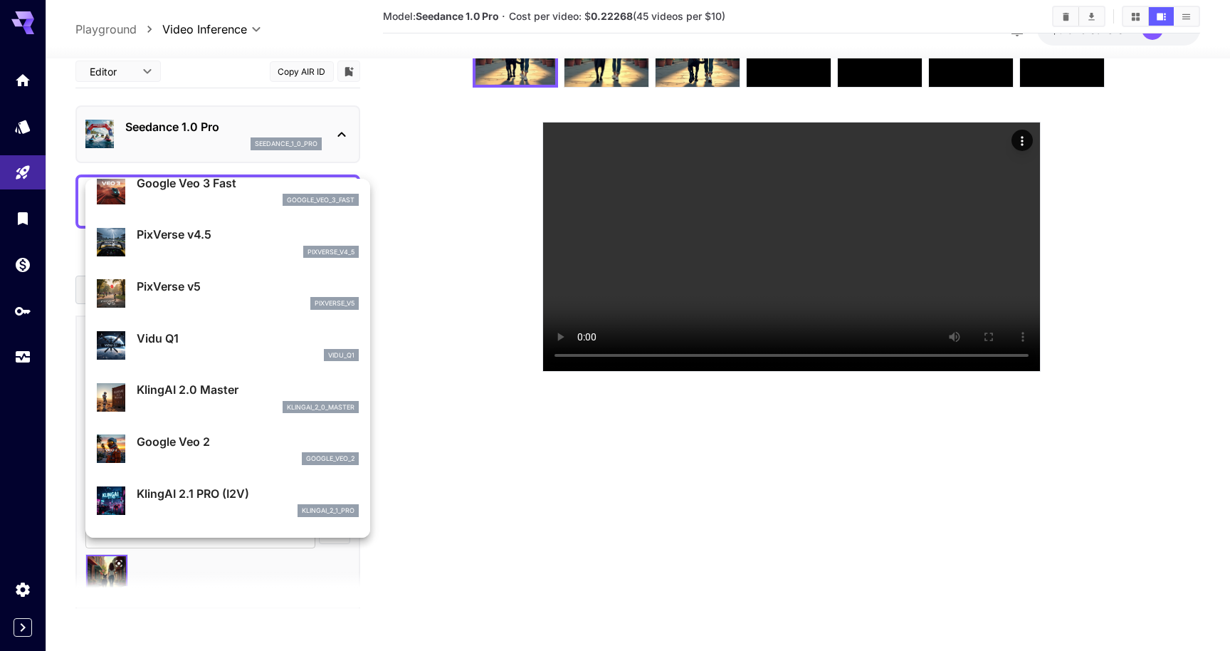
scroll to position [345, 0]
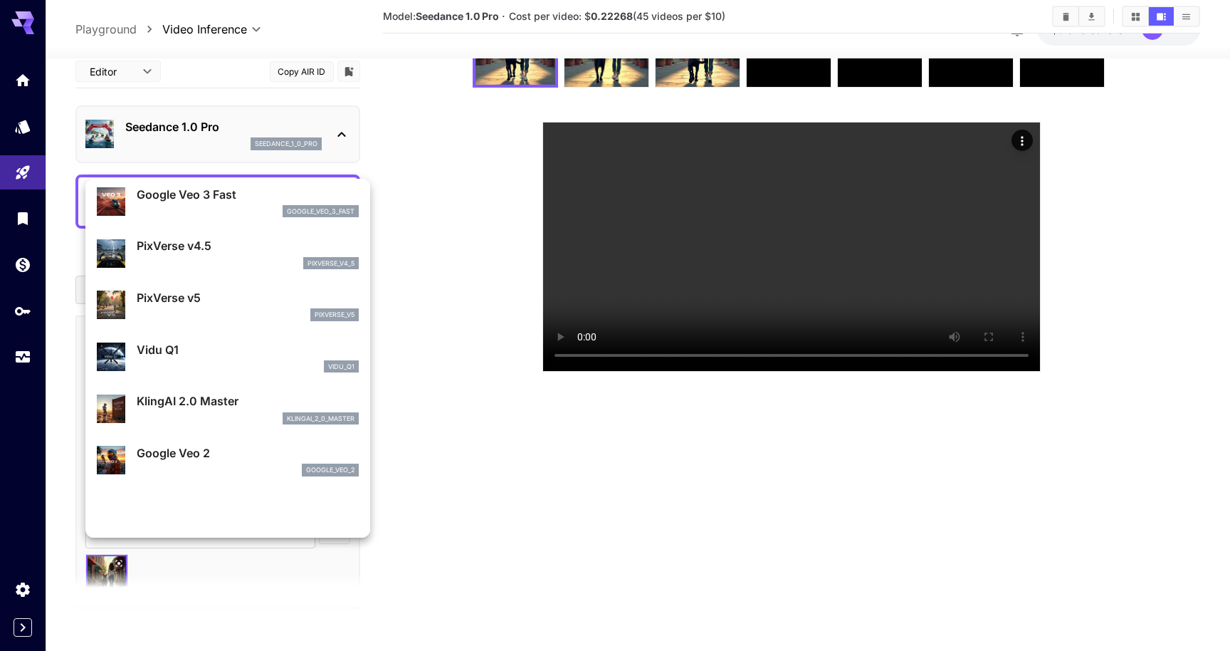
click at [203, 306] on p "PixVerse v5" at bounding box center [248, 297] width 222 height 17
type input "**********"
type input "****"
type input "*"
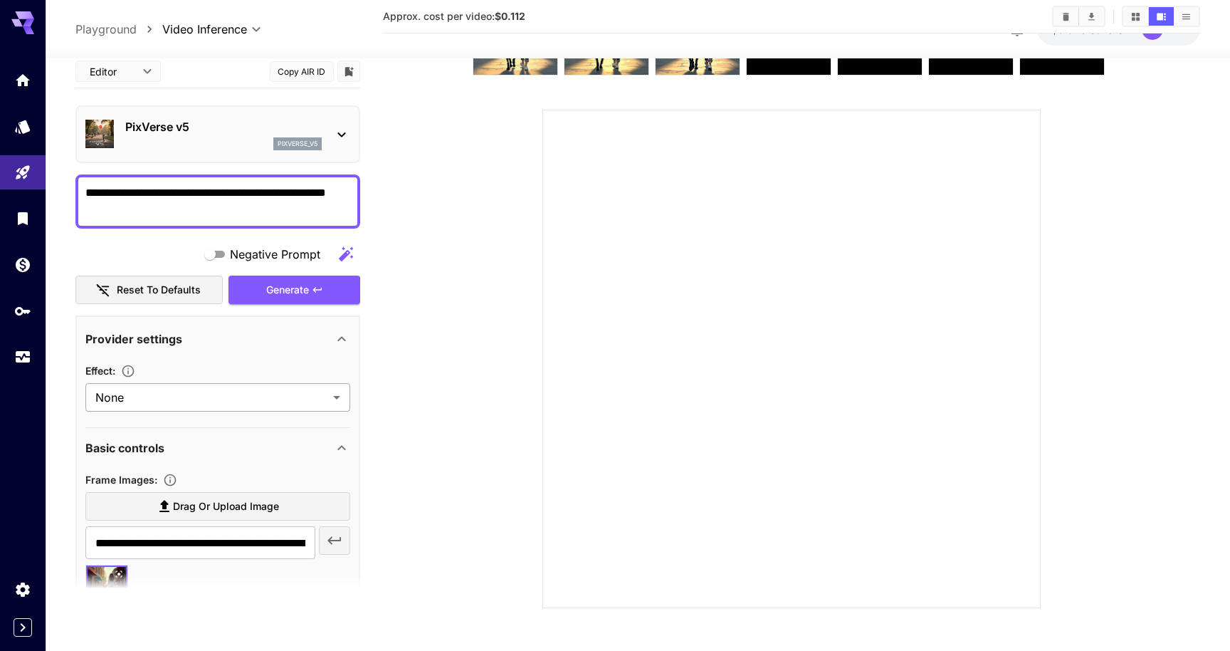
click at [173, 433] on body "**********" at bounding box center [615, 262] width 1230 height 775
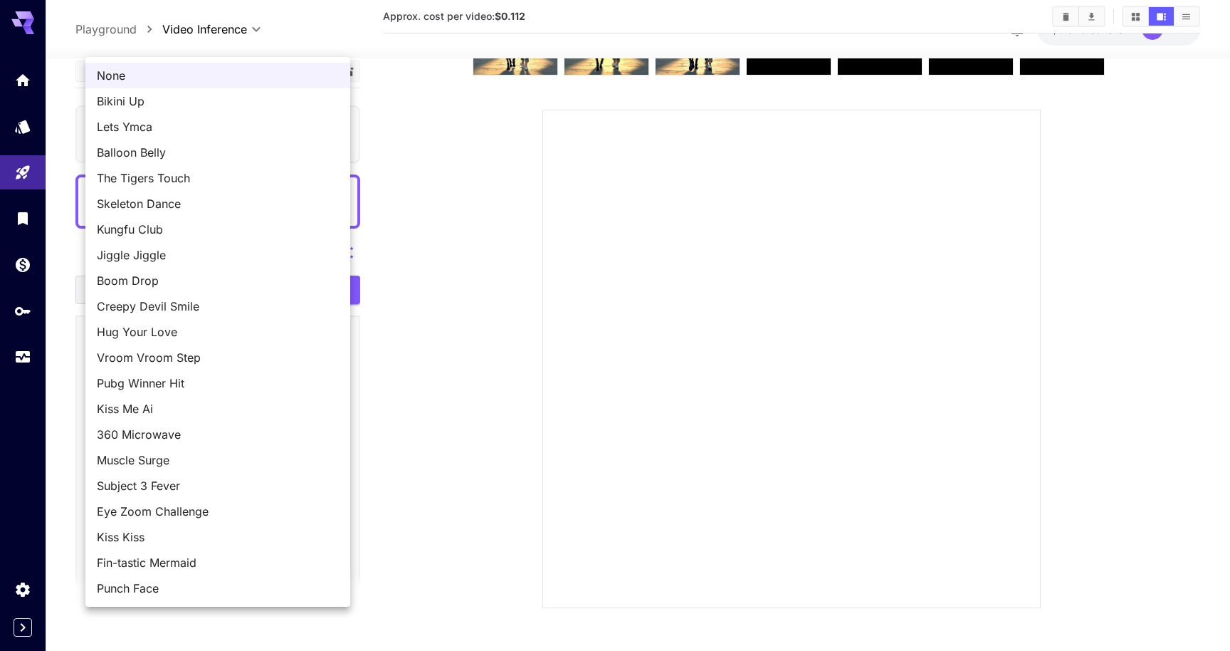
scroll to position [24, 0]
click at [199, 263] on span "Jiggle Jiggle" at bounding box center [218, 254] width 242 height 17
type input "**********"
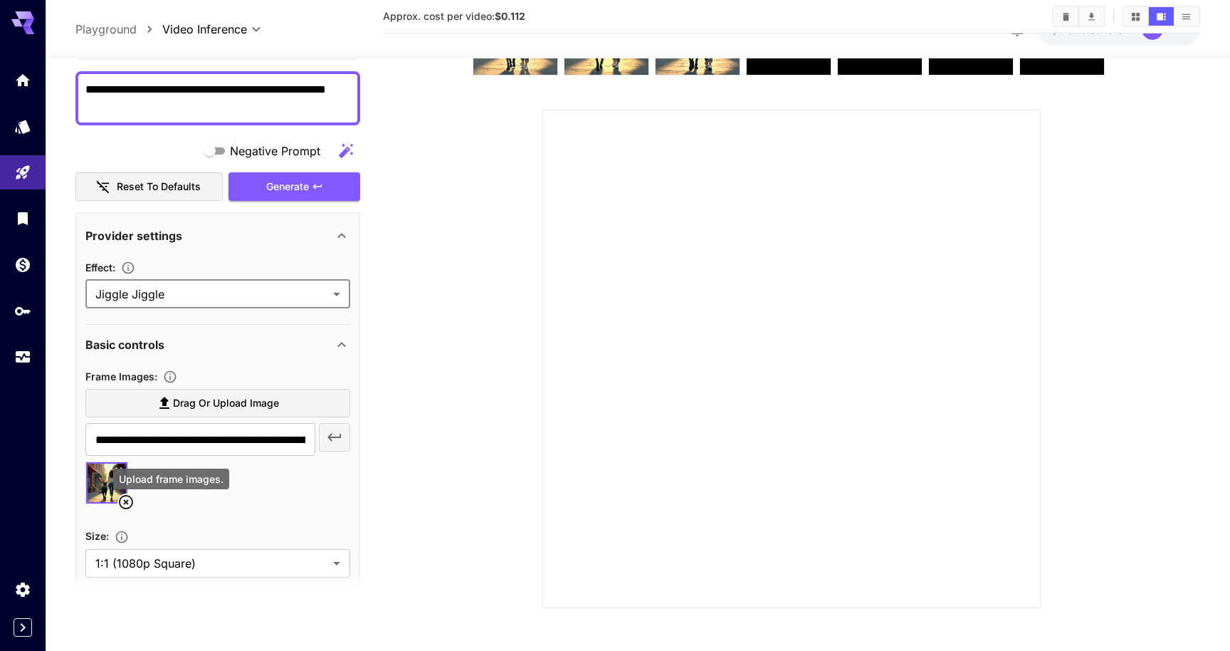
scroll to position [113, 0]
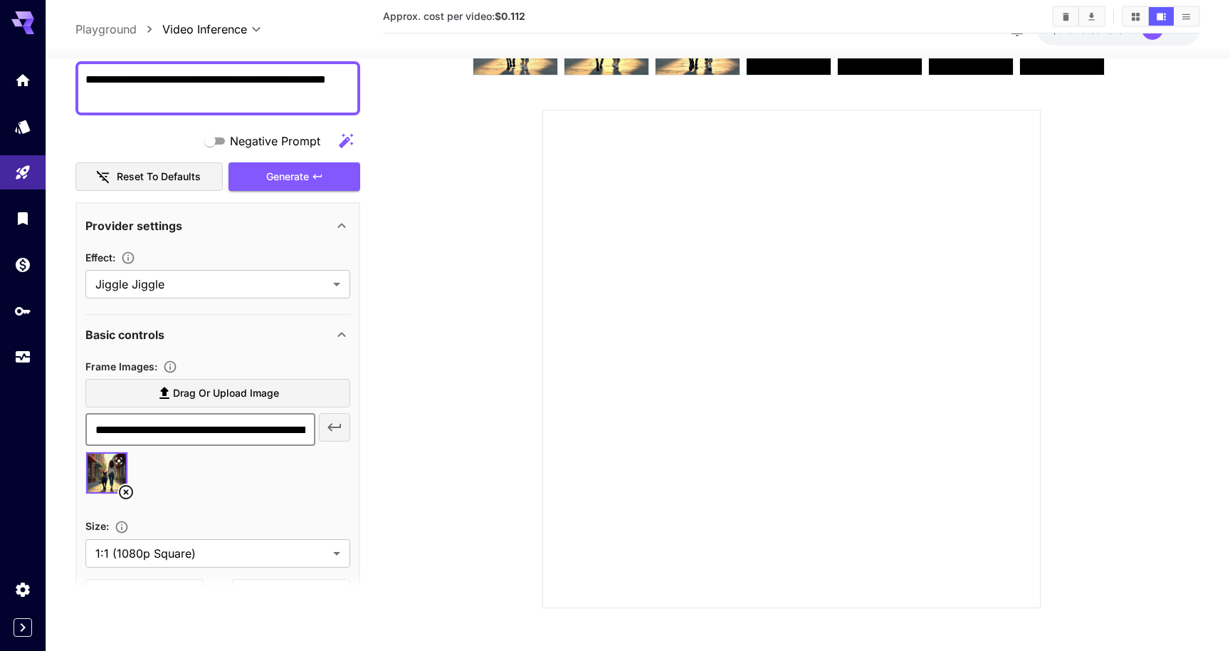
click at [170, 446] on input "**********" at bounding box center [200, 430] width 230 height 33
paste input "text"
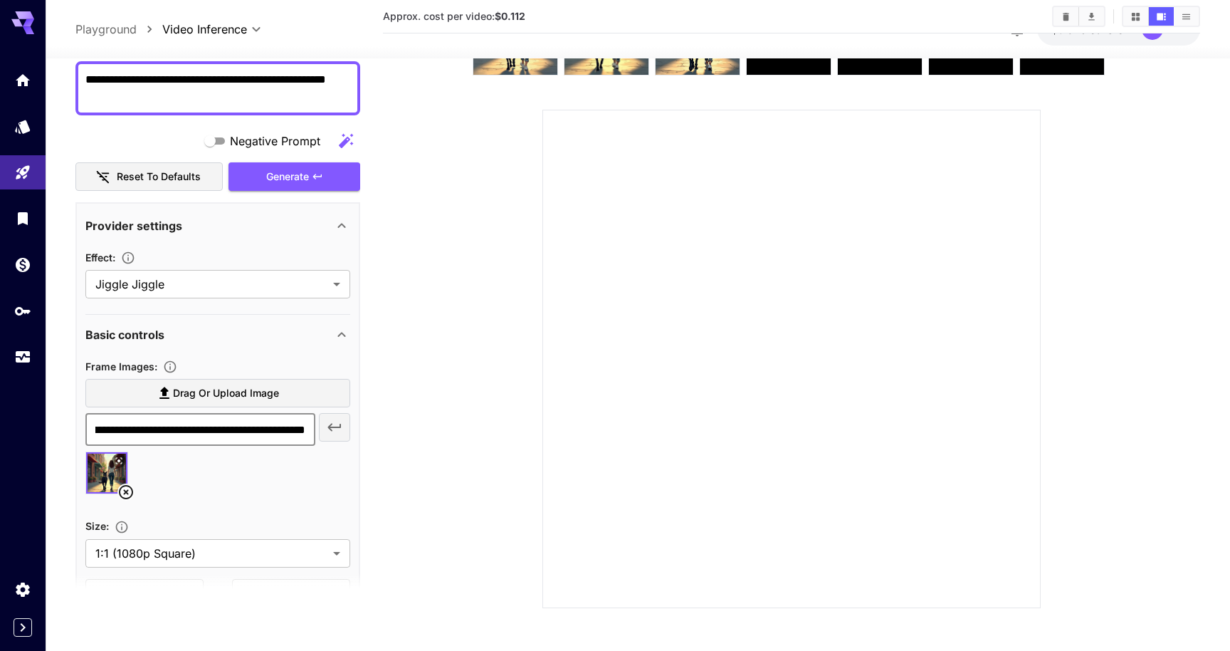
type input "**********"
click at [331, 436] on icon "button" at bounding box center [334, 427] width 17 height 17
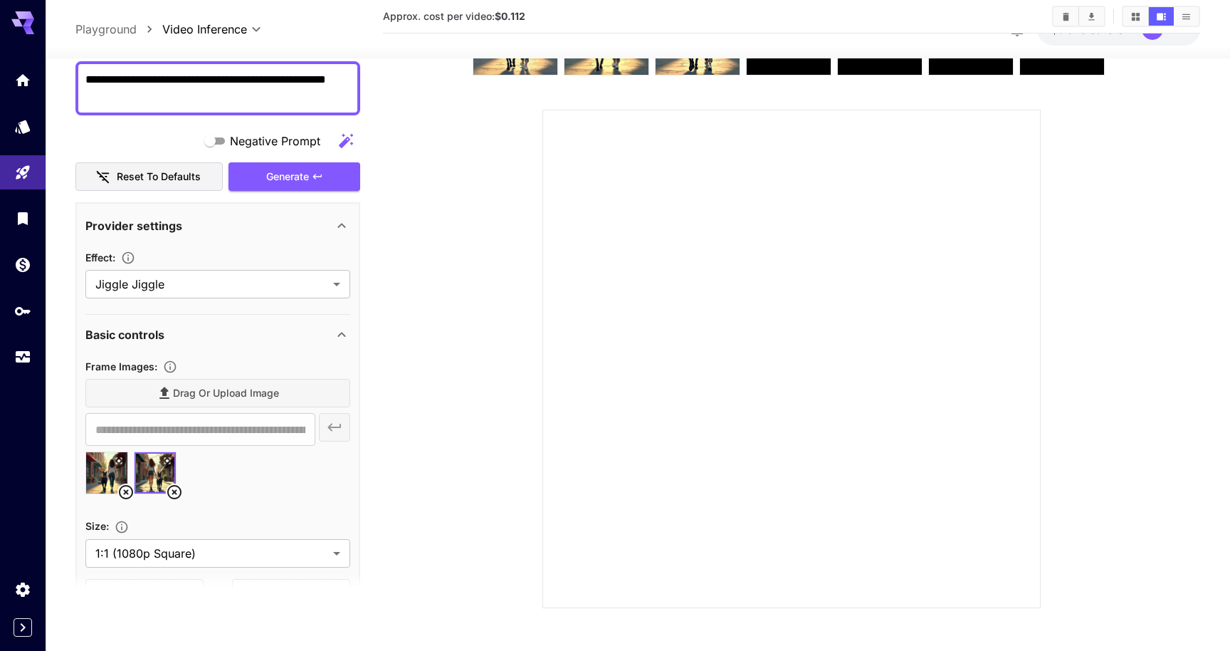
click at [122, 500] on icon at bounding box center [125, 491] width 17 height 17
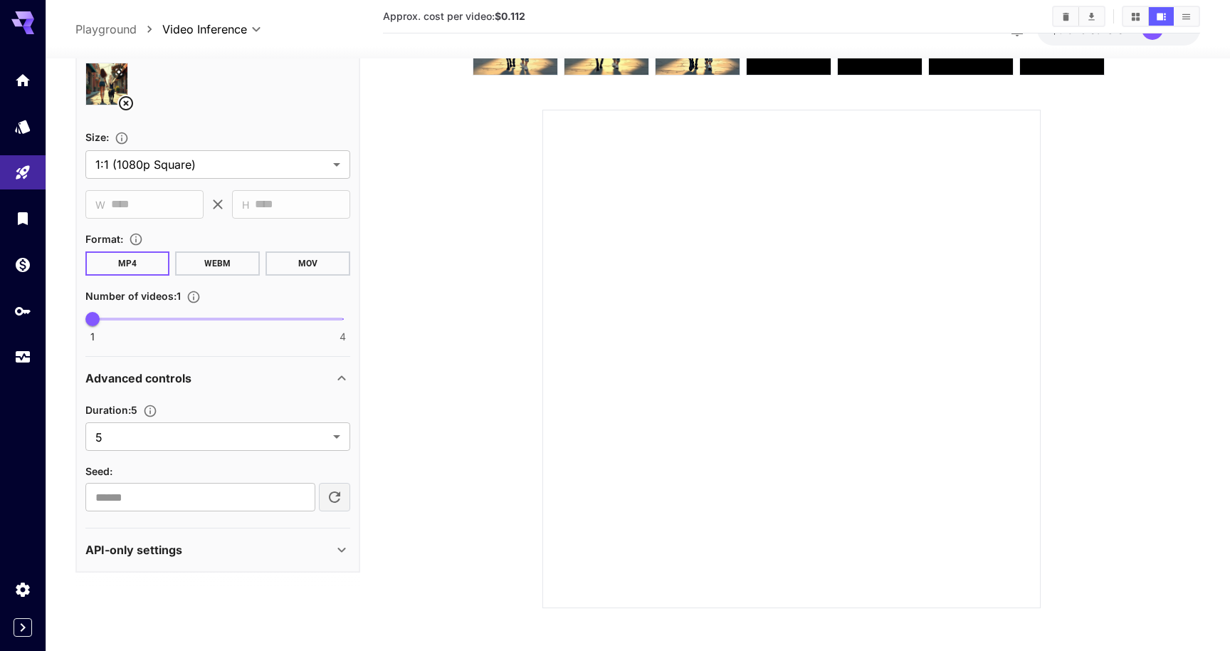
scroll to position [584, 0]
click at [129, 463] on body "**********" at bounding box center [615, 262] width 1230 height 775
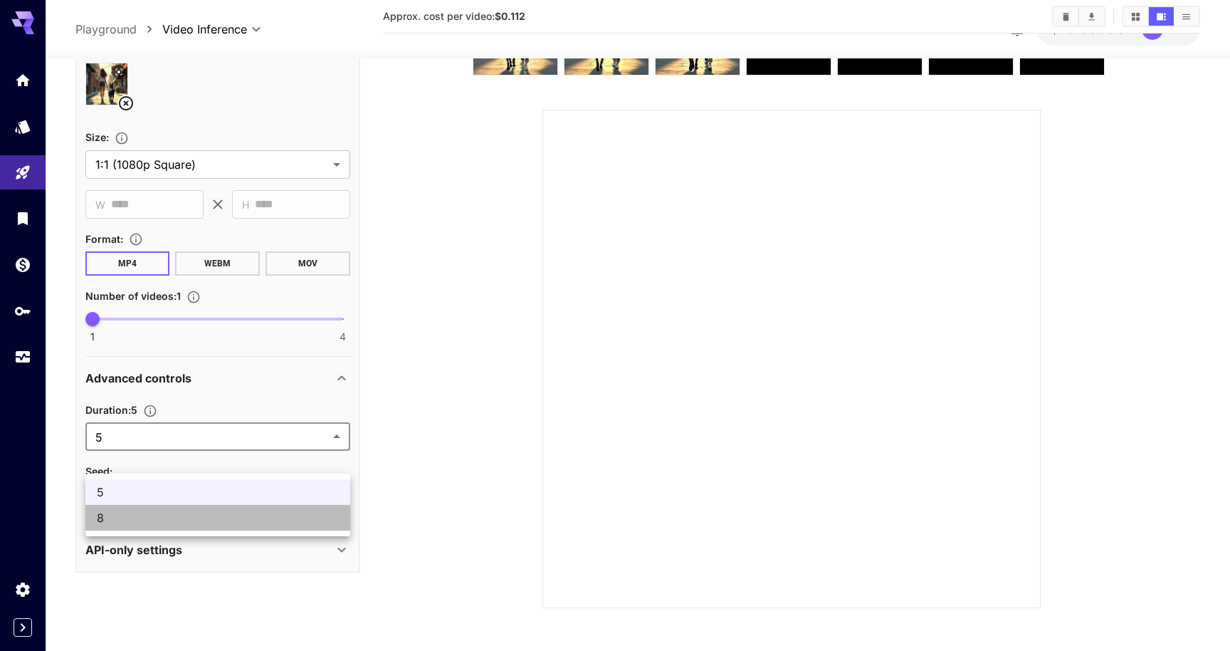
click at [125, 526] on span "8" at bounding box center [218, 517] width 242 height 17
type input "*"
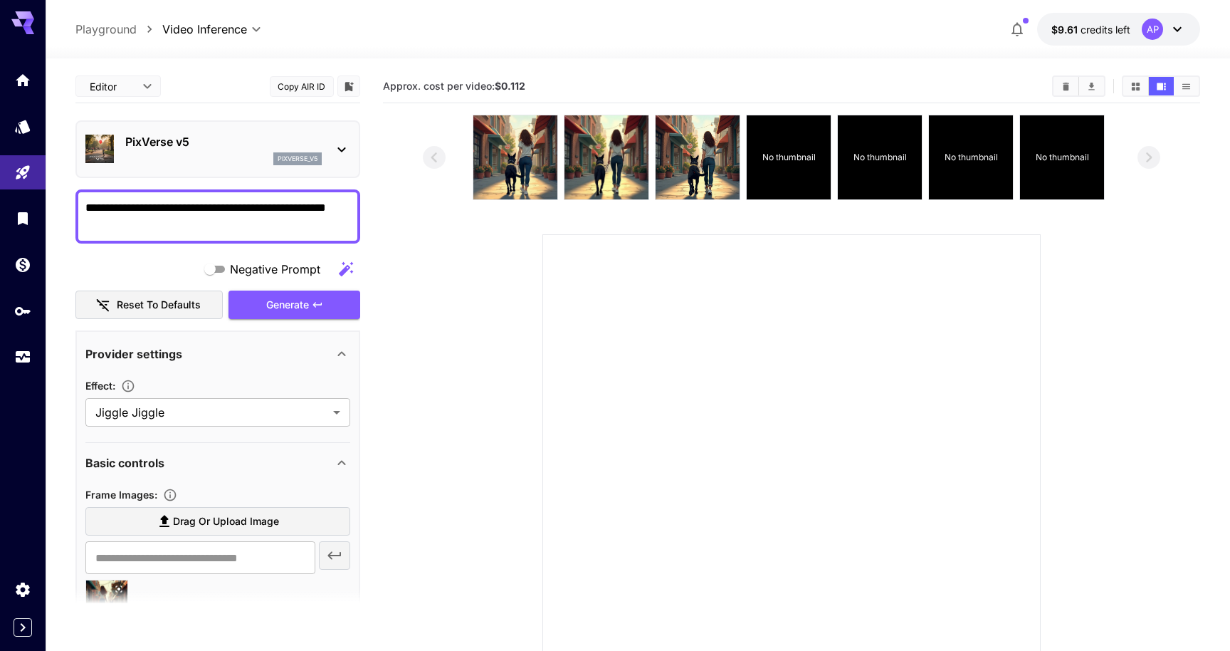
scroll to position [21, 0]
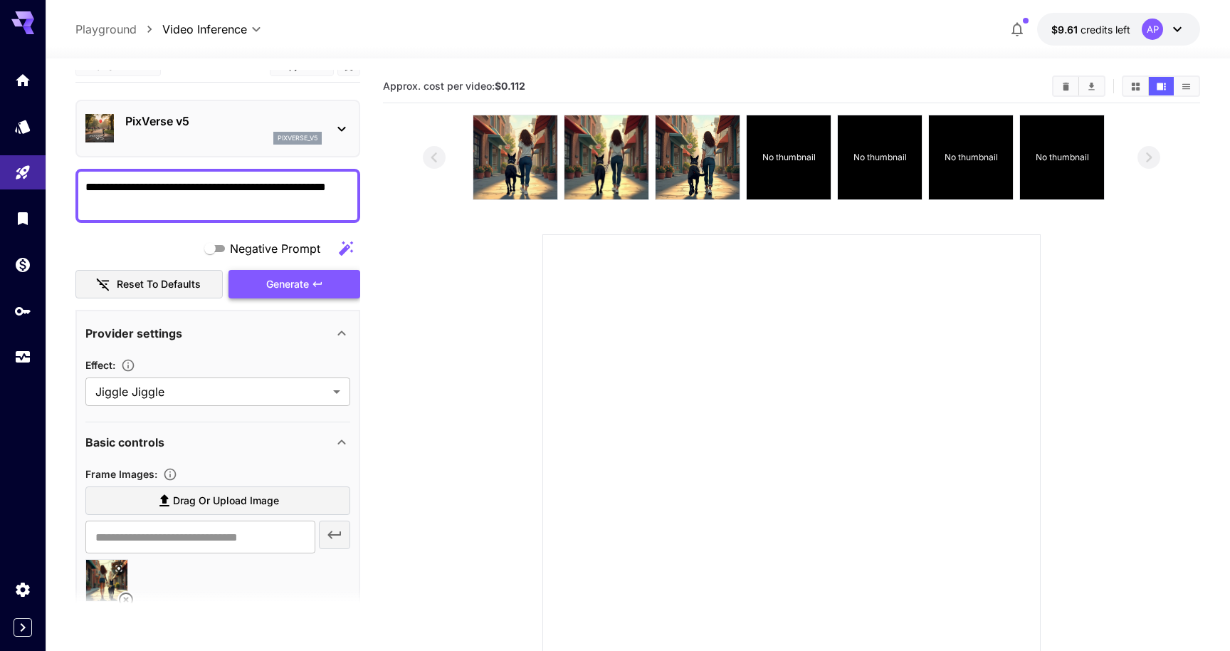
click at [273, 299] on div "Generate" at bounding box center [293, 284] width 131 height 29
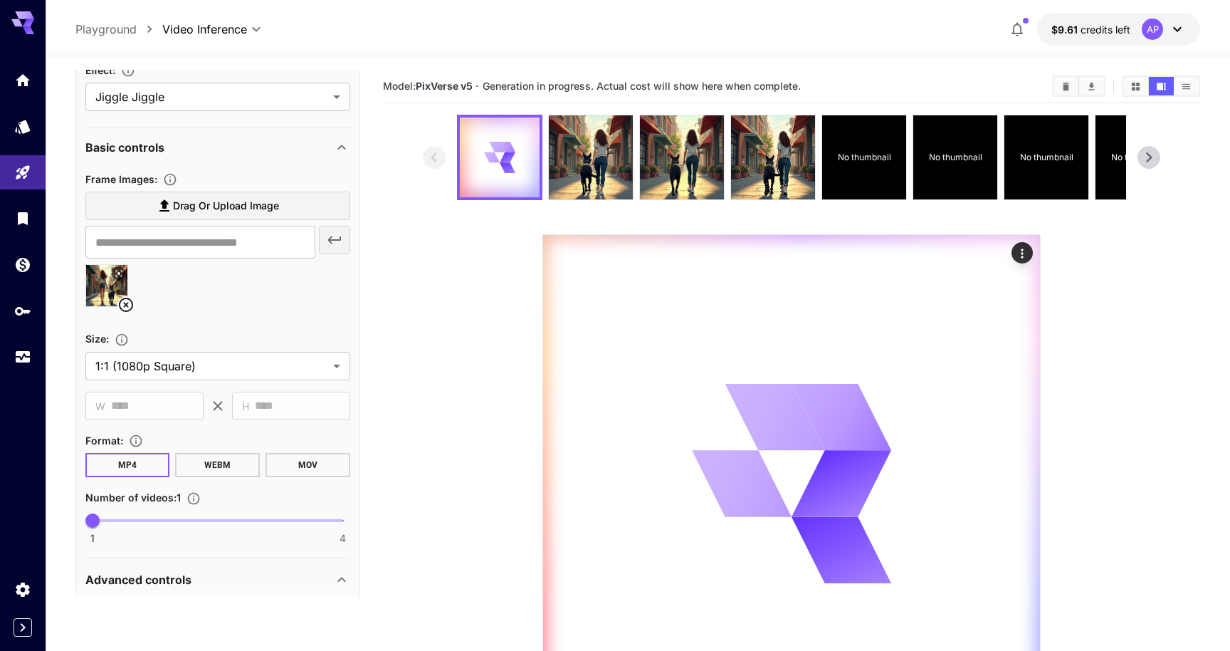
scroll to position [305, 0]
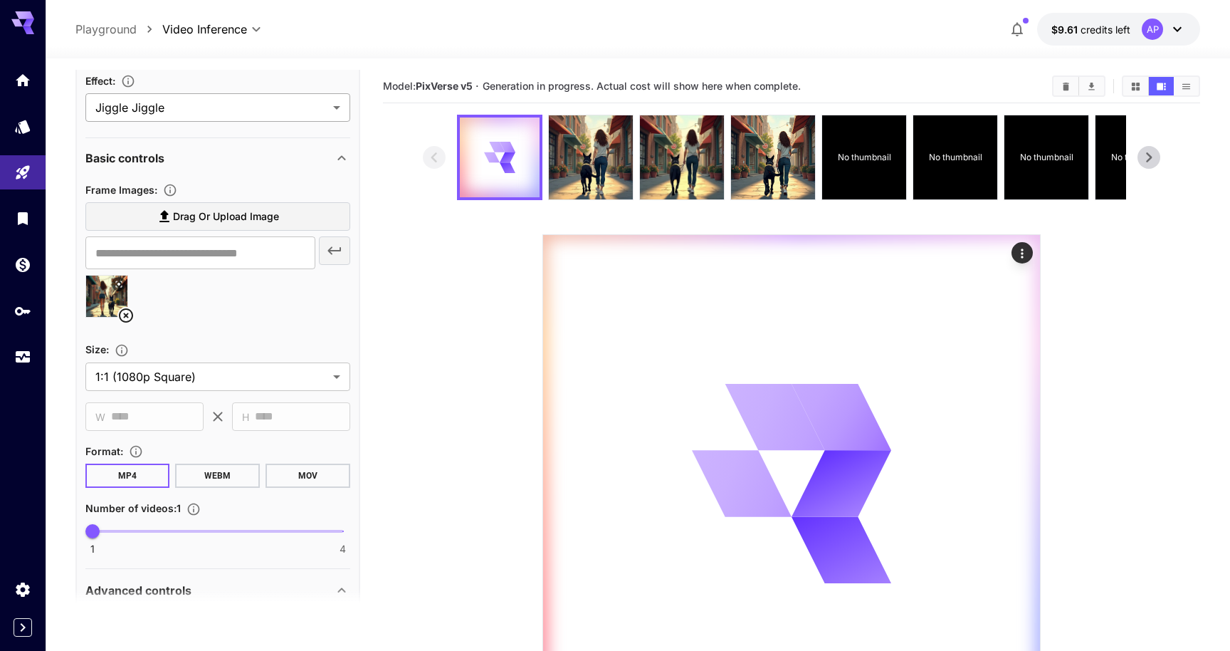
click at [236, 161] on body "**********" at bounding box center [615, 387] width 1230 height 775
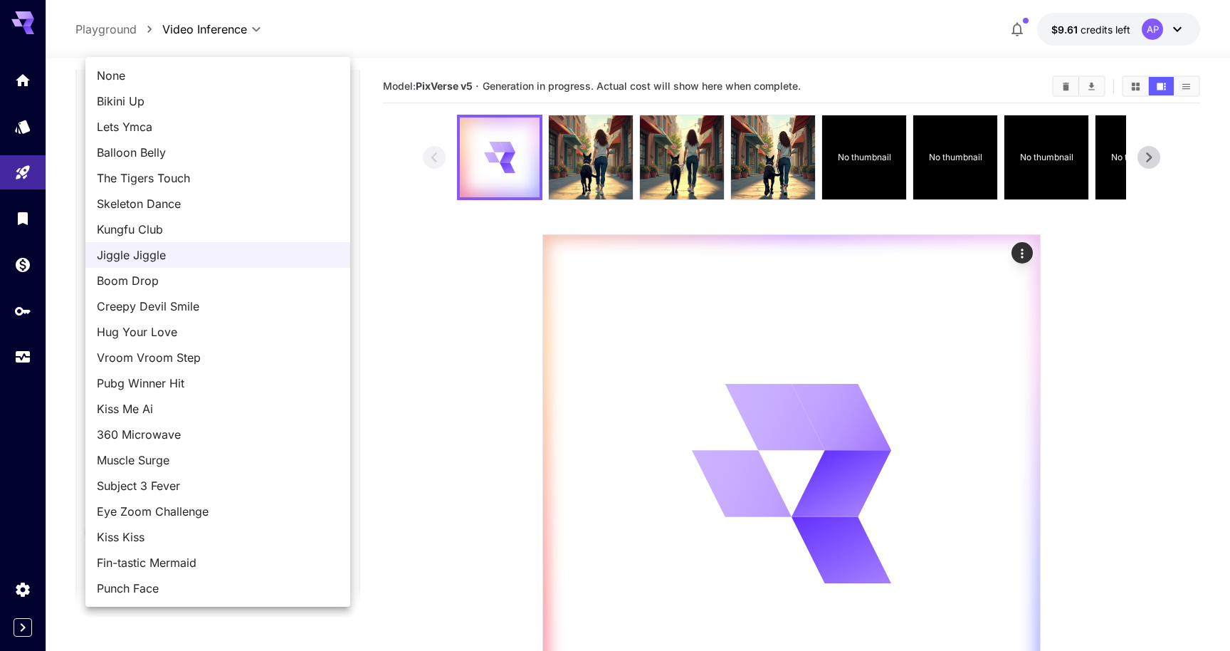
scroll to position [0, 0]
click at [194, 75] on span "None" at bounding box center [218, 75] width 242 height 17
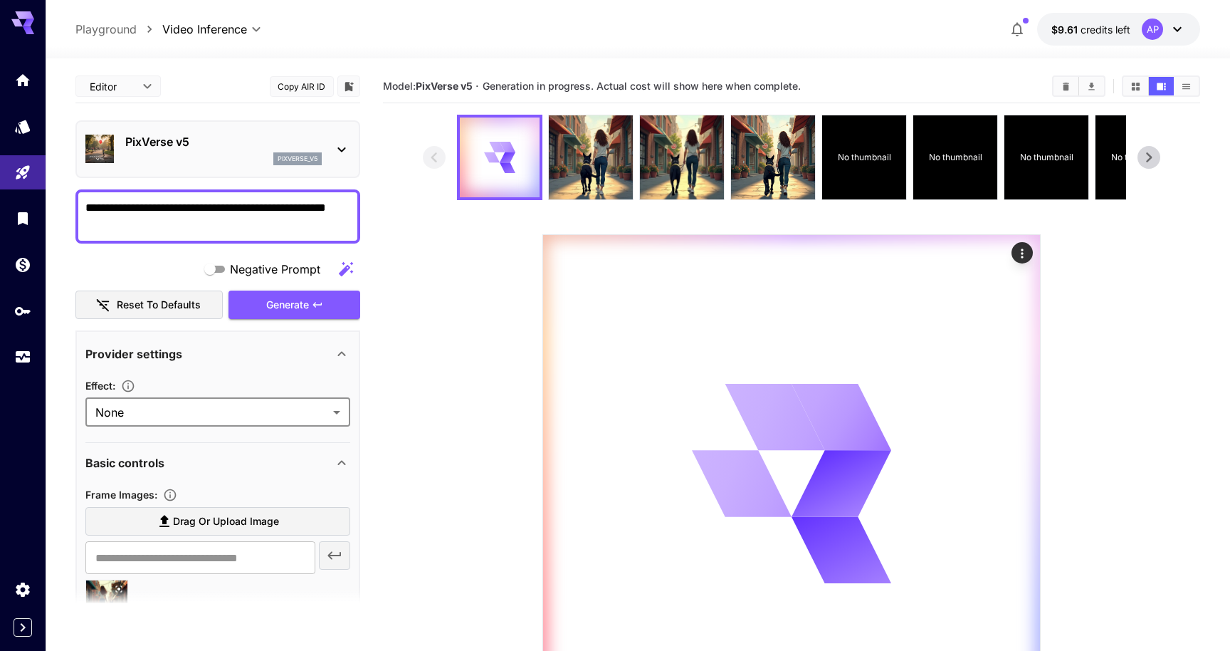
click at [287, 320] on div "Generate" at bounding box center [293, 304] width 131 height 29
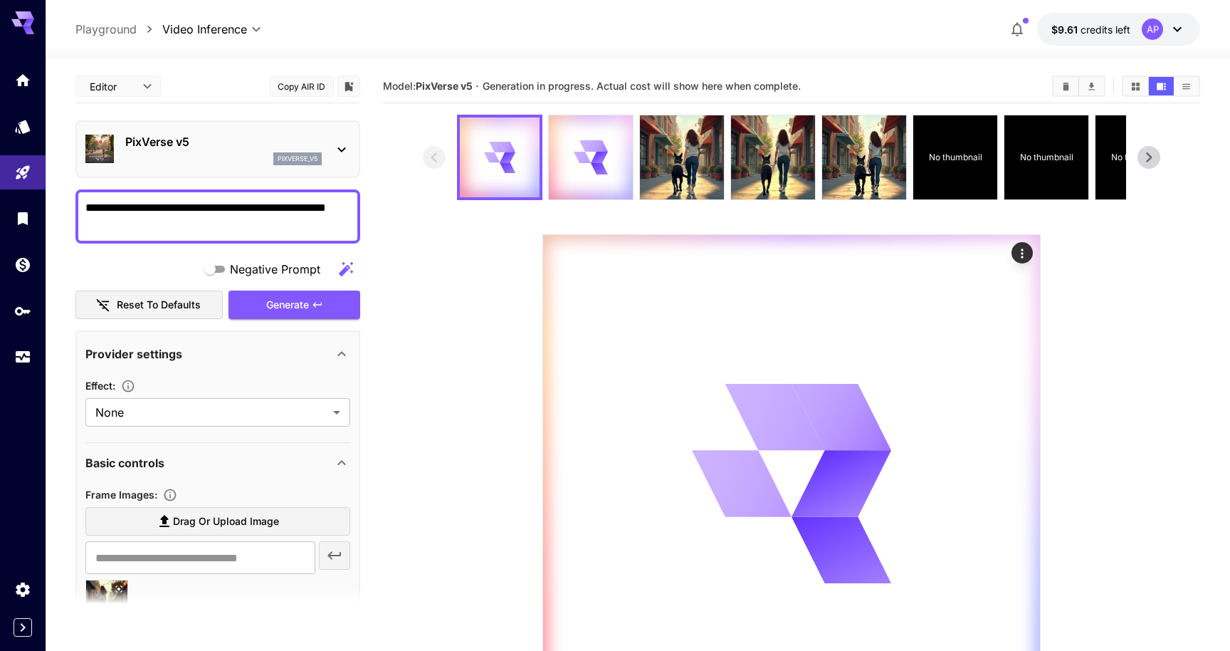
scroll to position [70, 0]
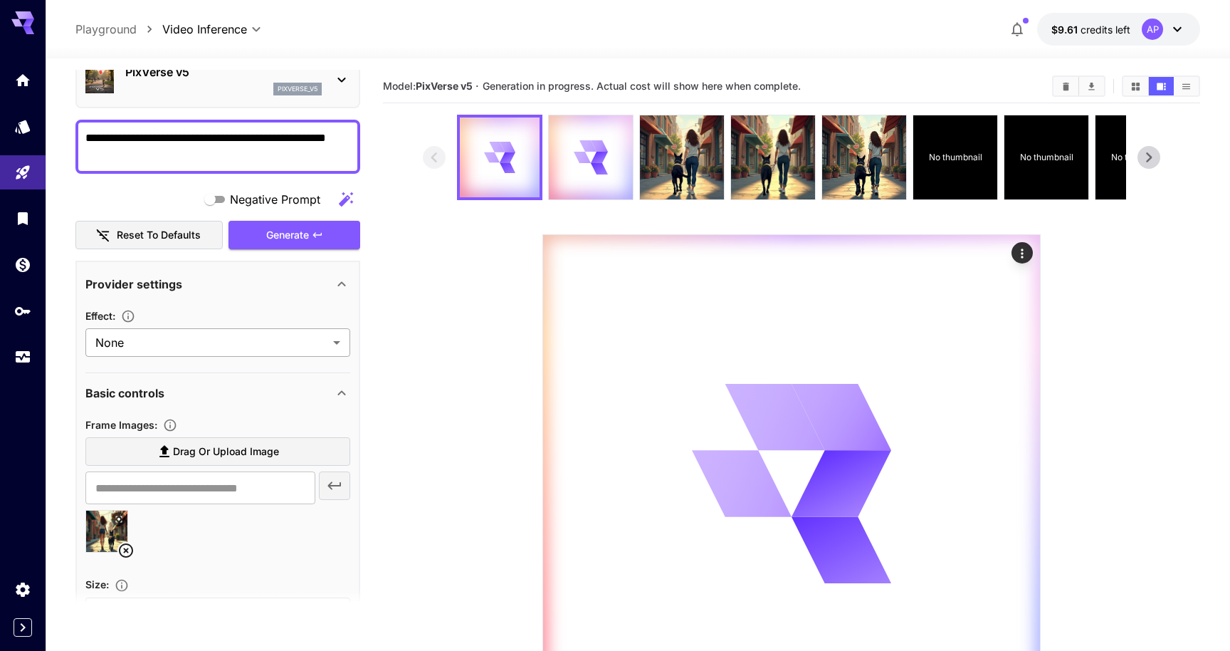
click at [179, 396] on body "**********" at bounding box center [615, 387] width 1230 height 775
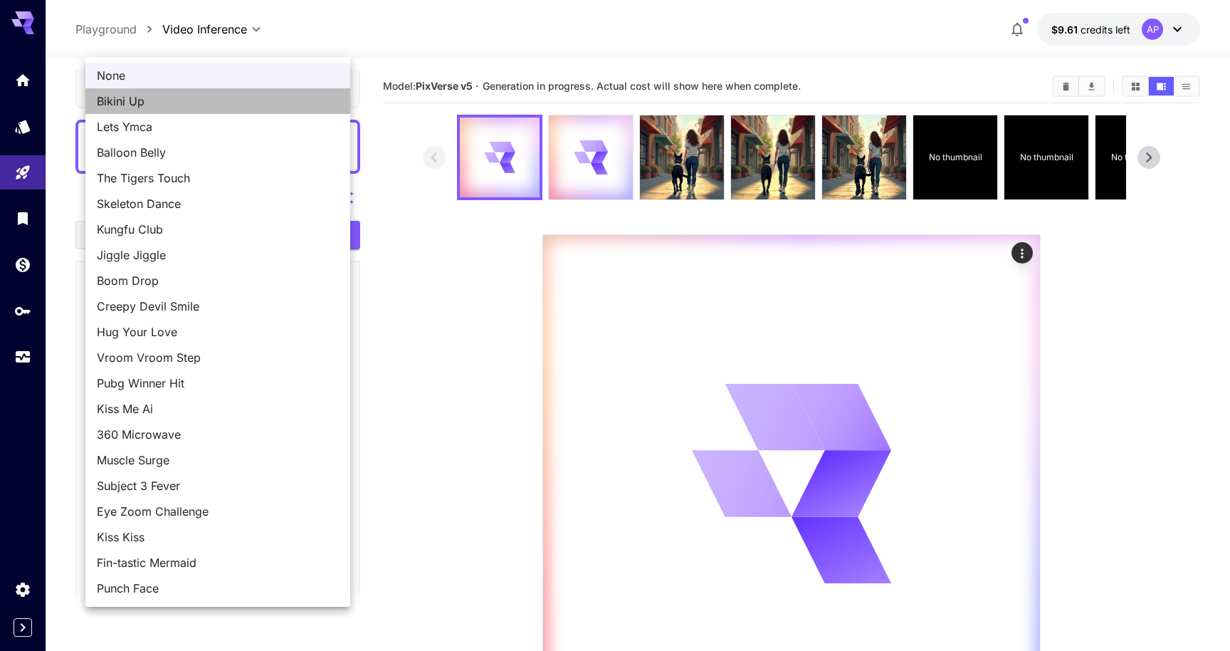
click at [182, 107] on span "Bikini Up" at bounding box center [218, 101] width 242 height 17
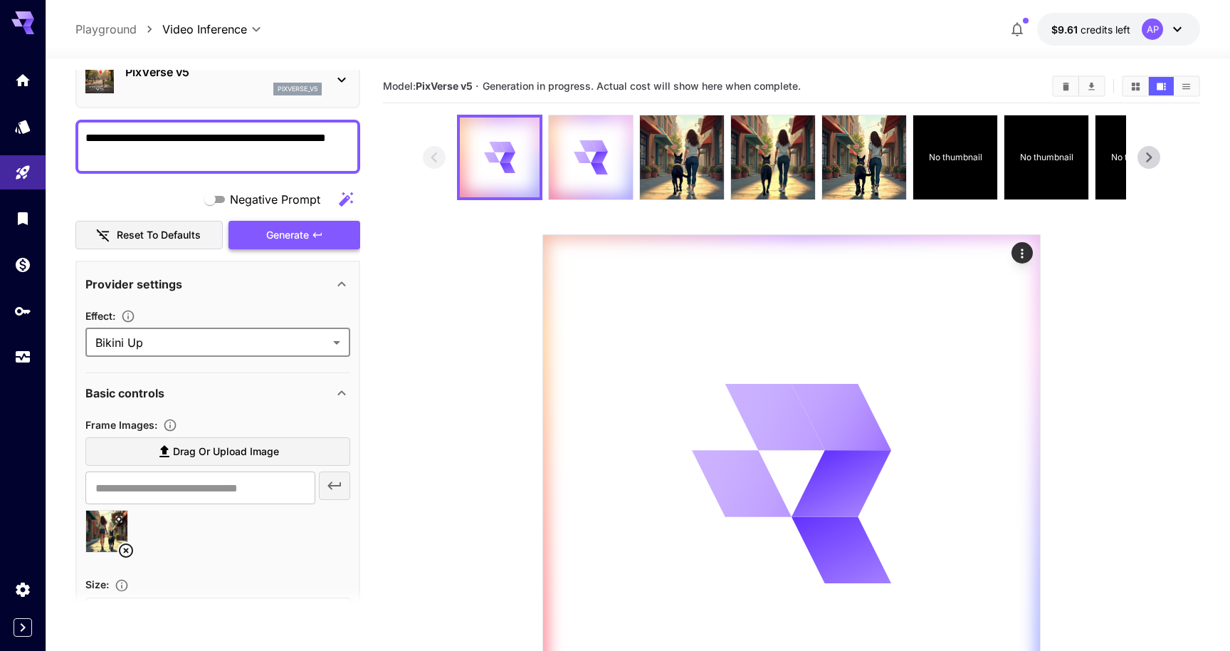
click at [287, 250] on div "Generate" at bounding box center [293, 235] width 131 height 29
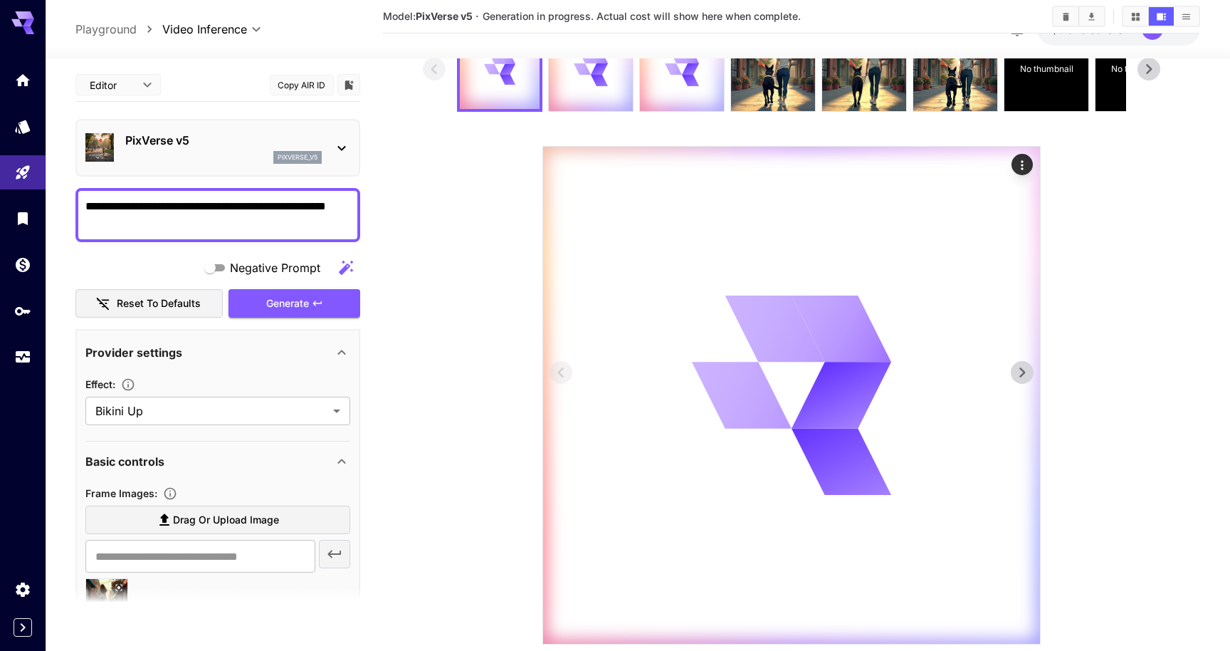
scroll to position [0, 0]
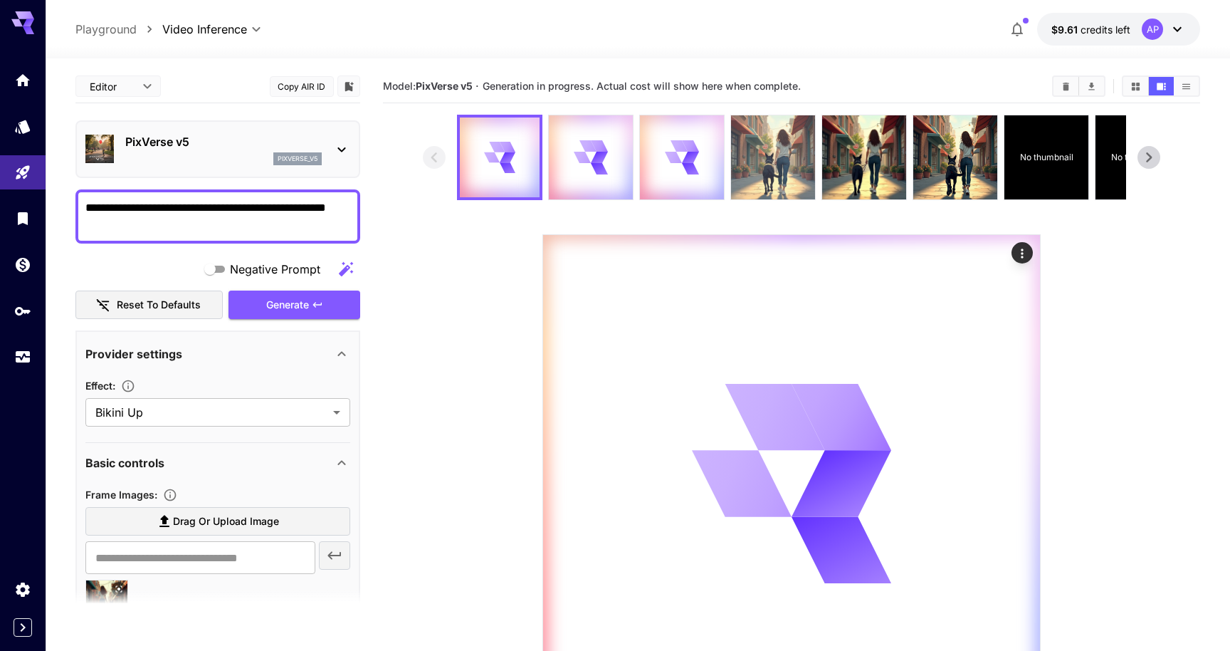
click at [799, 199] on img at bounding box center [773, 157] width 84 height 84
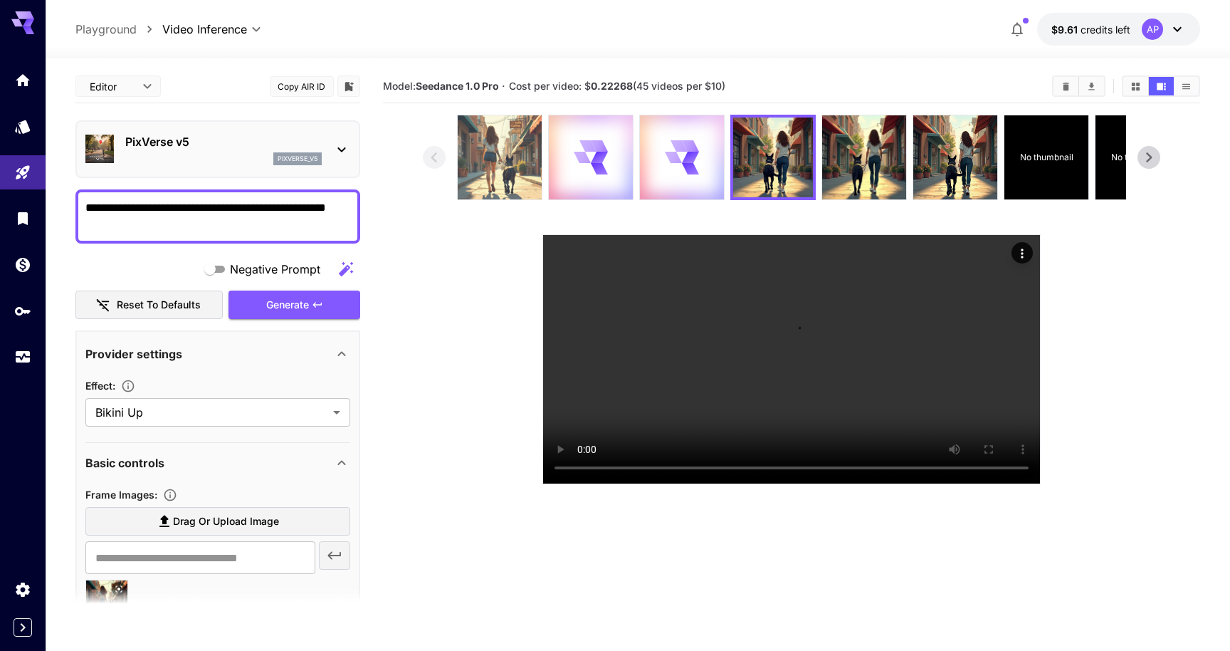
click at [514, 197] on img at bounding box center [500, 157] width 84 height 84
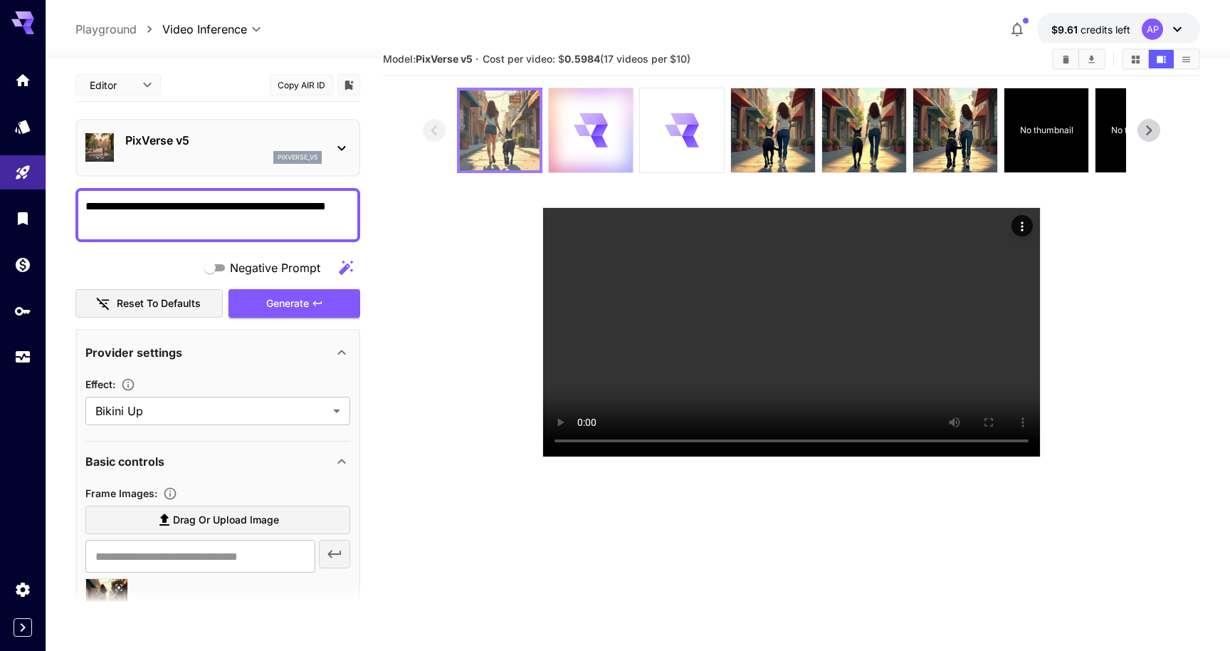
scroll to position [26, 0]
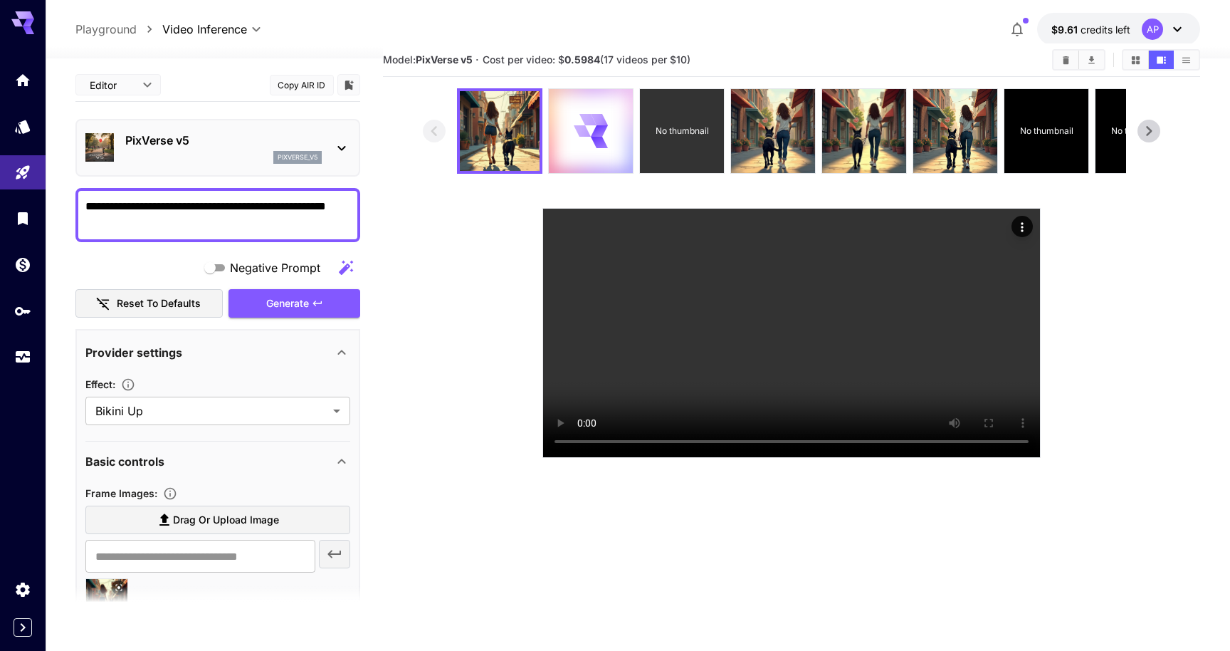
click at [690, 146] on div "No thumbnail" at bounding box center [682, 131] width 84 height 84
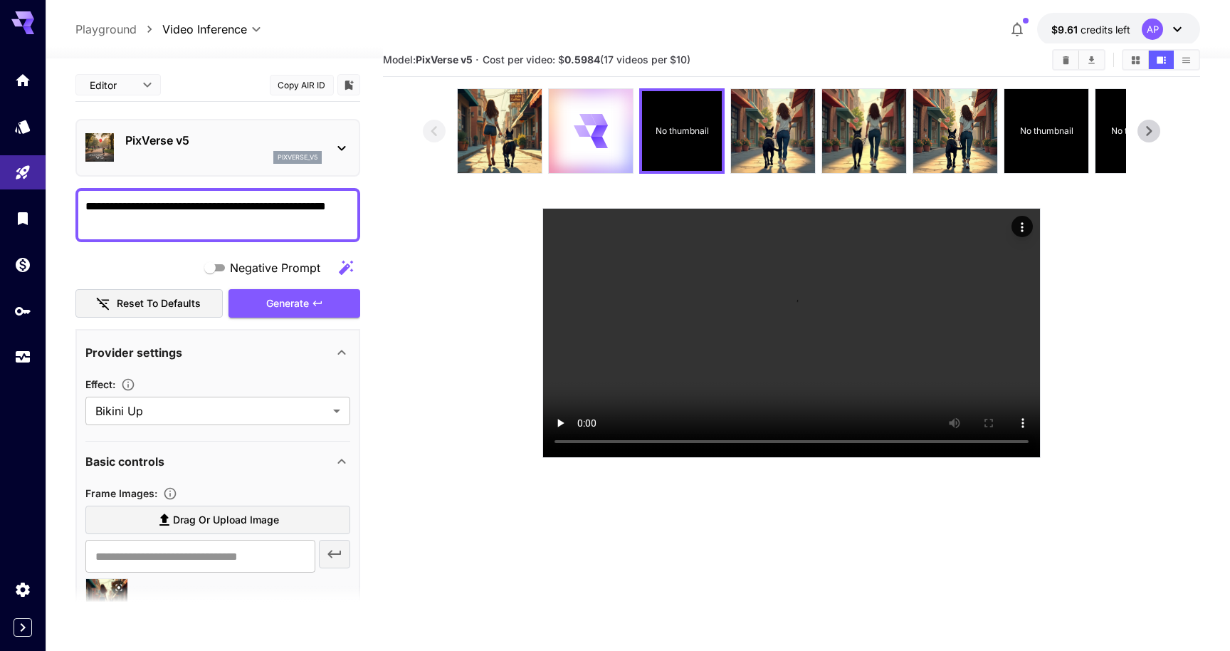
scroll to position [0, 0]
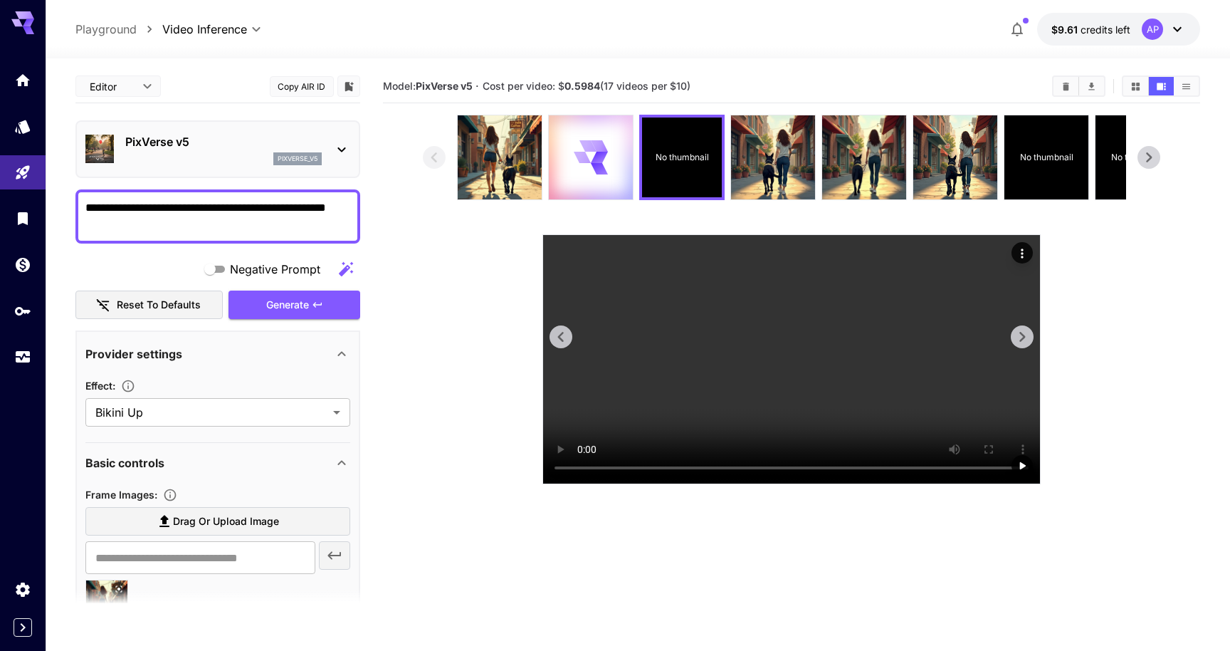
click at [684, 443] on video at bounding box center [791, 359] width 497 height 248
click at [508, 199] on img at bounding box center [500, 157] width 84 height 84
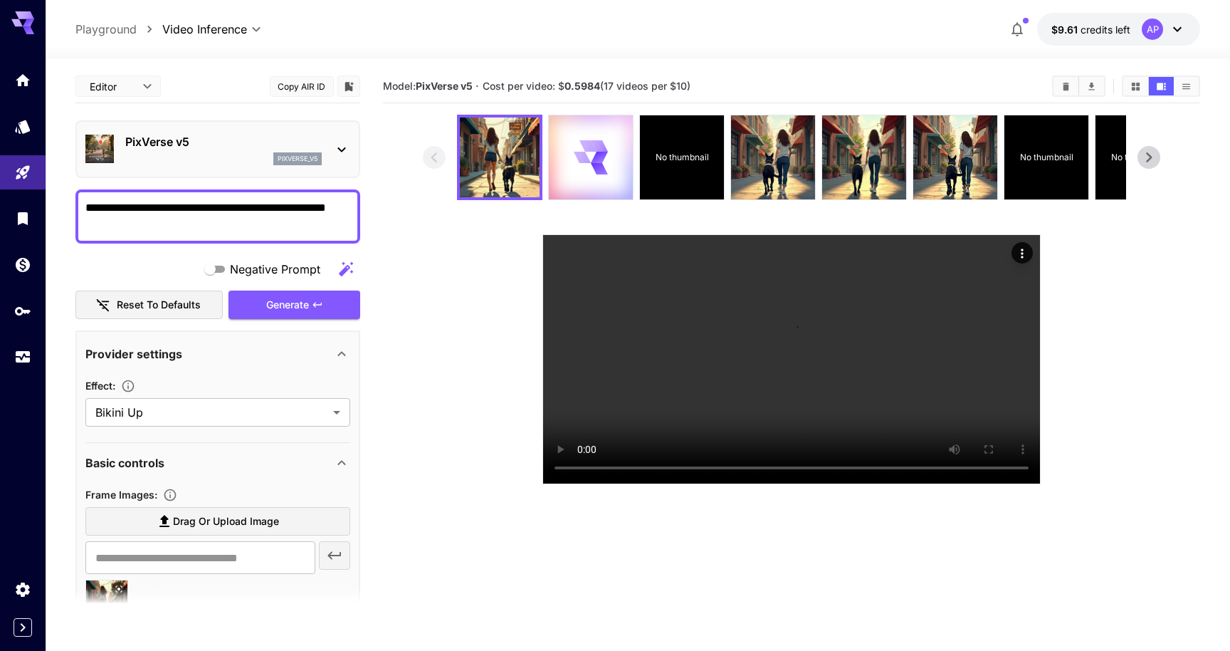
scroll to position [31, 0]
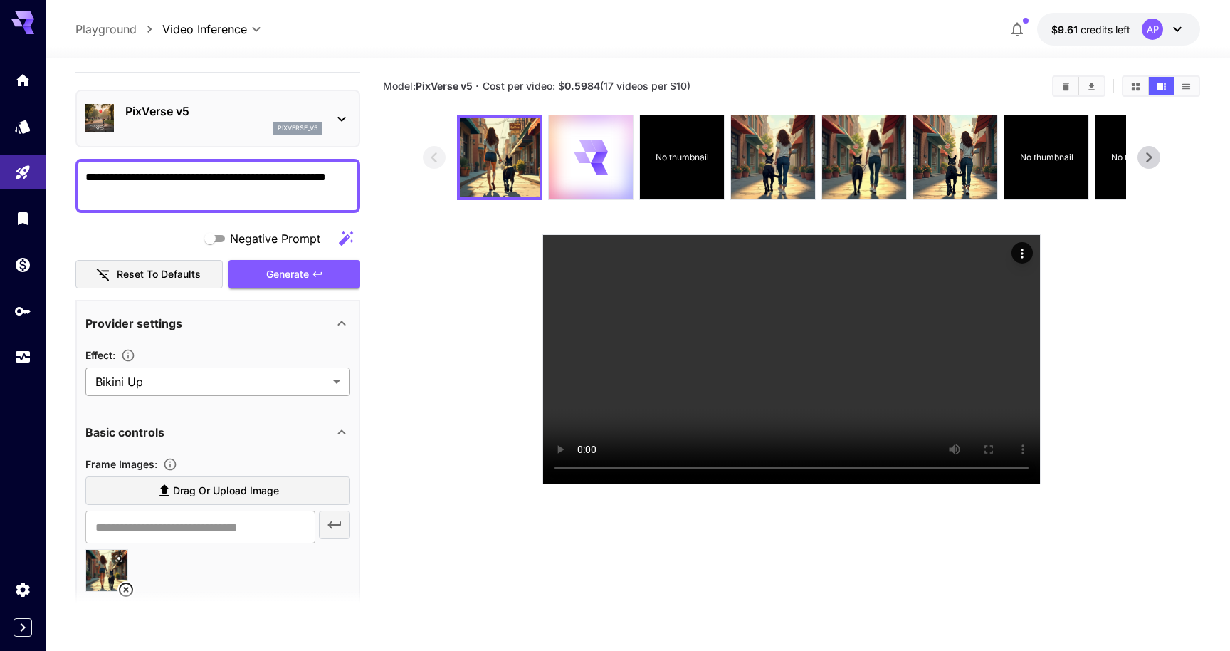
click at [223, 426] on body "**********" at bounding box center [615, 381] width 1230 height 763
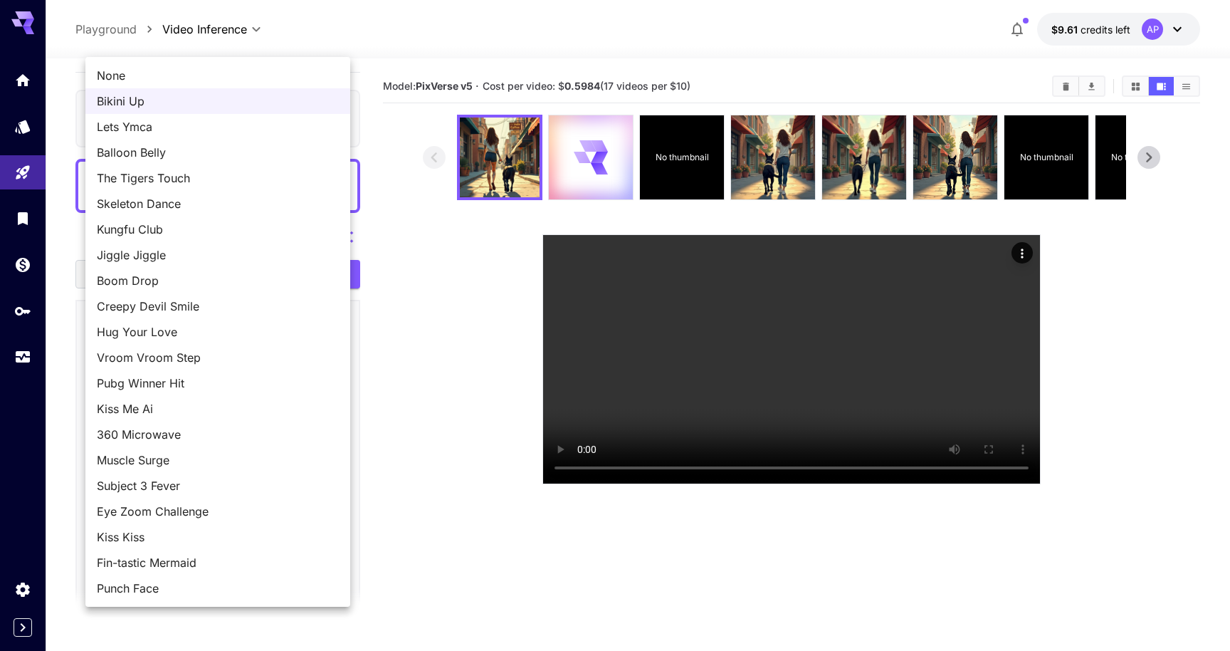
click at [200, 84] on span "None" at bounding box center [218, 75] width 242 height 17
type input "*******"
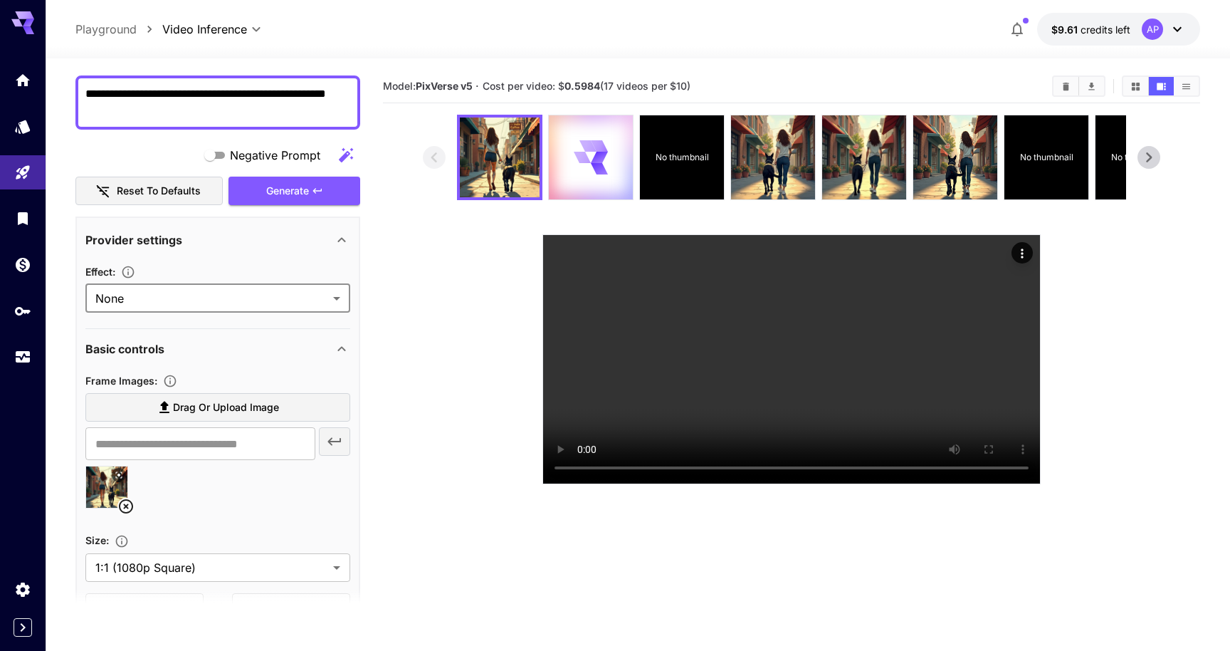
scroll to position [112, 0]
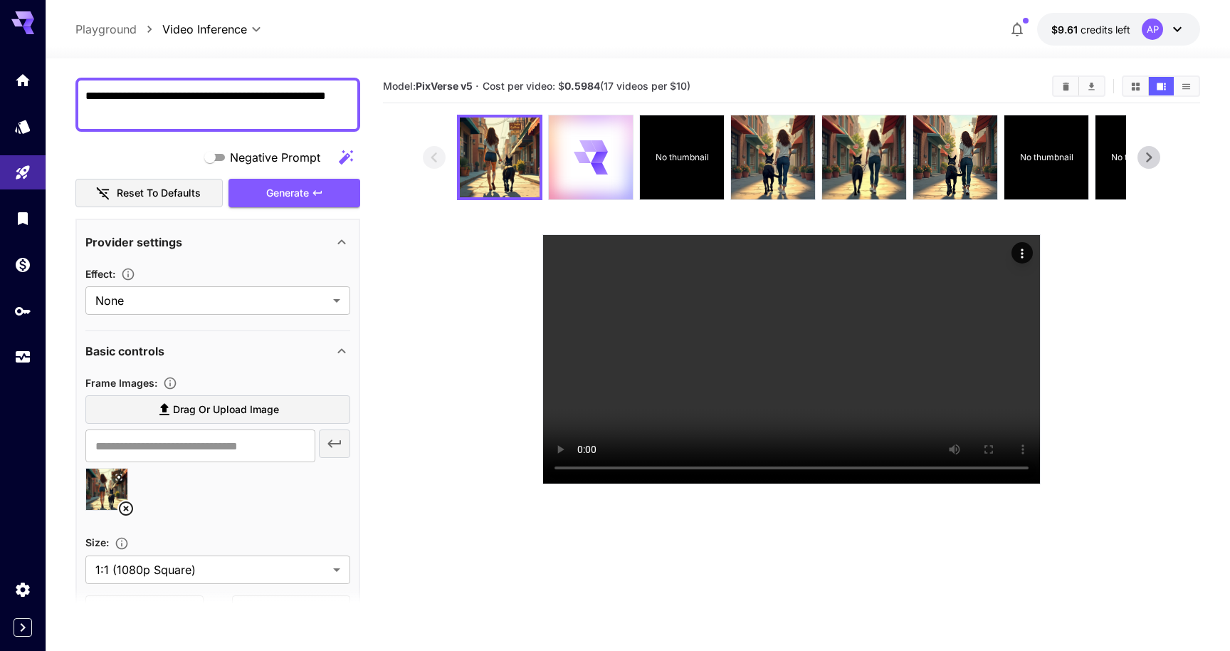
click at [193, 122] on textarea "**********" at bounding box center [217, 105] width 265 height 34
type textarea "**********"
click at [256, 208] on div "Generate" at bounding box center [293, 193] width 131 height 29
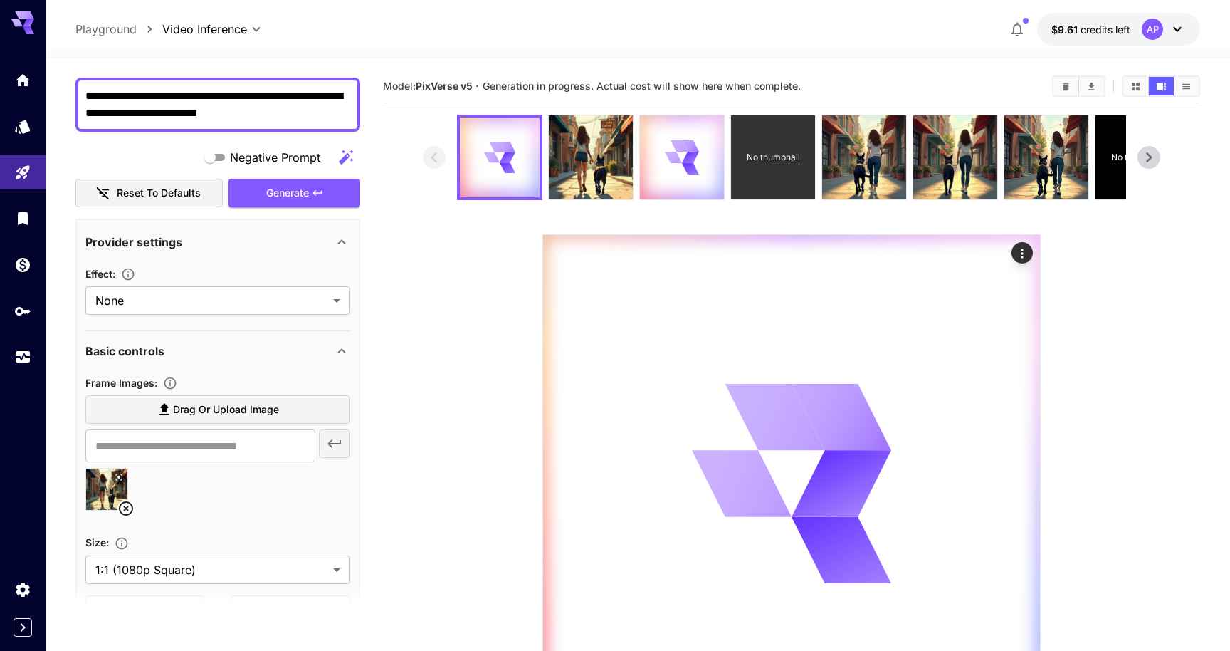
click at [777, 187] on div "No thumbnail" at bounding box center [773, 157] width 84 height 84
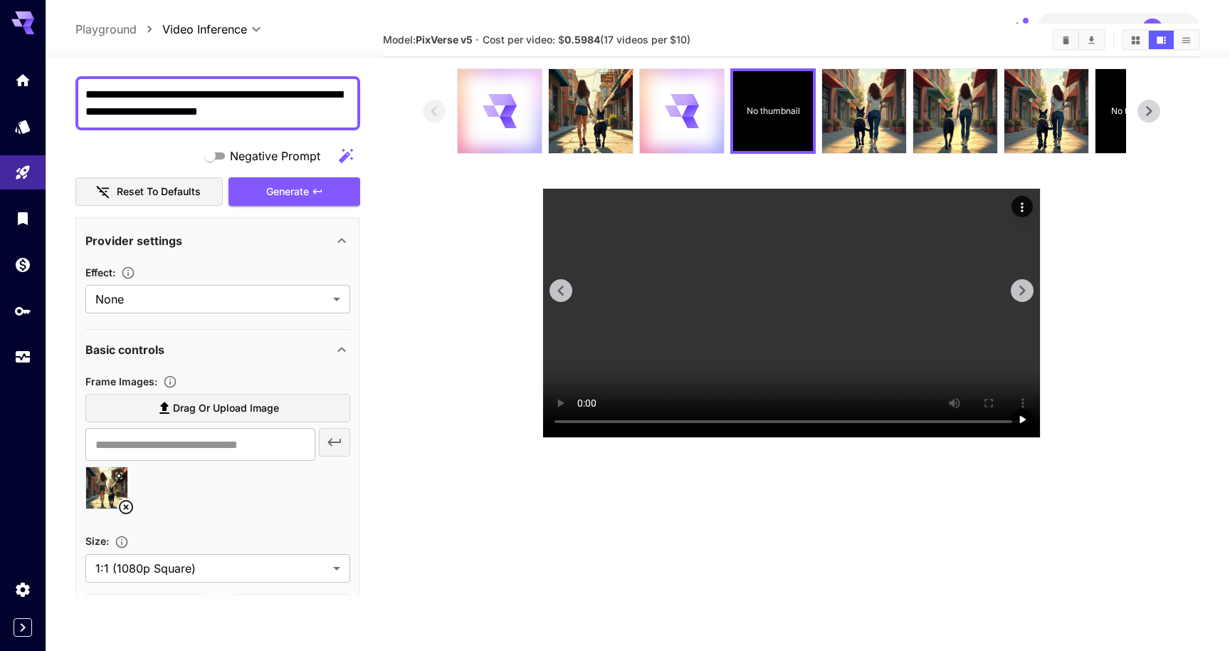
scroll to position [0, 0]
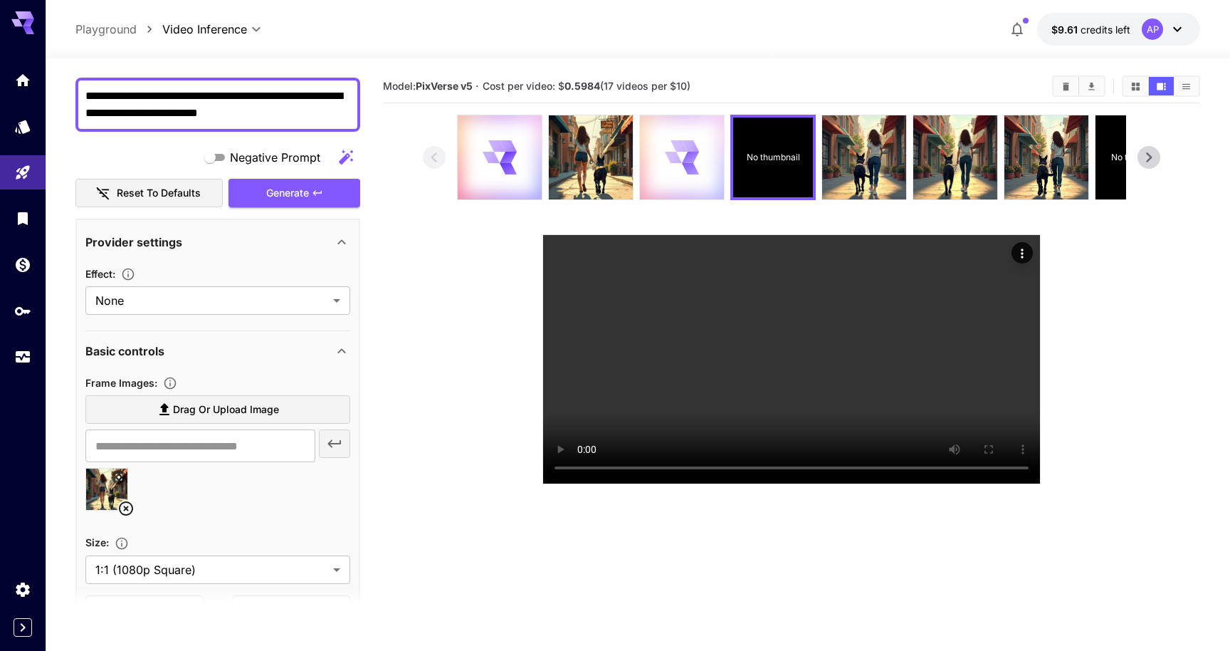
click at [682, 163] on icon at bounding box center [673, 157] width 17 height 11
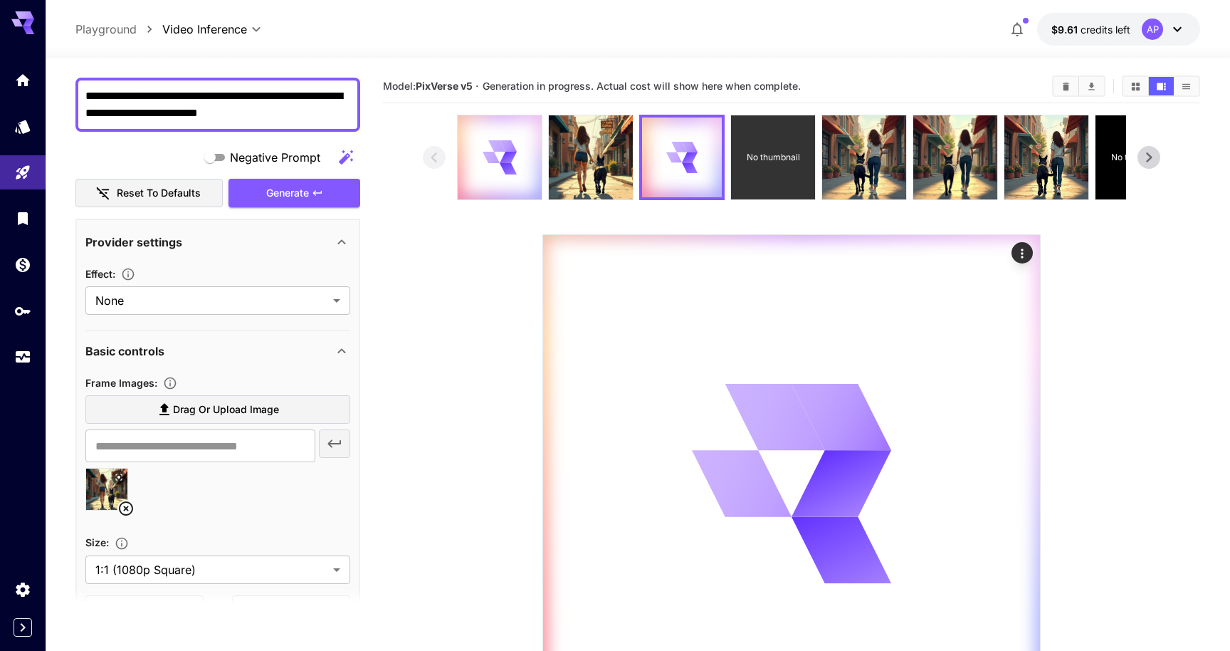
click at [792, 164] on p "No thumbnail" at bounding box center [772, 157] width 53 height 13
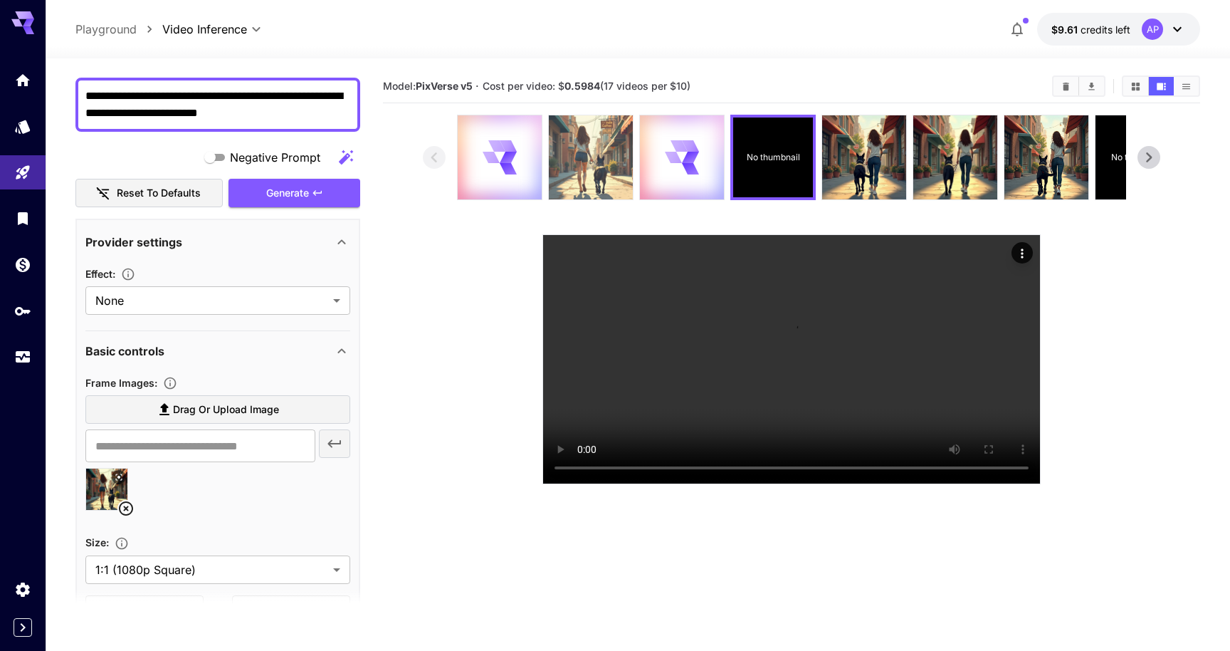
click at [596, 197] on img at bounding box center [591, 157] width 84 height 84
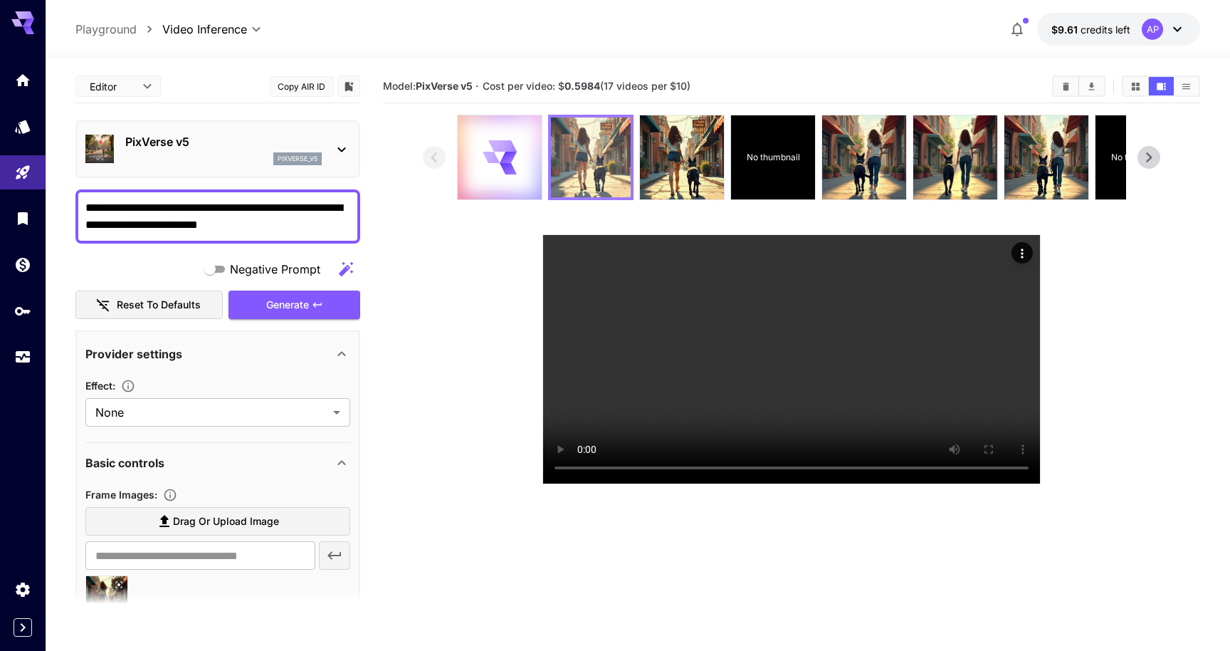
click at [589, 185] on img at bounding box center [591, 157] width 80 height 80
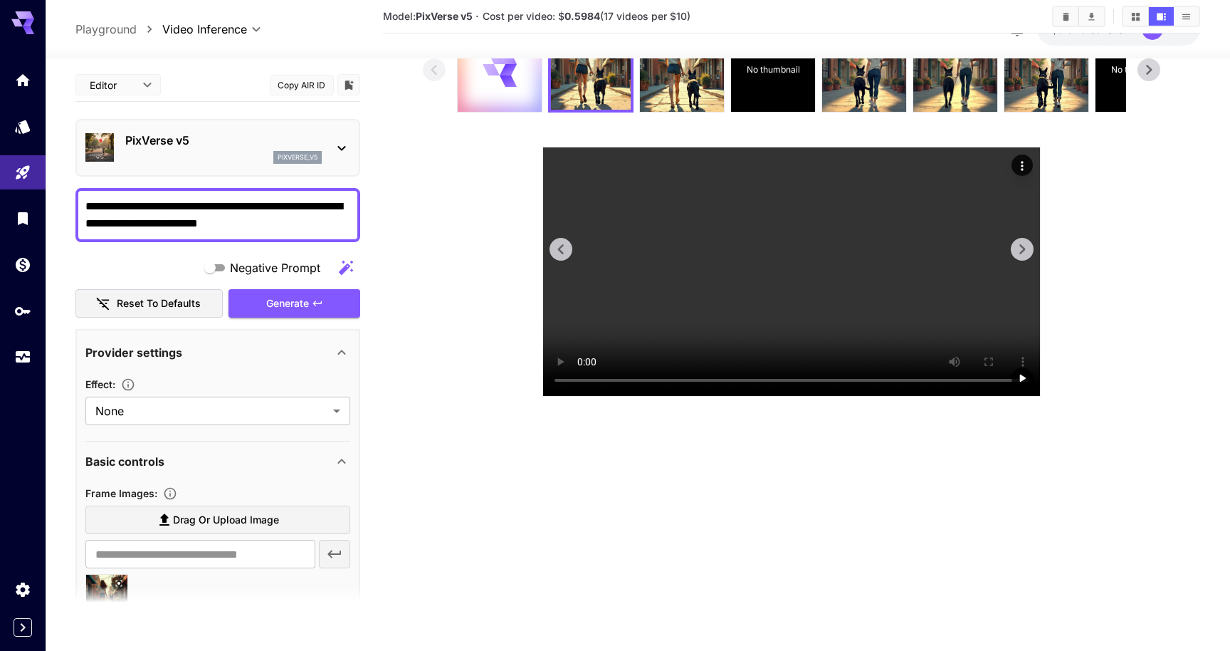
scroll to position [90, 0]
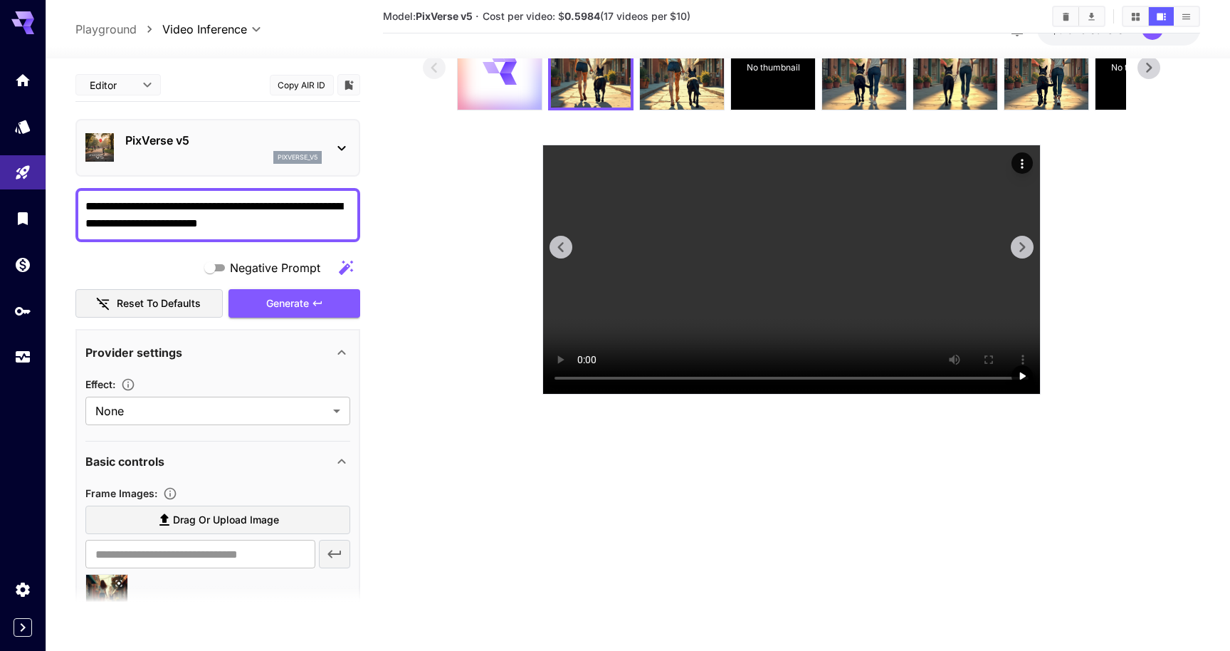
click at [774, 394] on video at bounding box center [791, 269] width 497 height 248
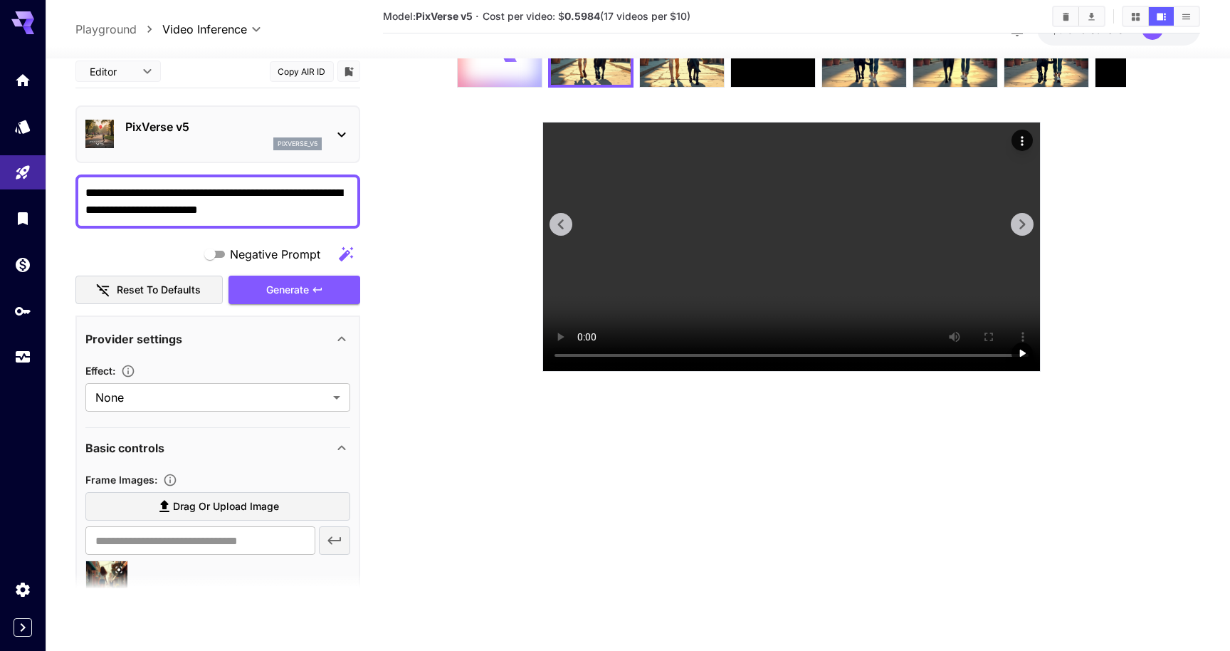
scroll to position [0, 0]
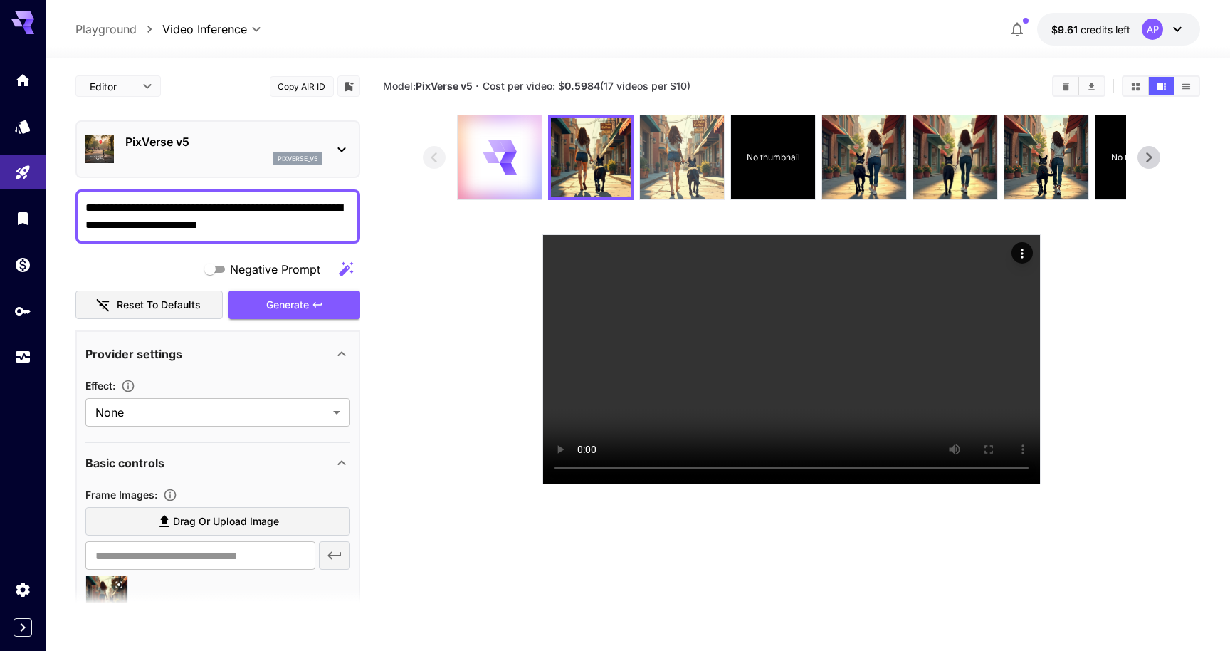
click at [683, 193] on img at bounding box center [682, 157] width 84 height 84
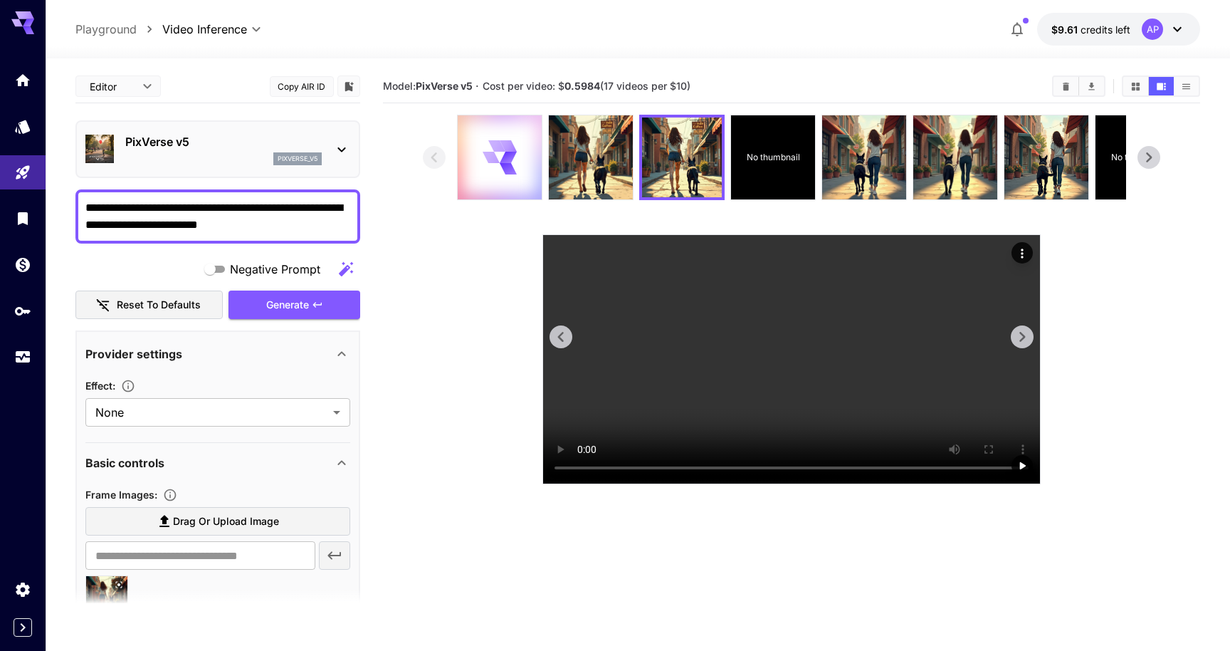
click at [696, 483] on video at bounding box center [791, 359] width 497 height 248
click at [764, 188] on div "No thumbnail" at bounding box center [773, 157] width 84 height 84
click at [717, 440] on video at bounding box center [791, 359] width 497 height 248
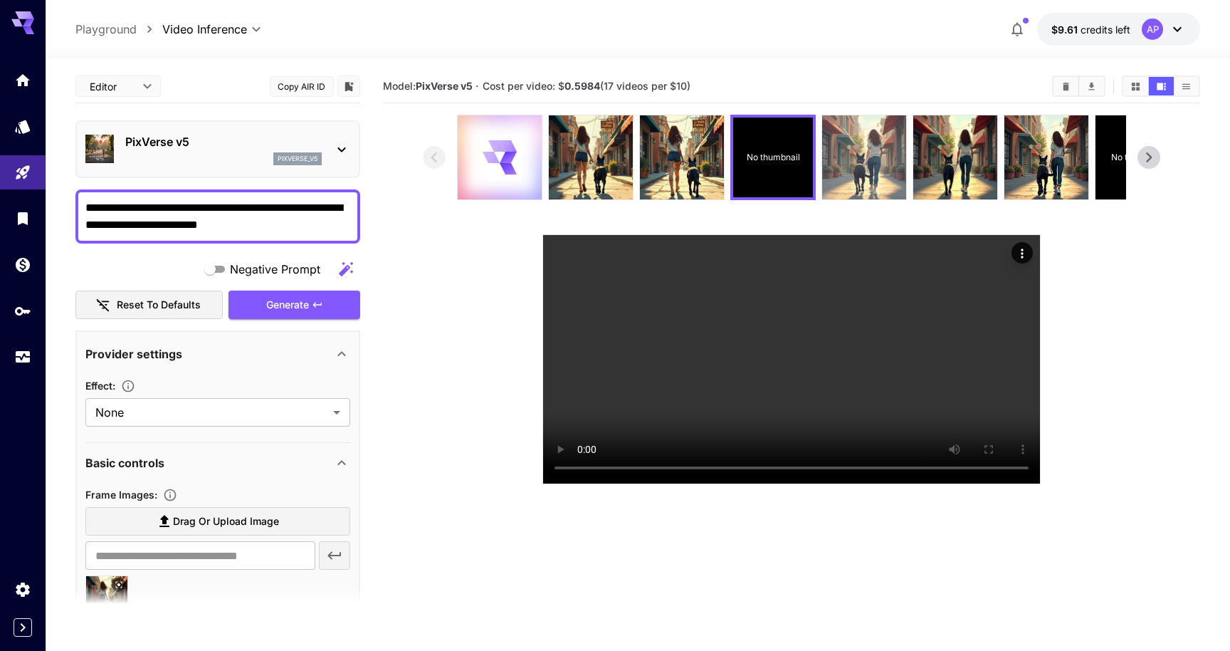
click at [874, 188] on img at bounding box center [864, 157] width 84 height 84
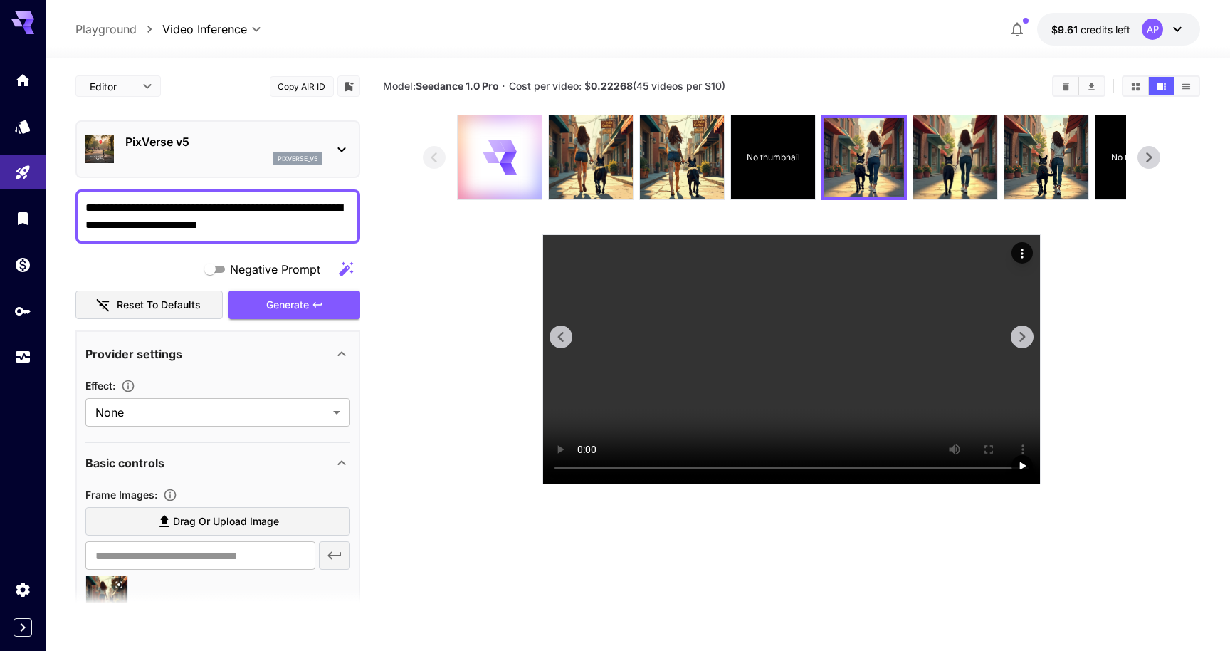
click at [774, 455] on video at bounding box center [791, 359] width 497 height 248
click at [968, 180] on img at bounding box center [955, 157] width 84 height 84
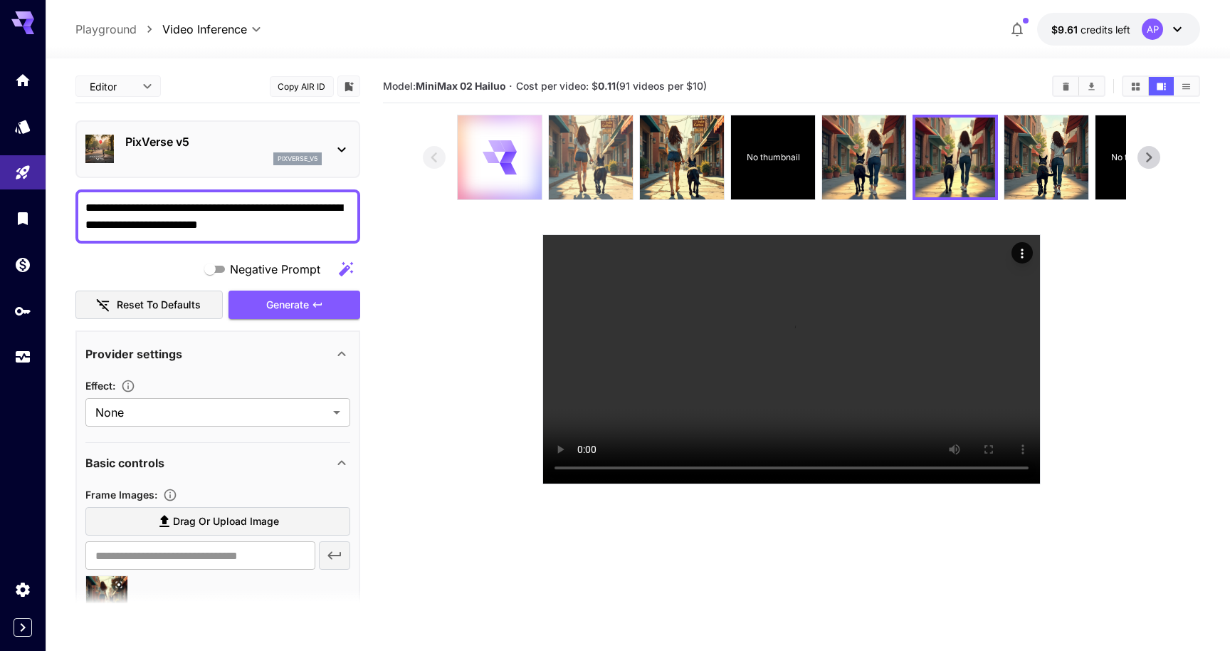
click at [608, 187] on img at bounding box center [591, 157] width 84 height 84
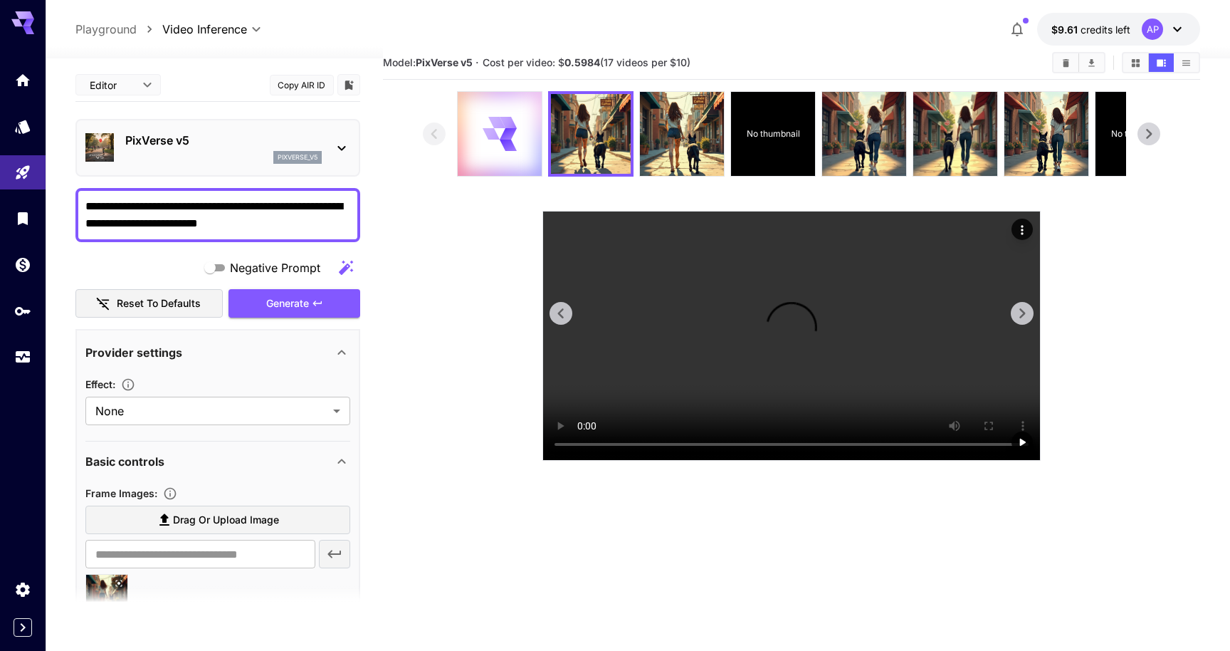
scroll to position [33, 0]
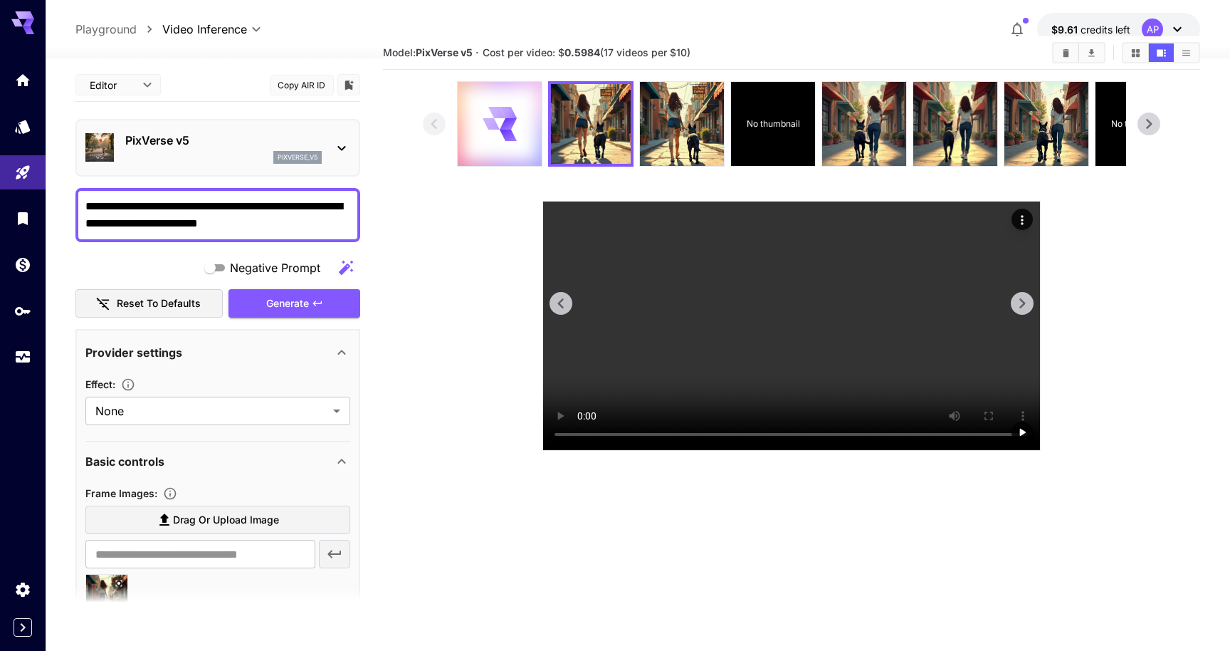
click at [767, 450] on video at bounding box center [791, 325] width 497 height 248
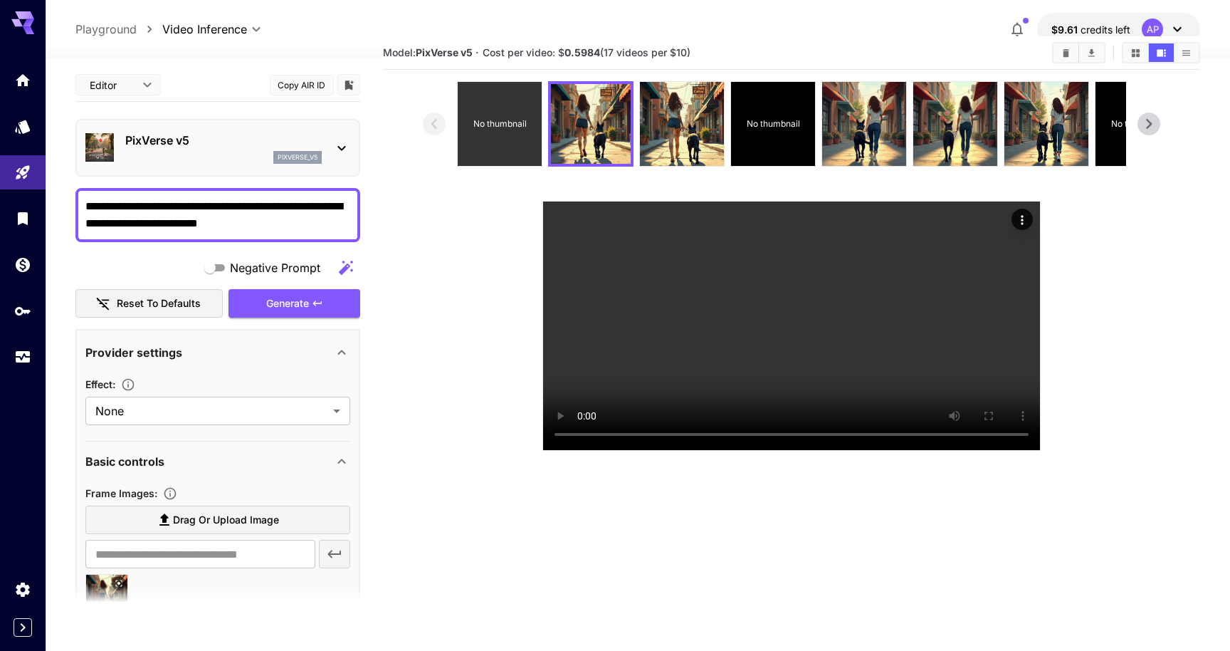
click at [520, 130] on p "No thumbnail" at bounding box center [499, 123] width 53 height 13
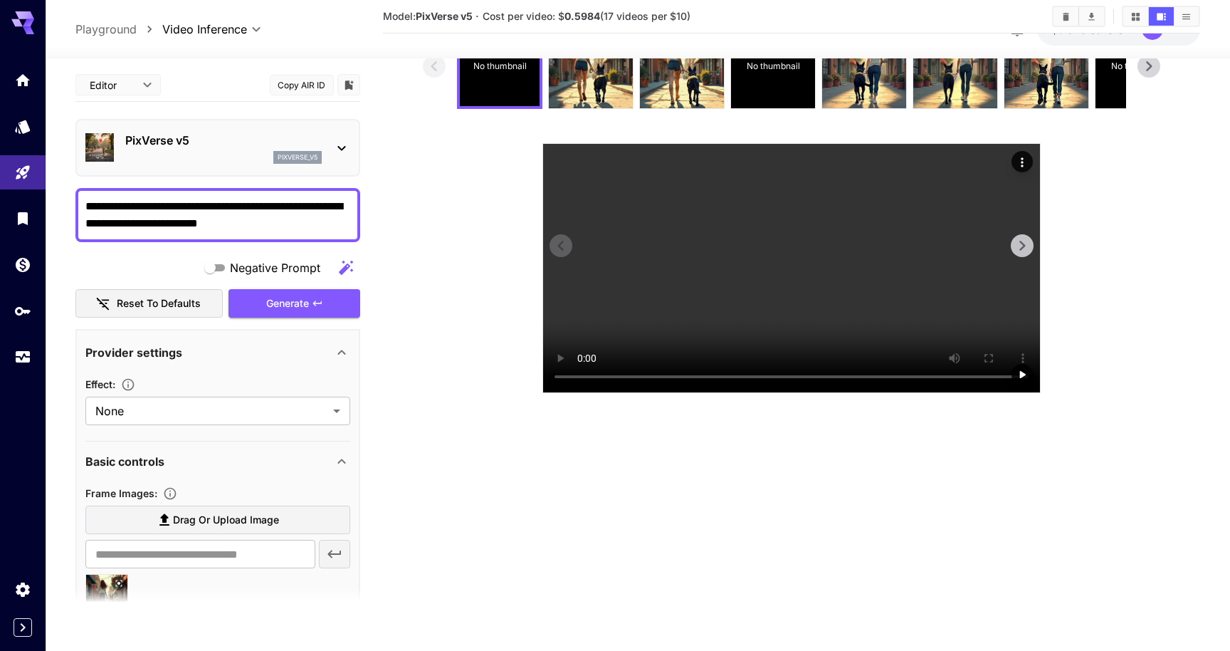
click at [762, 392] on video at bounding box center [791, 268] width 497 height 248
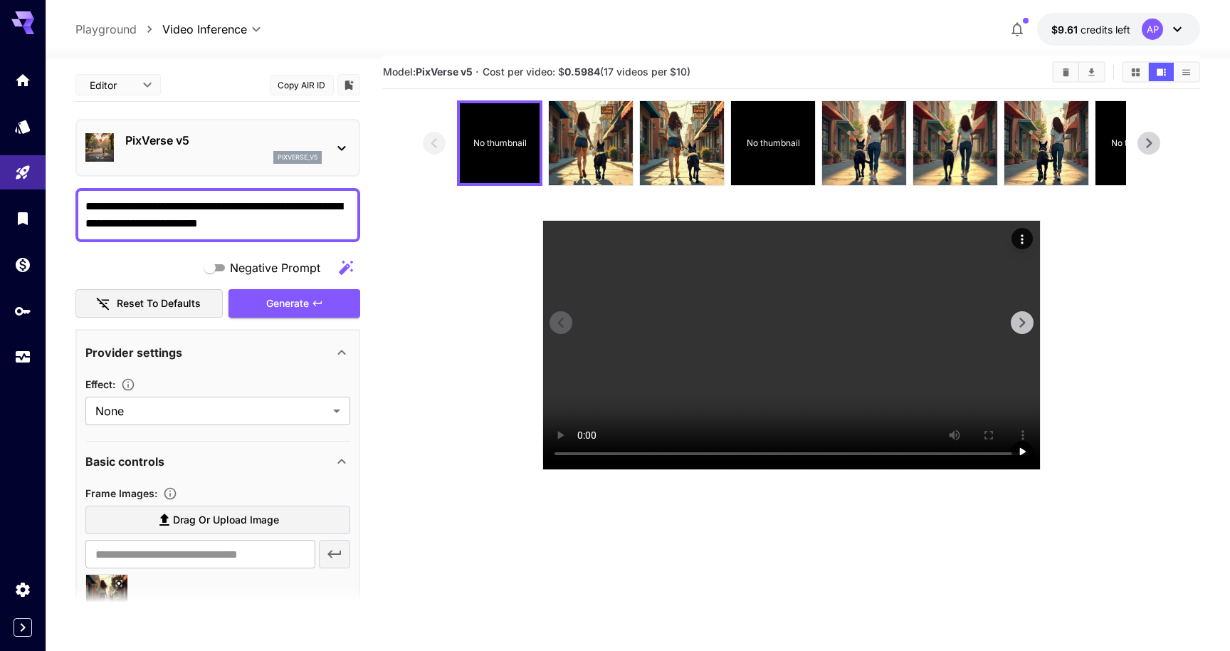
scroll to position [0, 0]
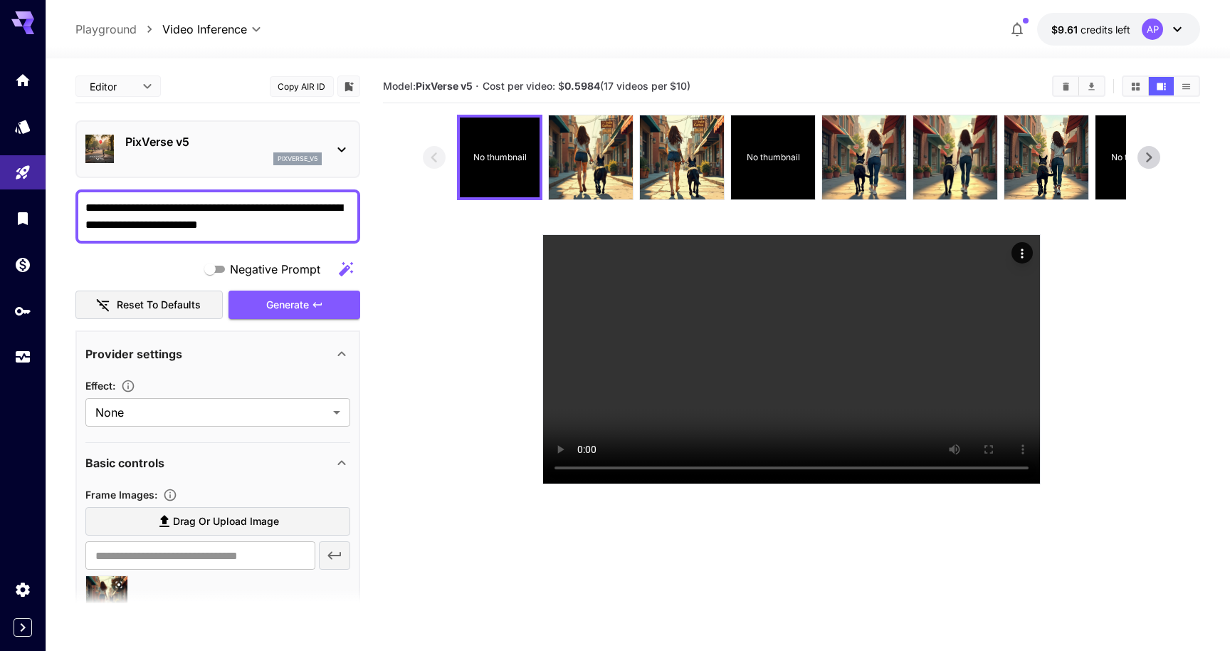
click at [214, 28] on body "**********" at bounding box center [615, 381] width 1230 height 763
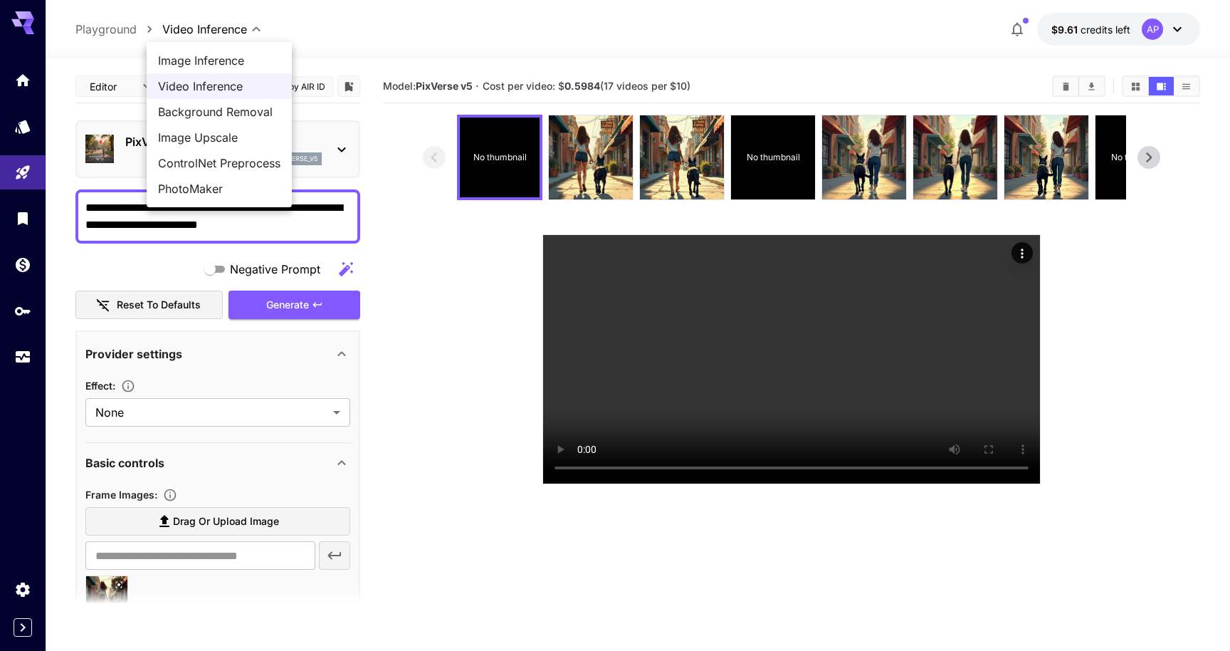
click at [26, 154] on div at bounding box center [615, 325] width 1230 height 651
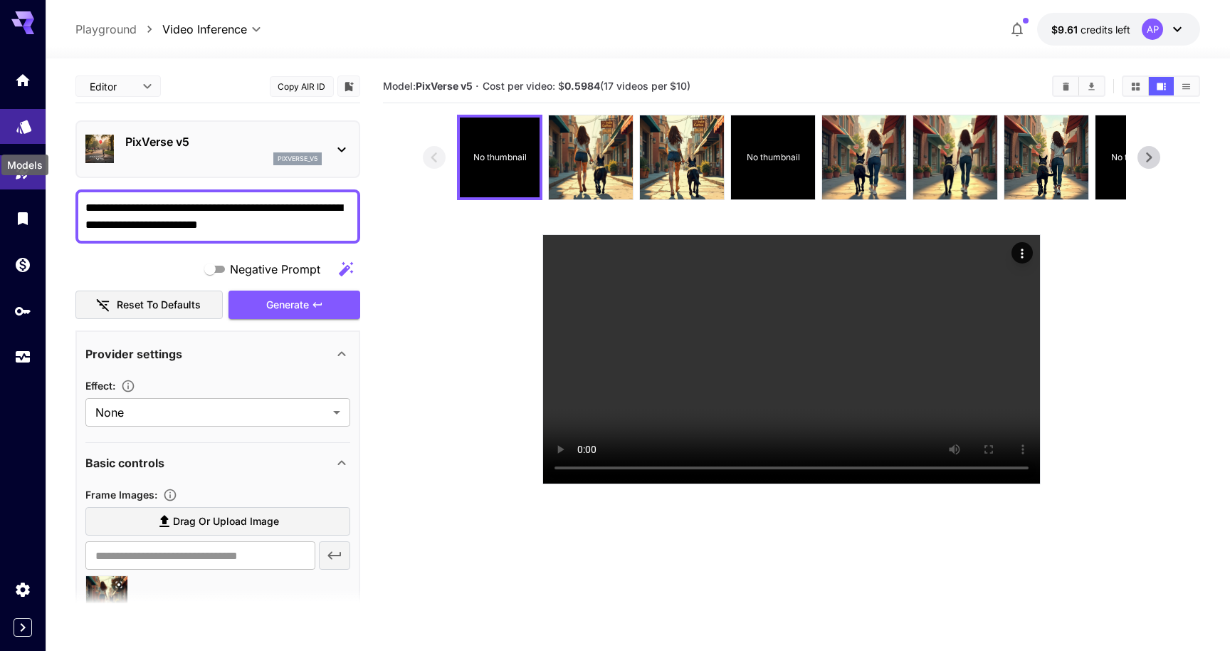
click at [23, 129] on icon "Models" at bounding box center [23, 122] width 15 height 14
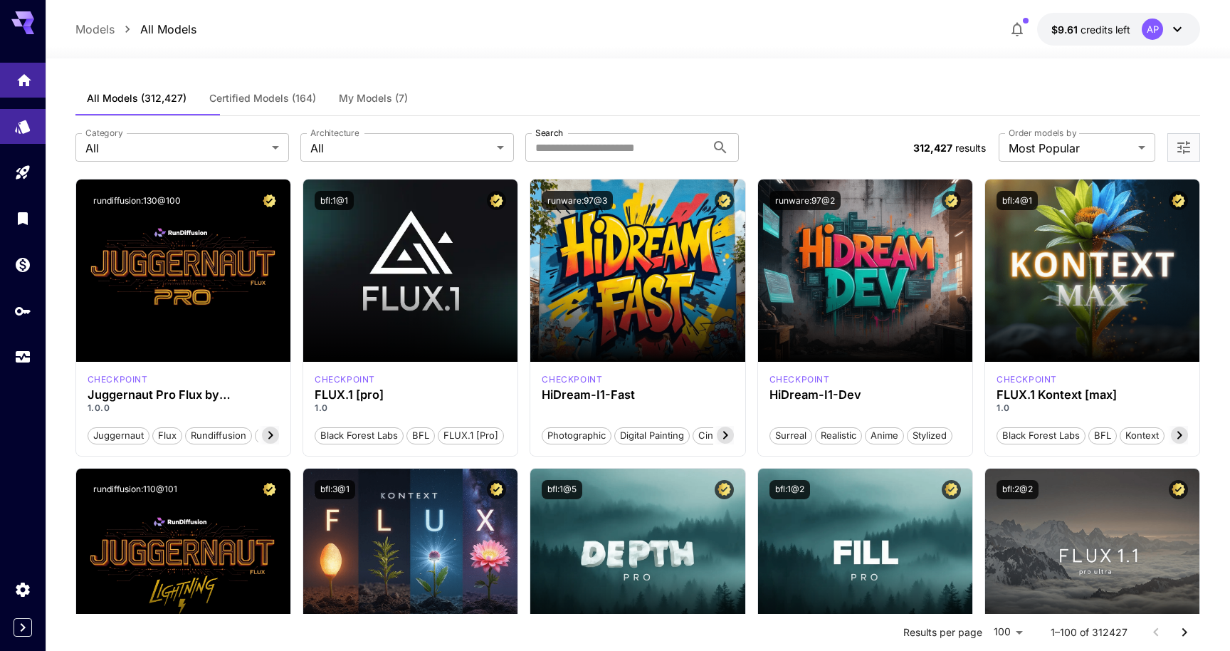
click at [20, 82] on icon "Home" at bounding box center [24, 76] width 14 height 12
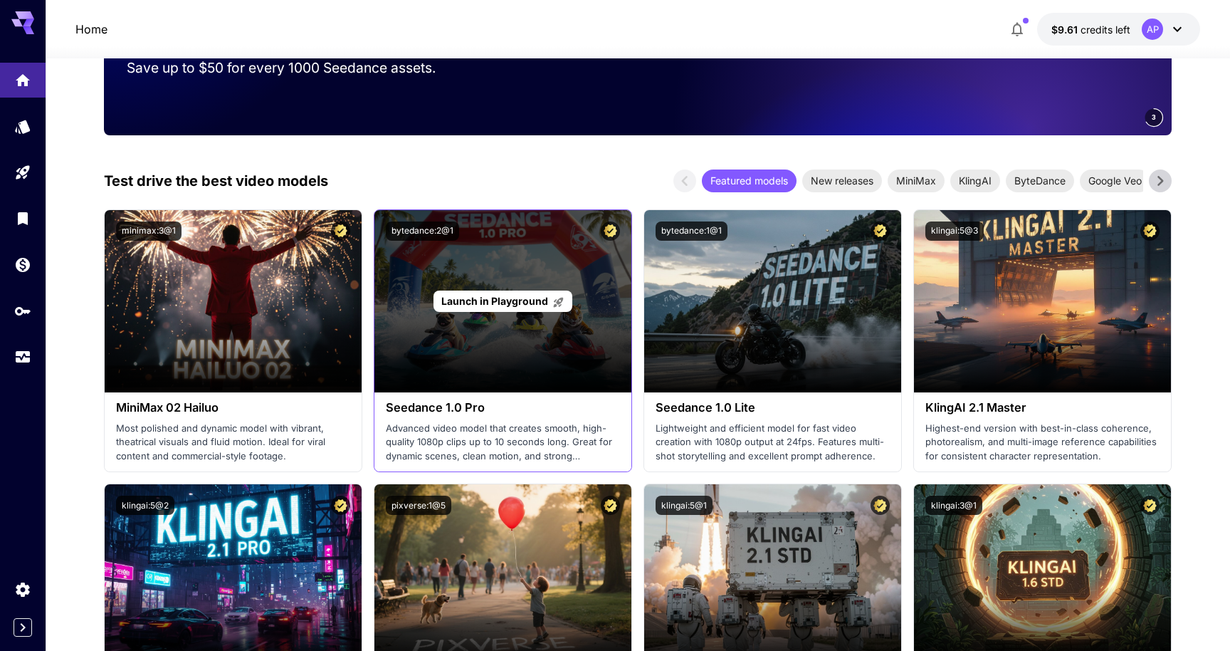
scroll to position [252, 0]
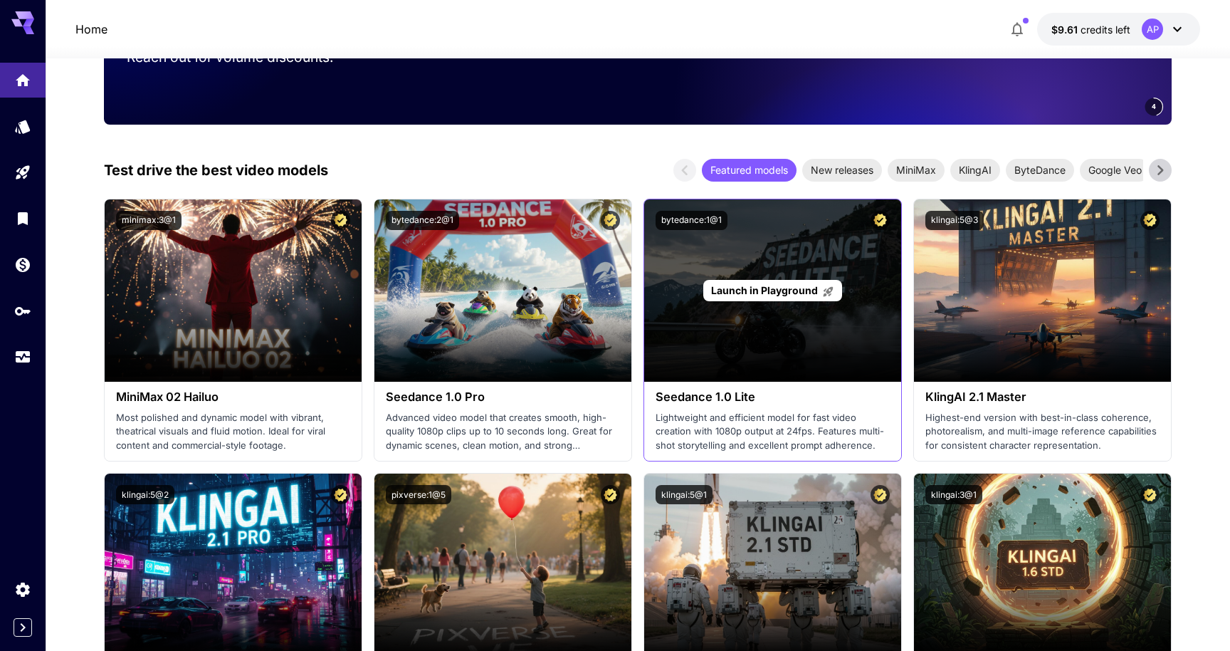
click at [765, 382] on div "Launch in Playground" at bounding box center [772, 290] width 257 height 182
click at [755, 296] on span "Launch in Playground" at bounding box center [764, 290] width 107 height 12
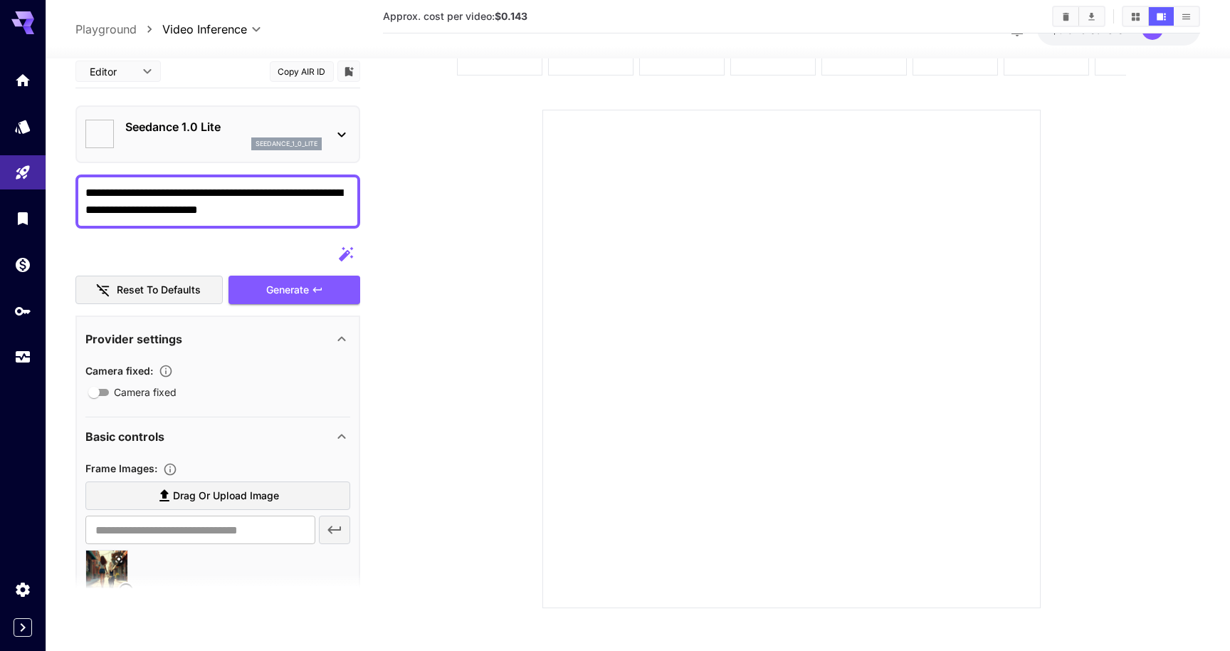
scroll to position [132, 0]
